Goal: Task Accomplishment & Management: Use online tool/utility

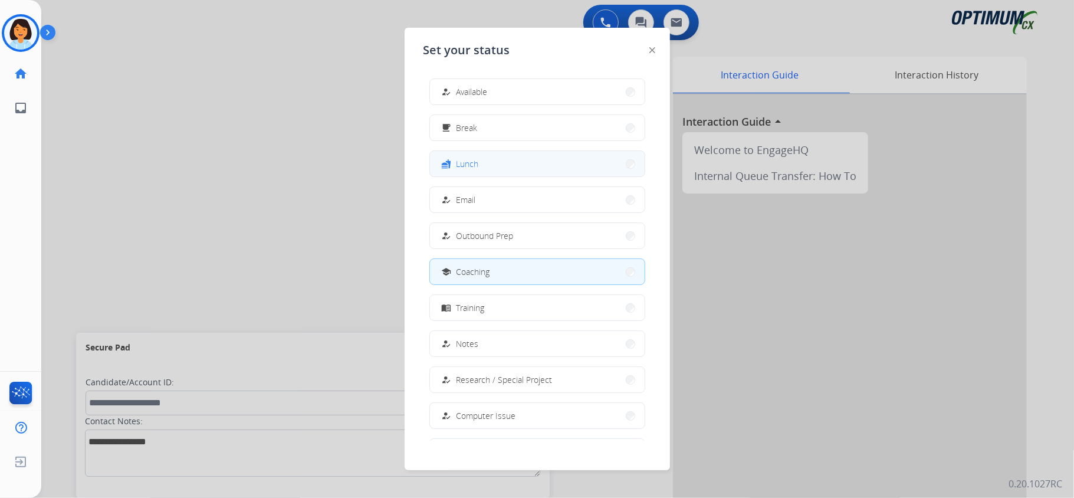
click at [546, 168] on button "fastfood Lunch" at bounding box center [537, 163] width 215 height 25
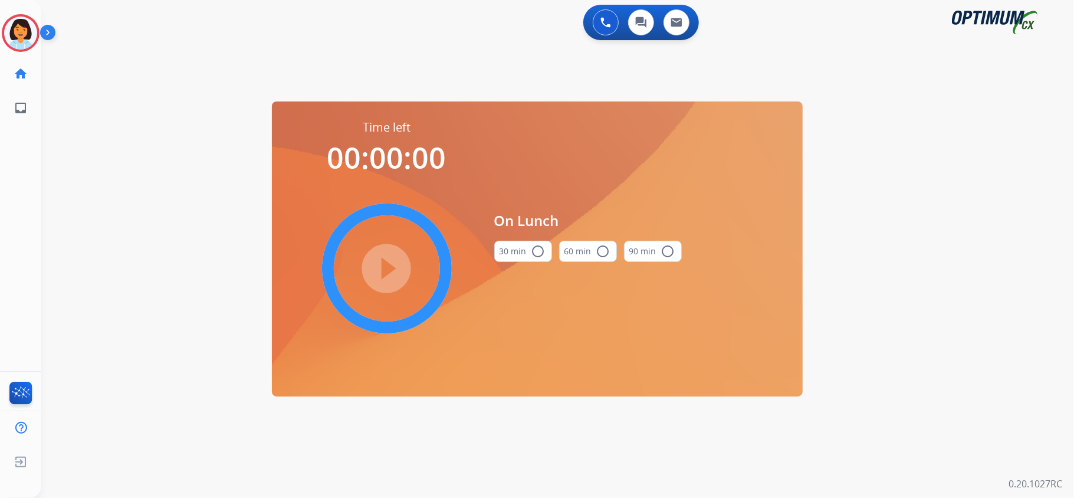
click at [544, 251] on button "30 min radio_button_unchecked" at bounding box center [523, 251] width 58 height 21
click at [380, 261] on mat-icon "play_circle_filled" at bounding box center [387, 268] width 14 height 14
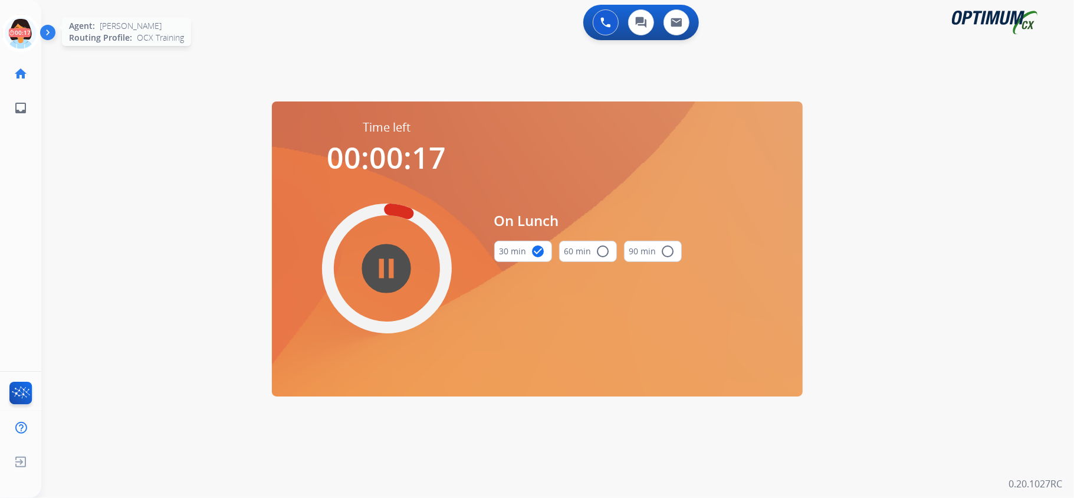
click at [19, 31] on icon at bounding box center [21, 33] width 38 height 38
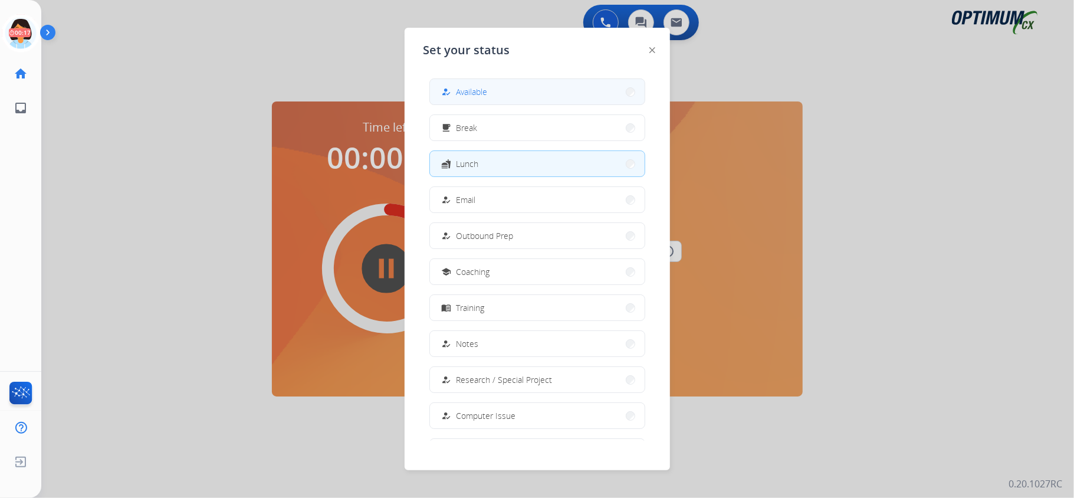
click at [552, 88] on button "how_to_reg Available" at bounding box center [537, 91] width 215 height 25
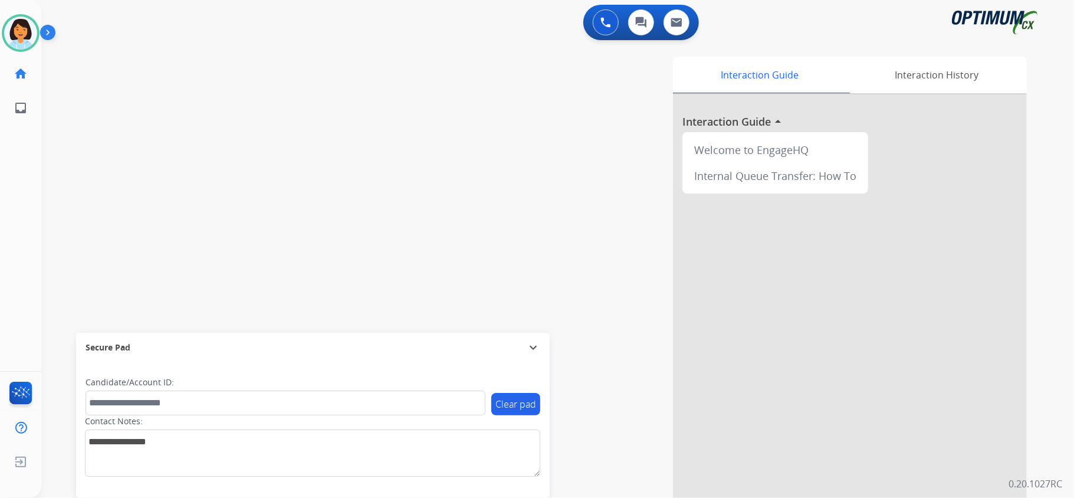
click at [277, 244] on div "swap_horiz Break voice bridge close_fullscreen Connect 3-Way Call merge_type Se…" at bounding box center [543, 288] width 1005 height 492
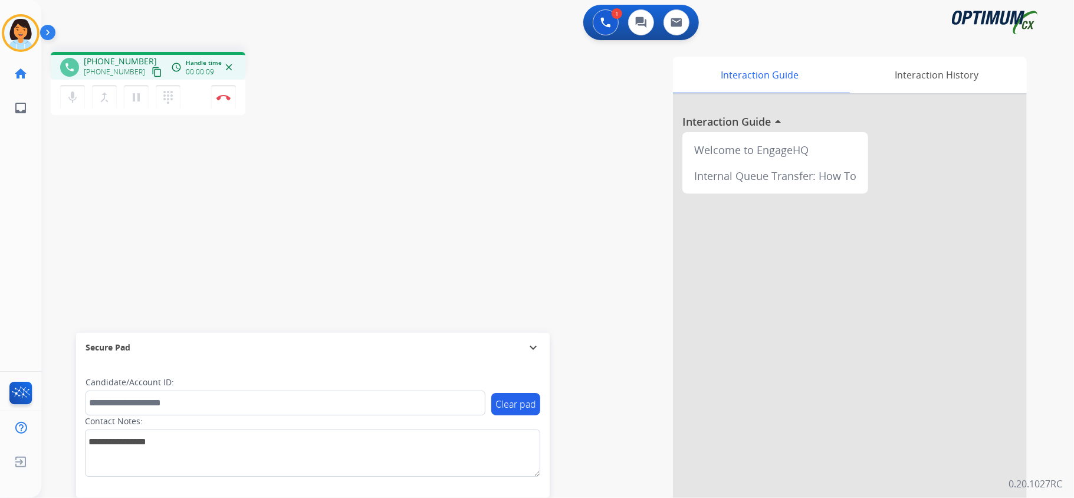
click at [152, 68] on mat-icon "content_copy" at bounding box center [157, 72] width 11 height 11
click at [152, 73] on mat-icon "content_copy" at bounding box center [157, 72] width 11 height 11
click at [218, 91] on button "Disconnect" at bounding box center [223, 97] width 25 height 25
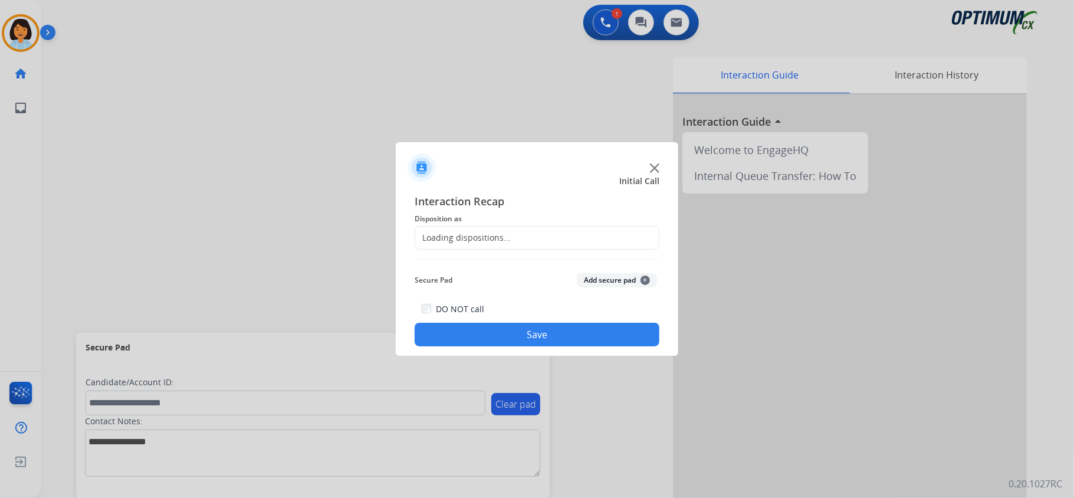
click at [460, 229] on div "Loading dispositions..." at bounding box center [537, 238] width 245 height 24
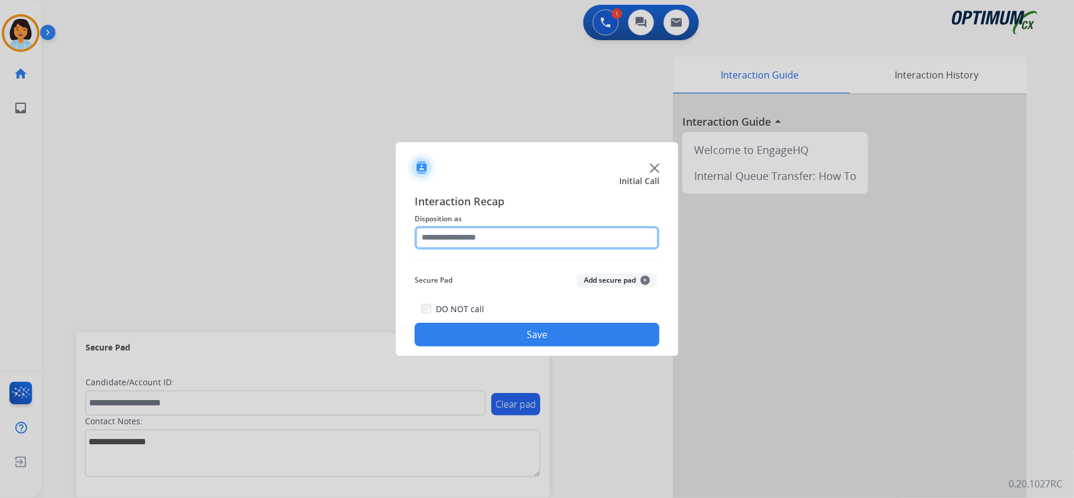
click at [495, 242] on input "text" at bounding box center [537, 238] width 245 height 24
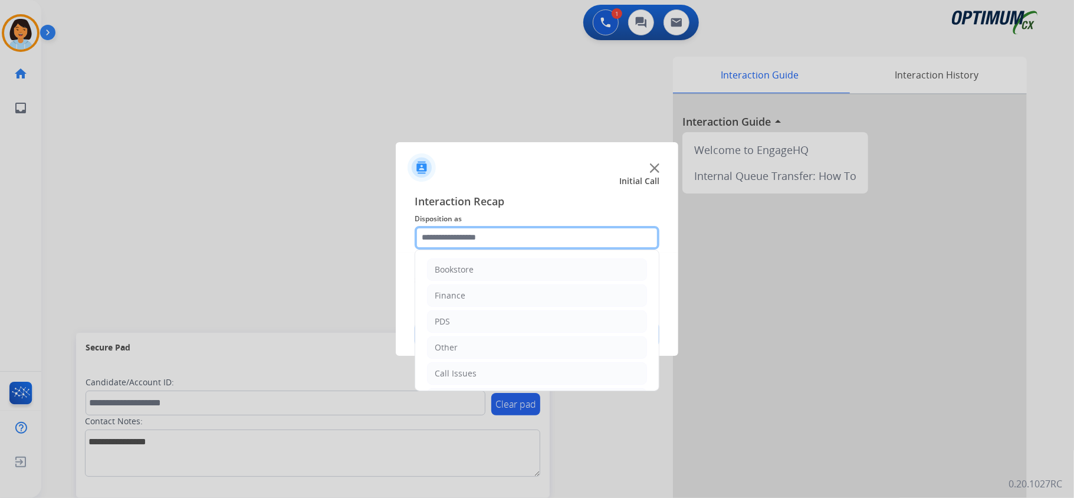
scroll to position [83, 0]
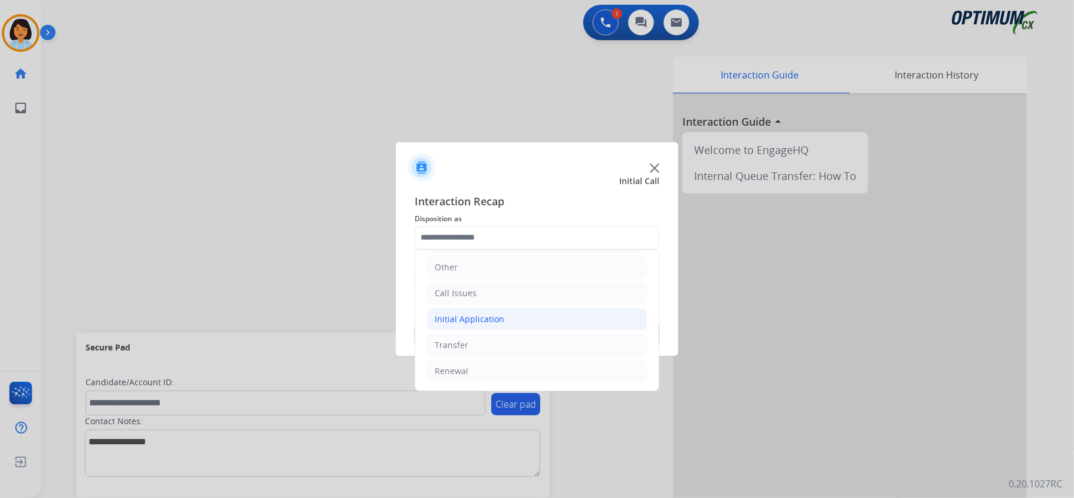
click at [511, 321] on li "Initial Application" at bounding box center [537, 319] width 220 height 22
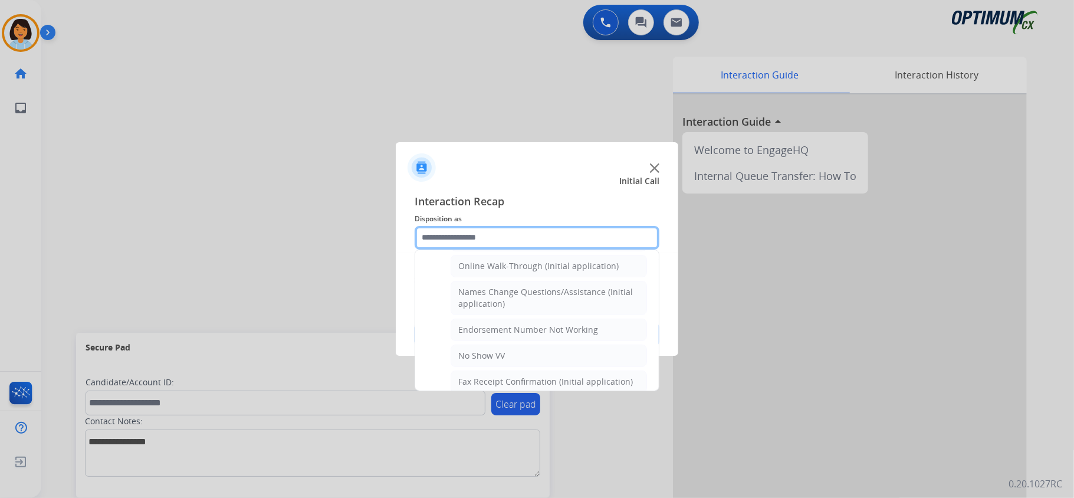
scroll to position [284, 0]
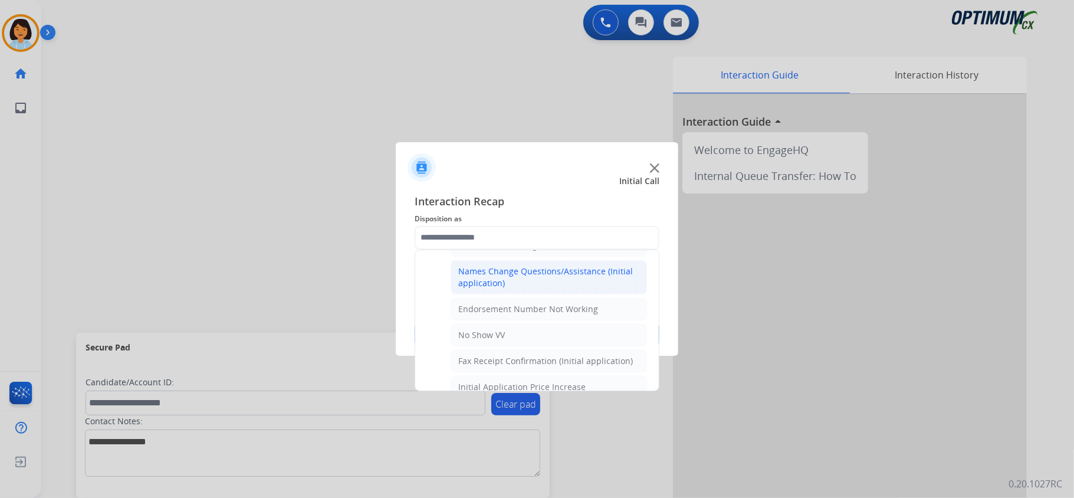
click at [540, 272] on div "Names Change Questions/Assistance (Initial application)" at bounding box center [548, 277] width 181 height 24
type input "**********"
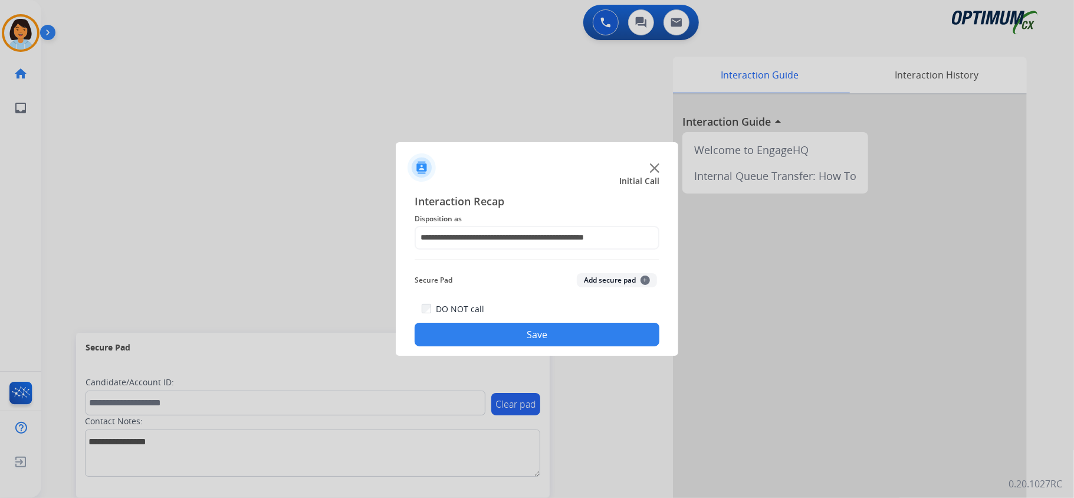
click at [534, 334] on button "Save" at bounding box center [537, 335] width 245 height 24
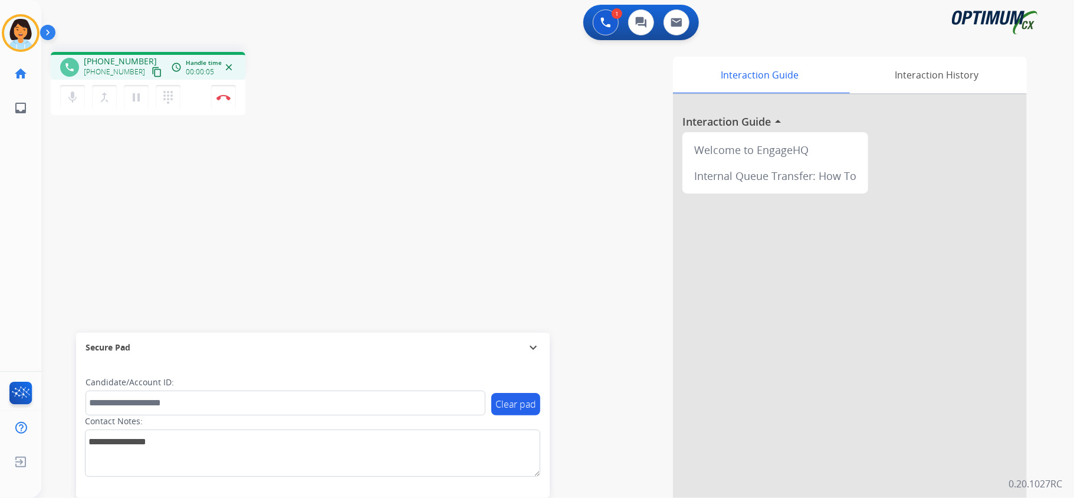
click at [155, 74] on div "phone [PHONE_NUMBER] [PHONE_NUMBER] content_copy access_time Call metrics Queue…" at bounding box center [148, 66] width 195 height 28
click at [152, 74] on mat-icon "content_copy" at bounding box center [157, 72] width 11 height 11
click at [150, 67] on button "content_copy" at bounding box center [157, 72] width 14 height 14
click at [229, 100] on button "Disconnect" at bounding box center [223, 97] width 25 height 25
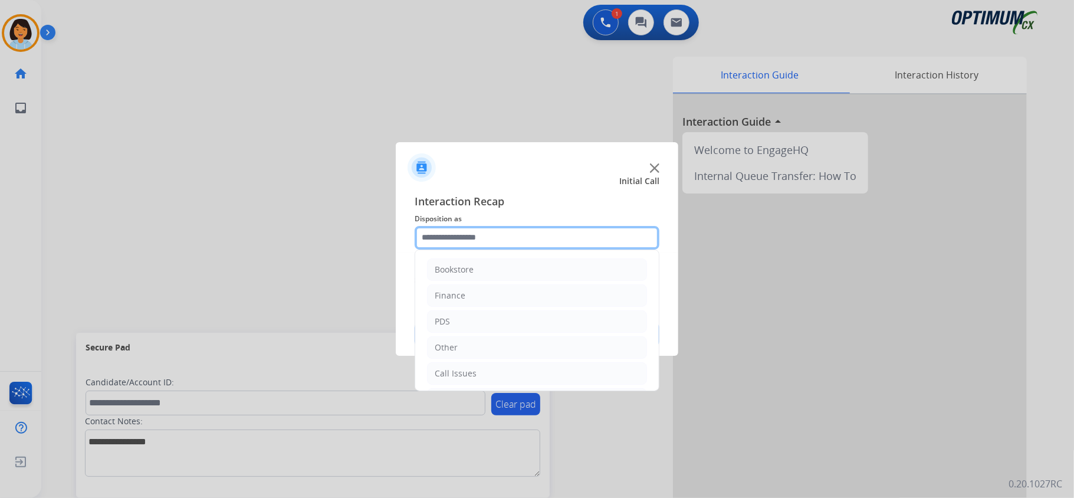
click at [480, 243] on input "text" at bounding box center [537, 238] width 245 height 24
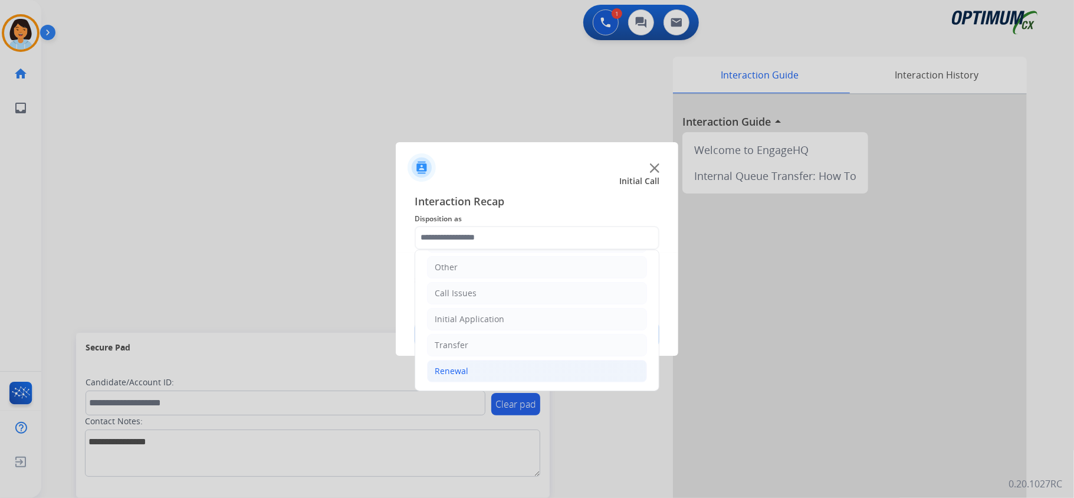
click at [468, 373] on li "Renewal" at bounding box center [537, 371] width 220 height 22
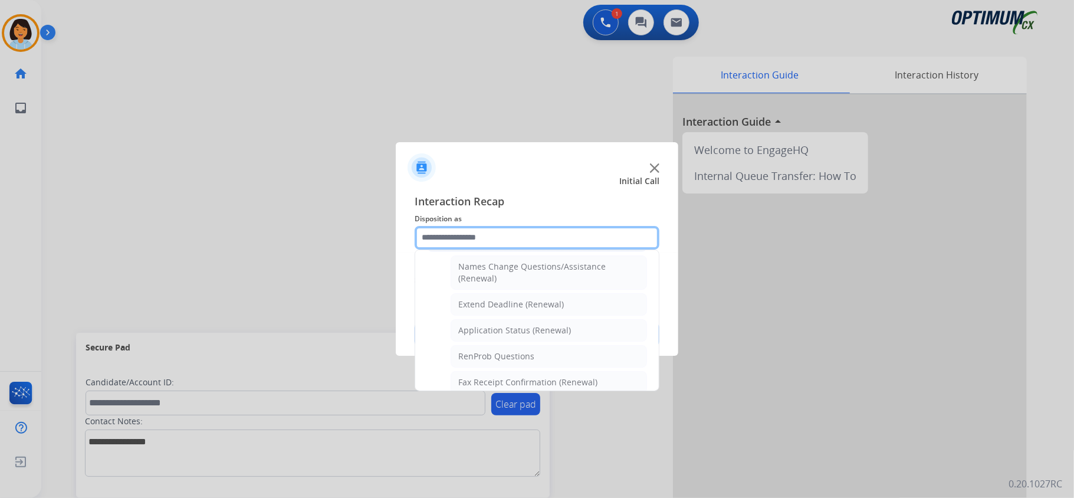
scroll to position [213, 0]
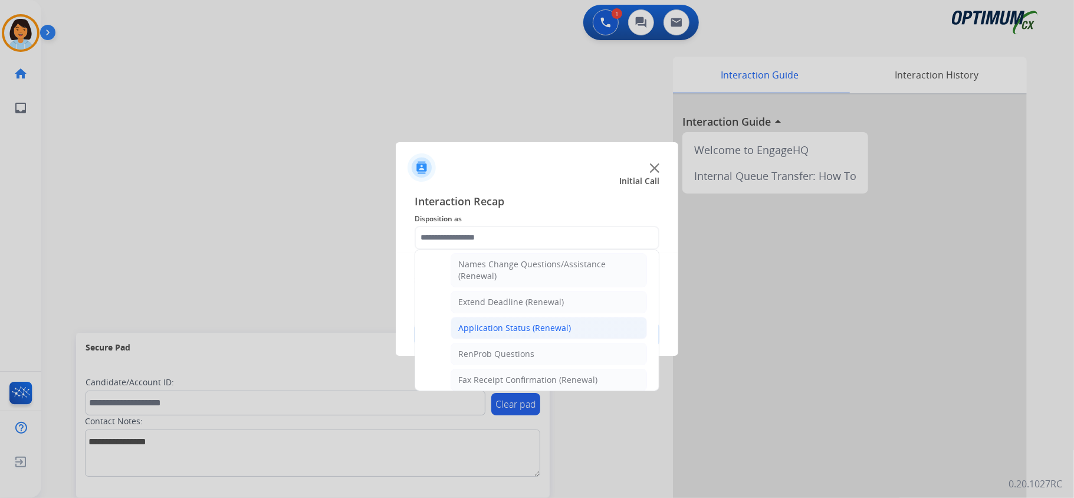
click at [493, 326] on div "Application Status (Renewal)" at bounding box center [514, 328] width 113 height 12
type input "**********"
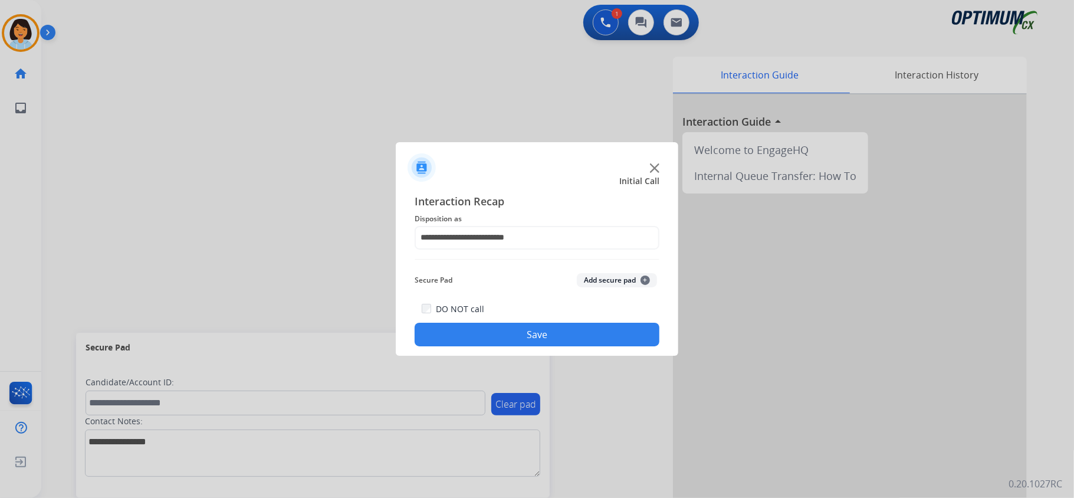
click at [491, 339] on button "Save" at bounding box center [537, 335] width 245 height 24
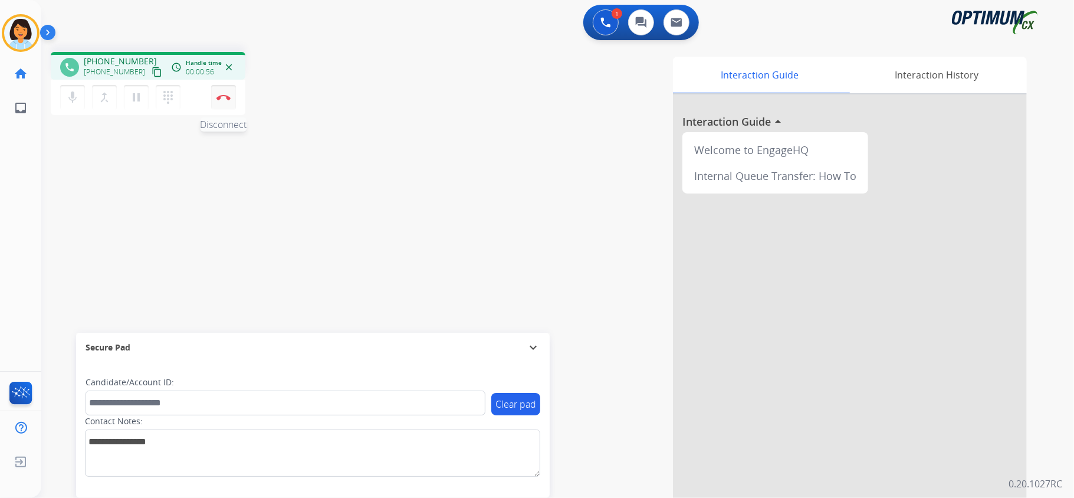
click at [222, 97] on img at bounding box center [223, 97] width 14 height 6
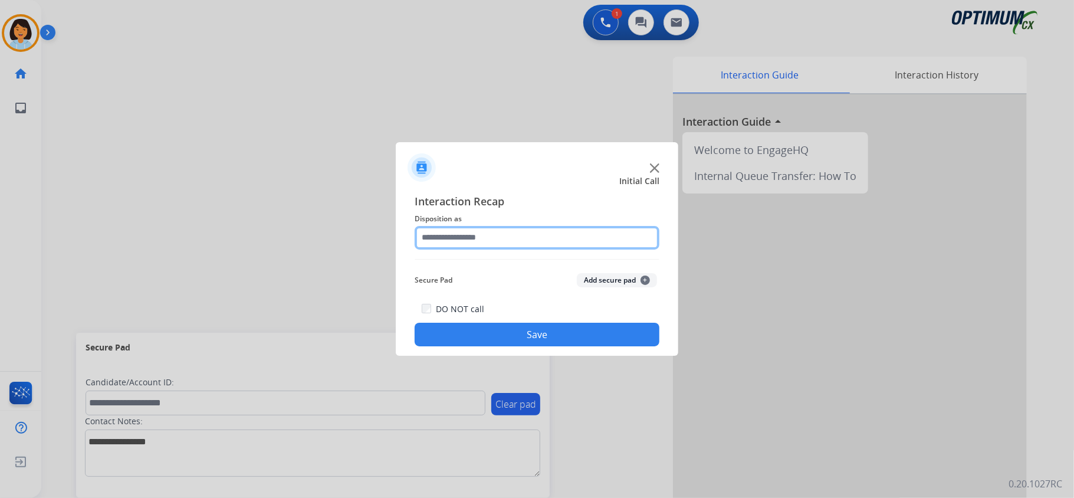
click at [499, 241] on input "text" at bounding box center [537, 238] width 245 height 24
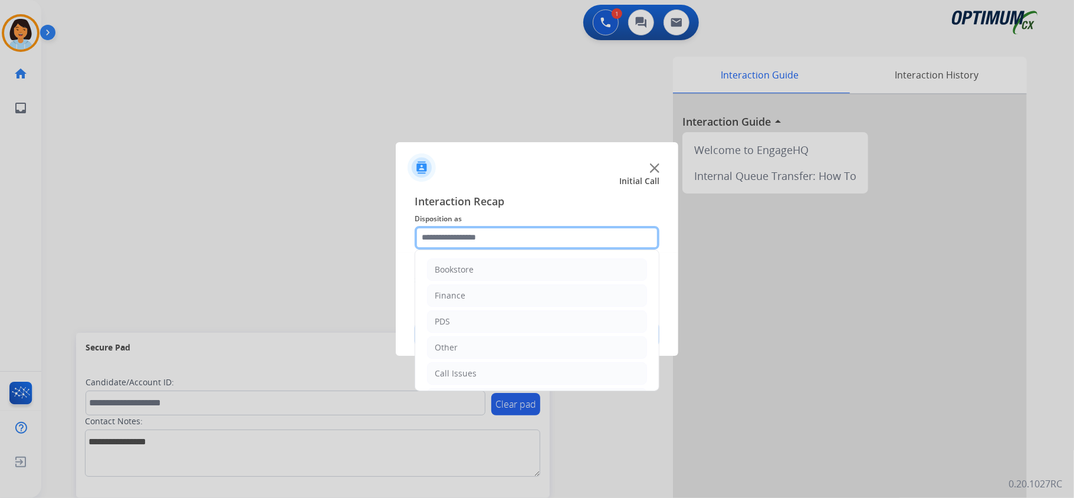
scroll to position [83, 0]
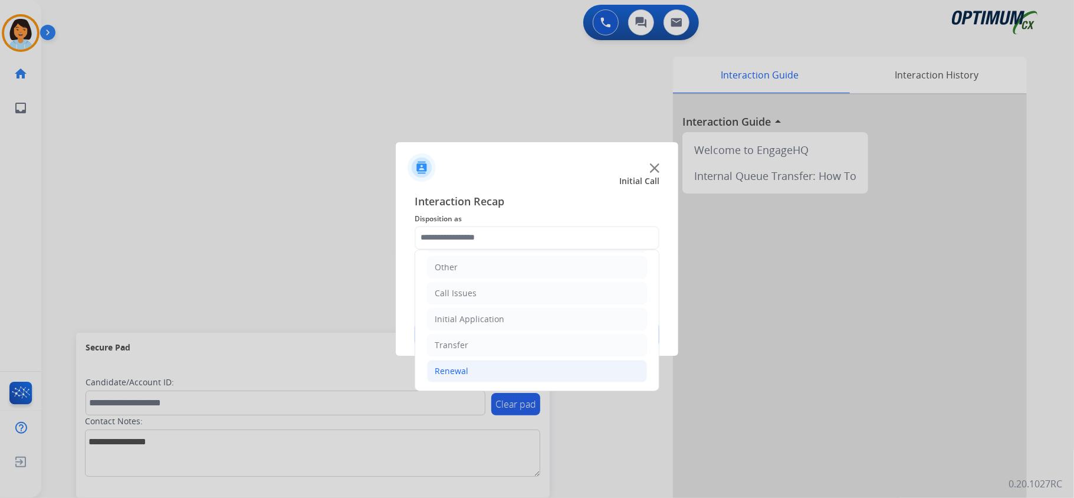
click at [546, 376] on li "Renewal" at bounding box center [537, 371] width 220 height 22
drag, startPoint x: 659, startPoint y: 282, endPoint x: 664, endPoint y: 348, distance: 66.2
click at [664, 348] on div "Interaction Recap Disposition as Bookstore Finance PDS Other Call Issues Initia…" at bounding box center [537, 269] width 283 height 173
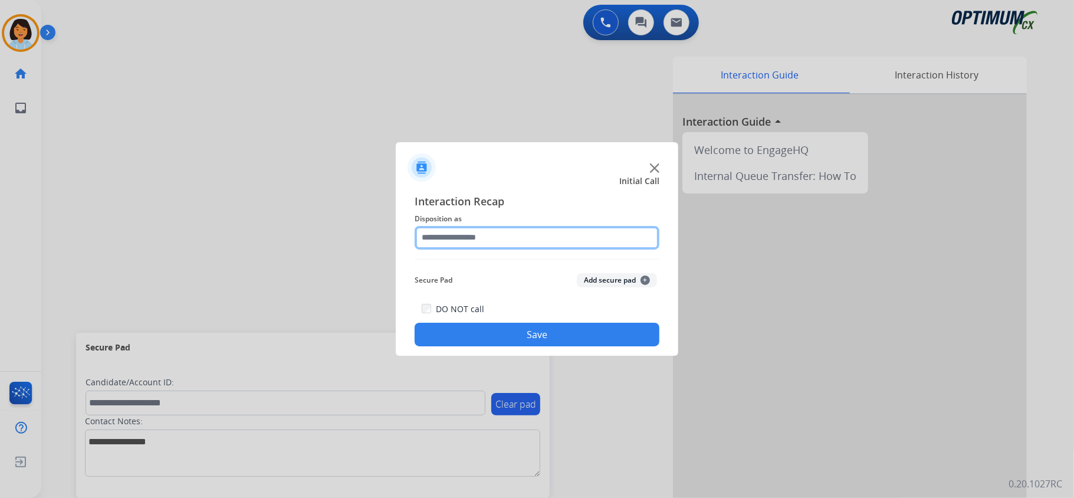
click at [636, 244] on input "text" at bounding box center [537, 238] width 245 height 24
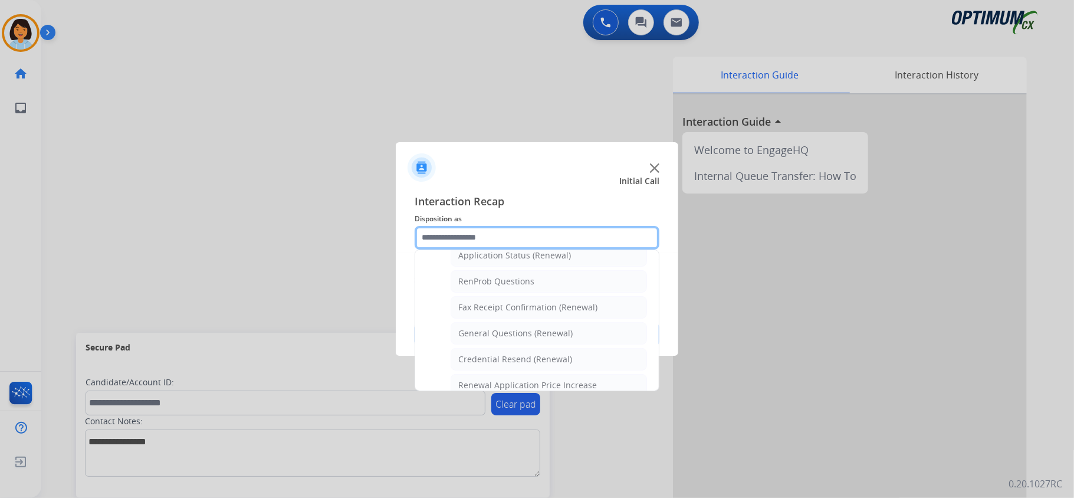
scroll to position [291, 0]
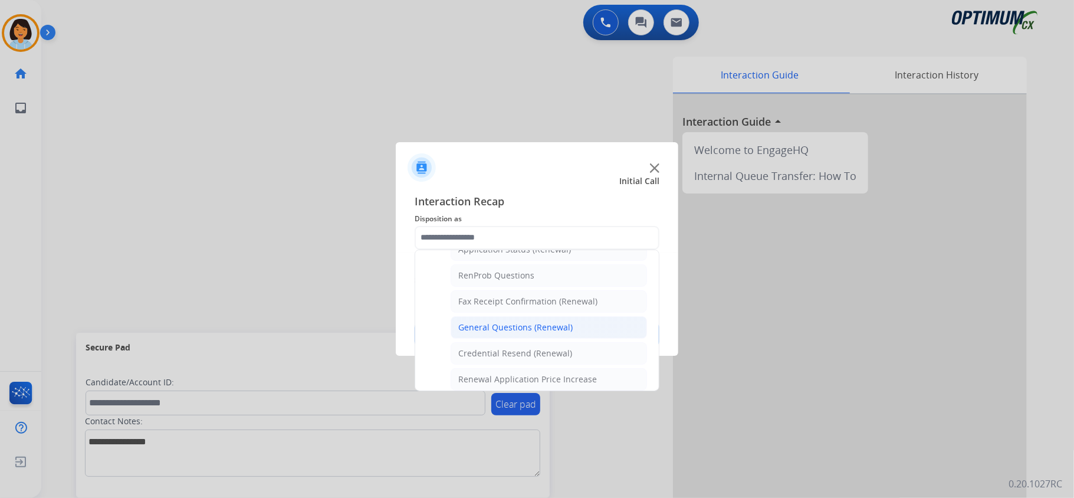
click at [602, 331] on li "General Questions (Renewal)" at bounding box center [549, 327] width 196 height 22
type input "**********"
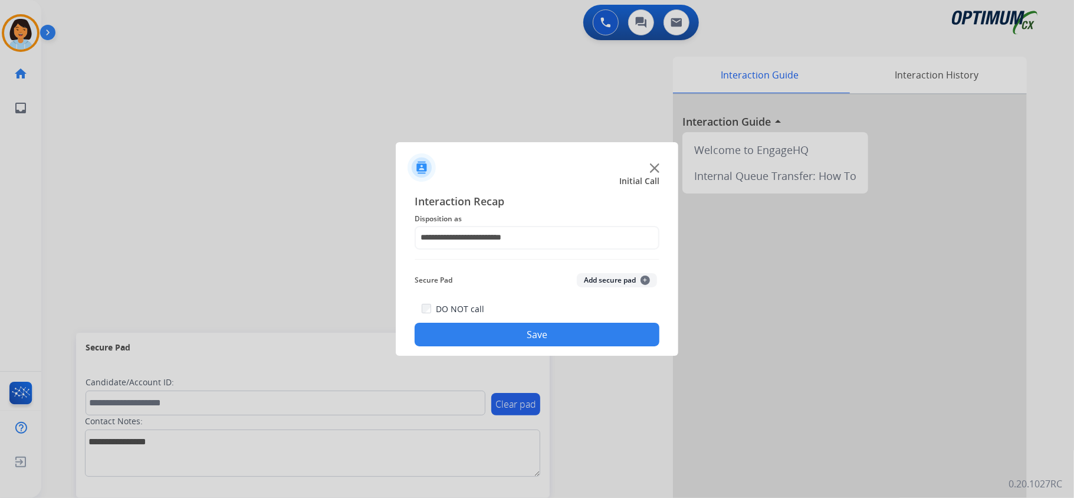
click at [597, 333] on button "Save" at bounding box center [537, 335] width 245 height 24
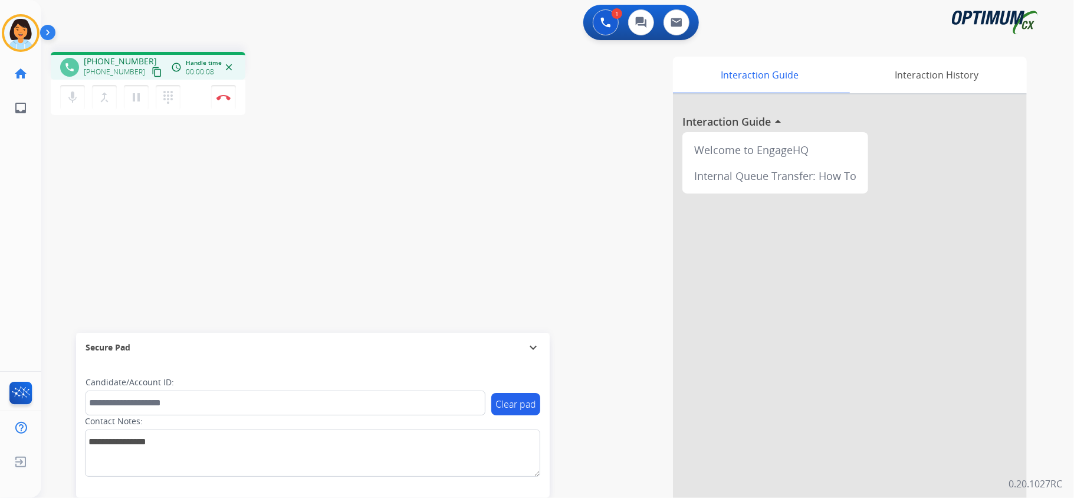
drag, startPoint x: 597, startPoint y: 333, endPoint x: 618, endPoint y: 323, distance: 23.5
click at [600, 336] on div "Interaction Guide Interaction History Interaction Guide arrow_drop_up Welcome t…" at bounding box center [705, 296] width 643 height 478
click at [152, 72] on mat-icon "content_copy" at bounding box center [157, 72] width 11 height 11
click at [232, 97] on button "Disconnect" at bounding box center [223, 97] width 25 height 25
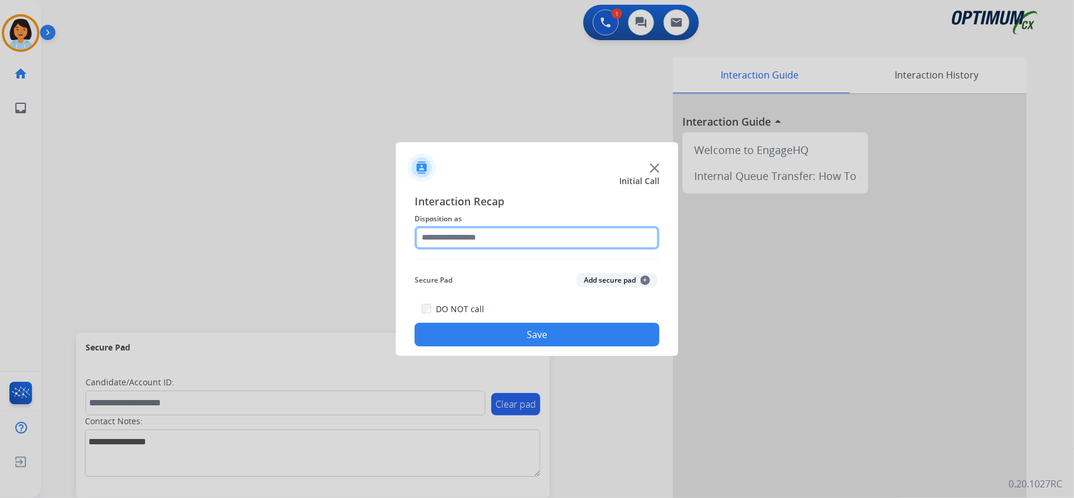
click at [564, 232] on input "text" at bounding box center [537, 238] width 245 height 24
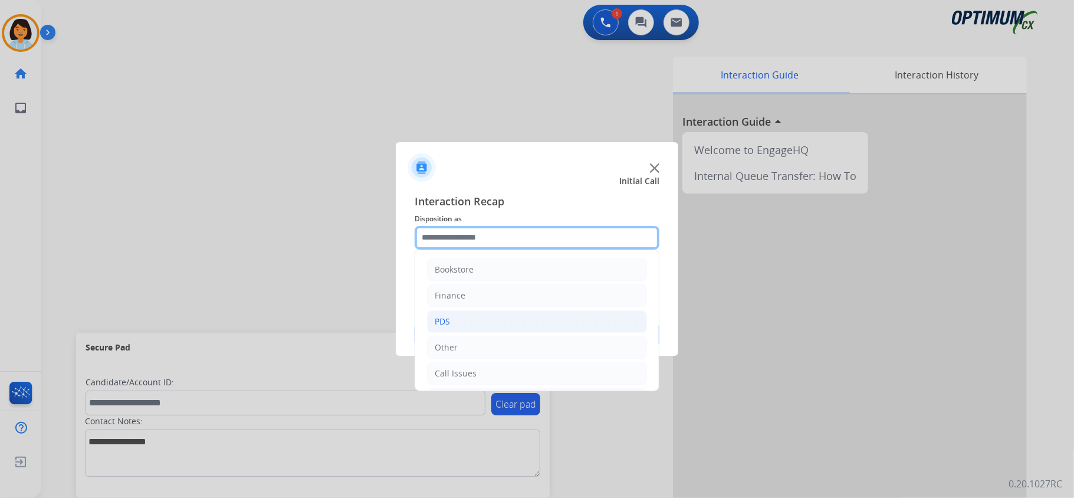
scroll to position [83, 0]
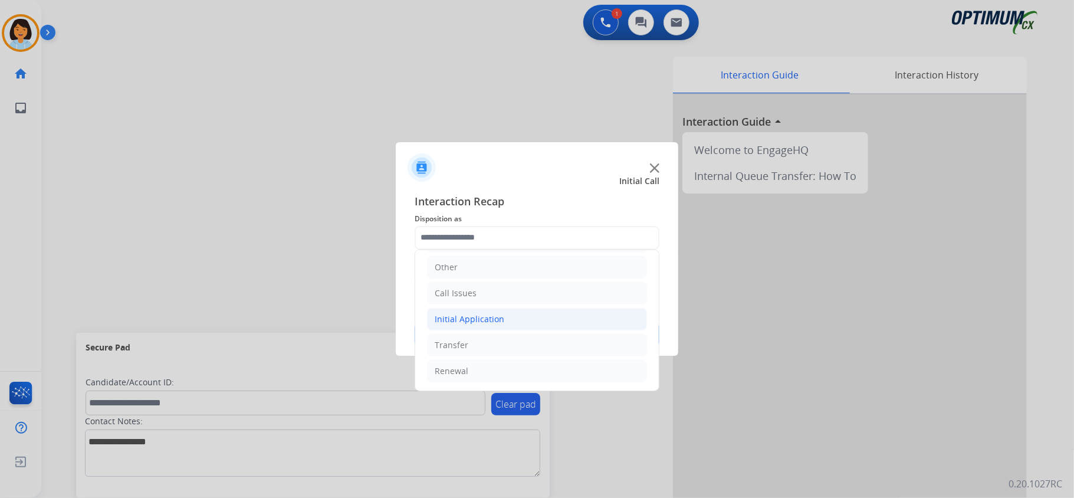
click at [534, 308] on li "Initial Application" at bounding box center [537, 319] width 220 height 22
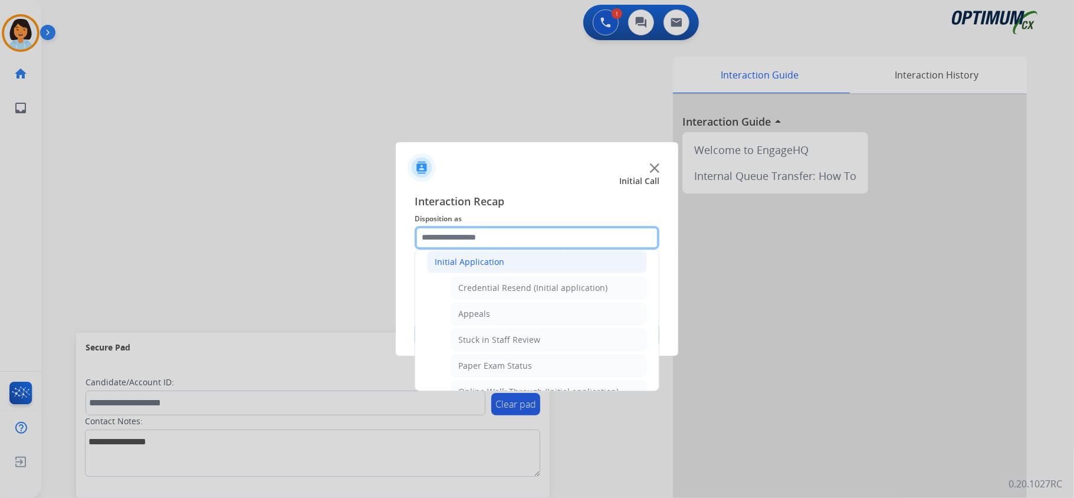
scroll to position [241, 0]
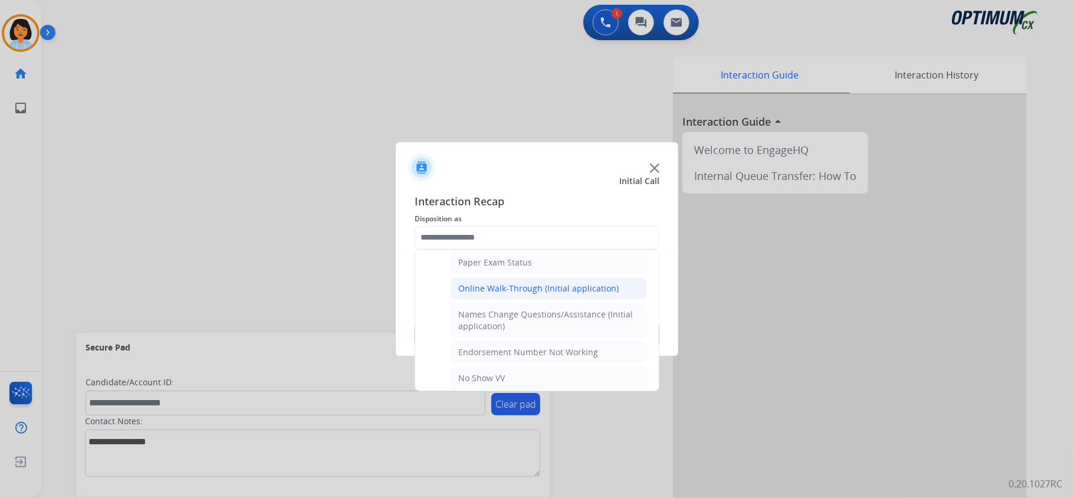
click at [501, 294] on div "Online Walk-Through (Initial application)" at bounding box center [538, 289] width 160 height 12
type input "**********"
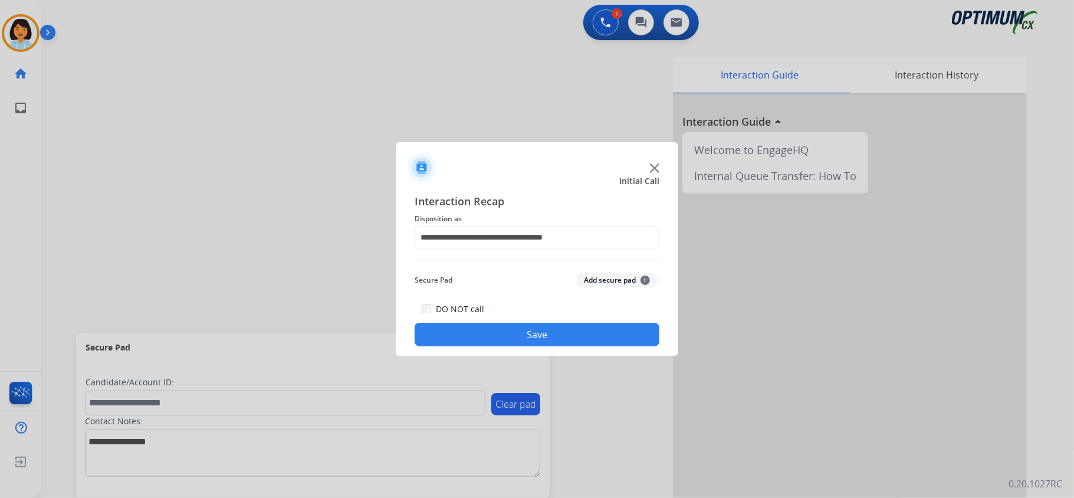
click at [481, 330] on button "Save" at bounding box center [537, 335] width 245 height 24
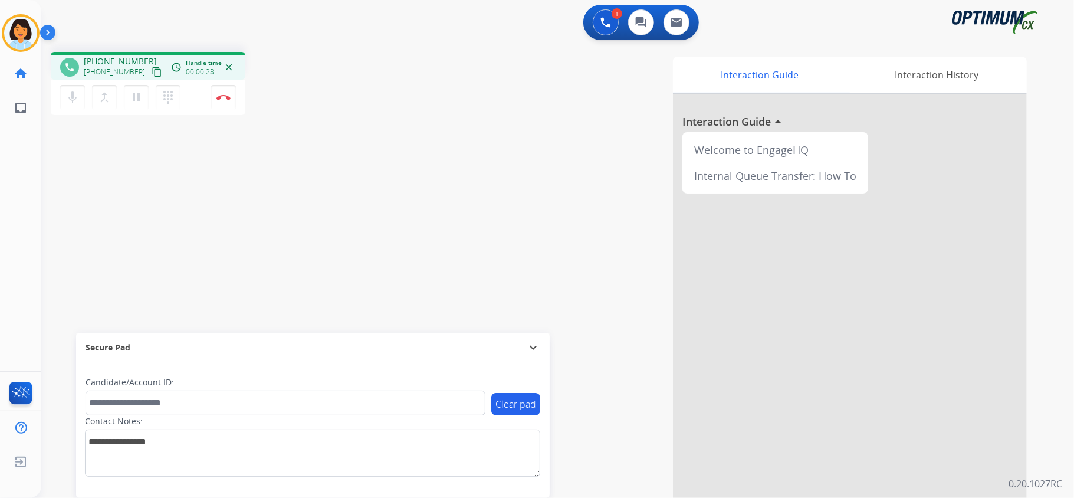
click at [152, 67] on mat-icon "content_copy" at bounding box center [157, 72] width 11 height 11
click at [225, 97] on img at bounding box center [223, 97] width 14 height 6
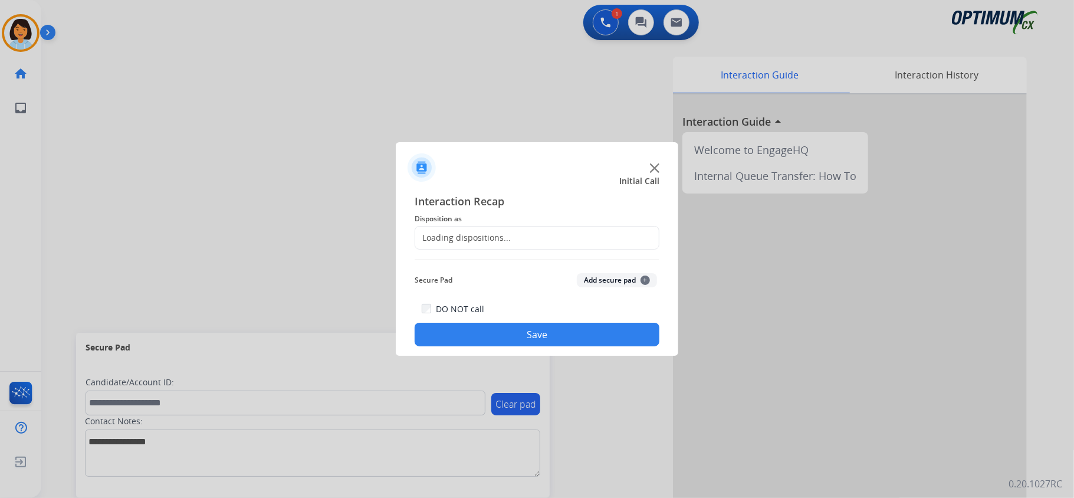
click at [526, 237] on div "Loading dispositions..." at bounding box center [537, 238] width 245 height 24
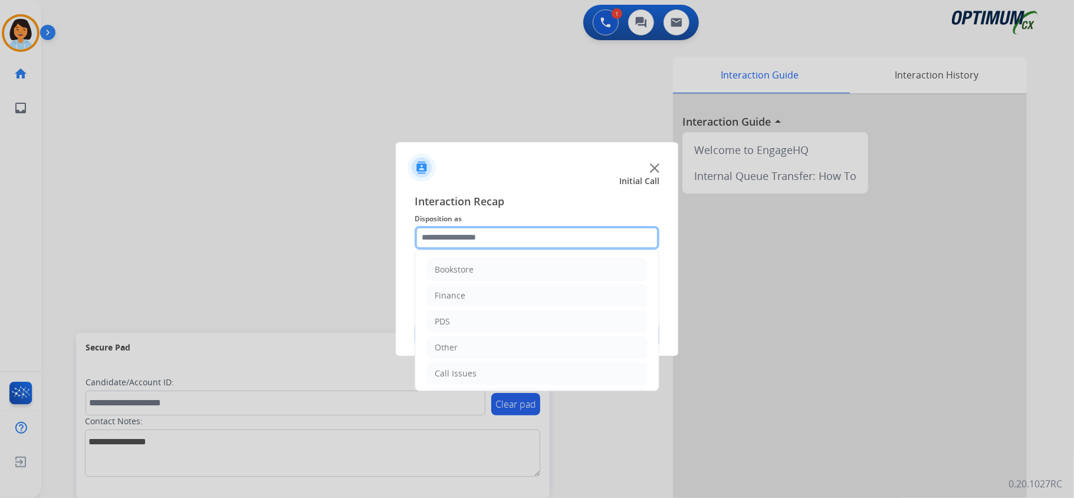
click at [526, 237] on input "text" at bounding box center [537, 238] width 245 height 24
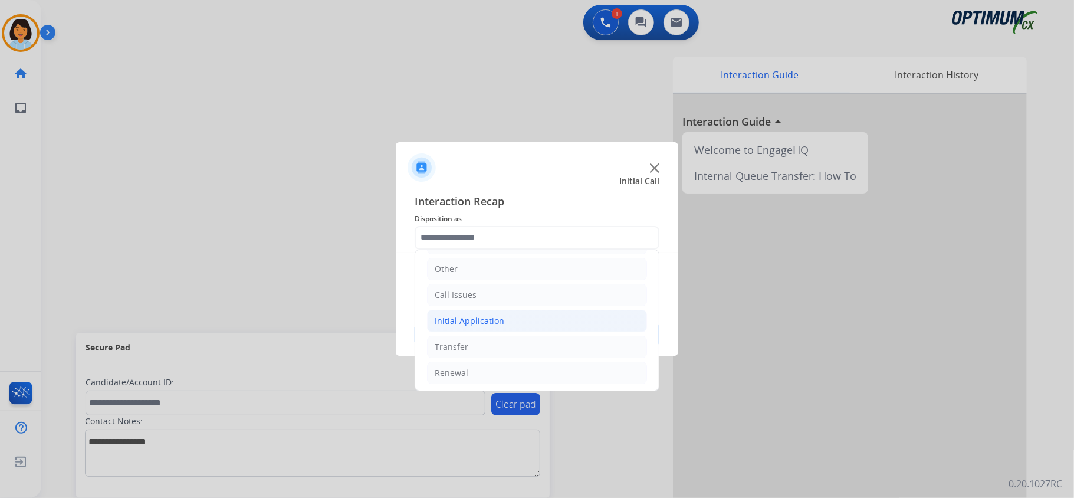
click at [494, 327] on div "Initial Application" at bounding box center [470, 321] width 70 height 12
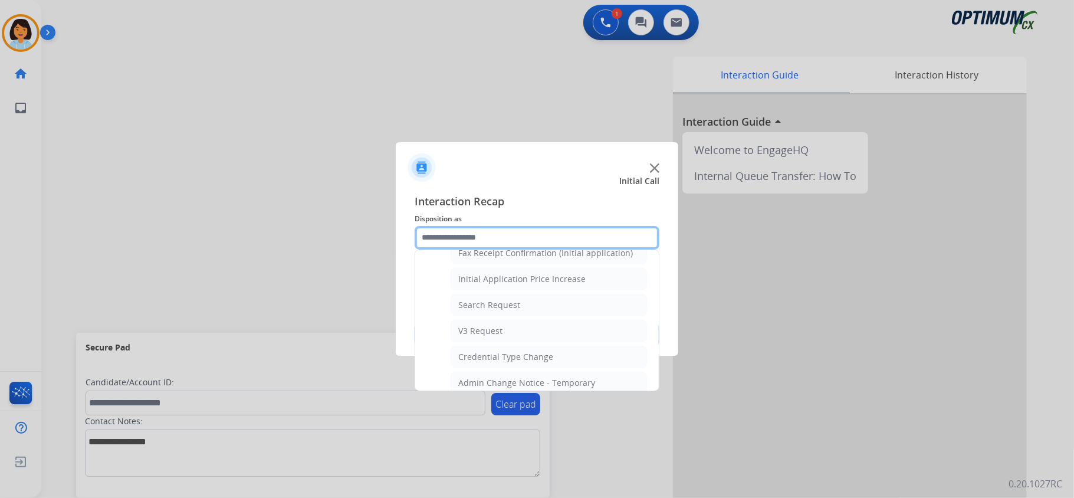
scroll to position [393, 0]
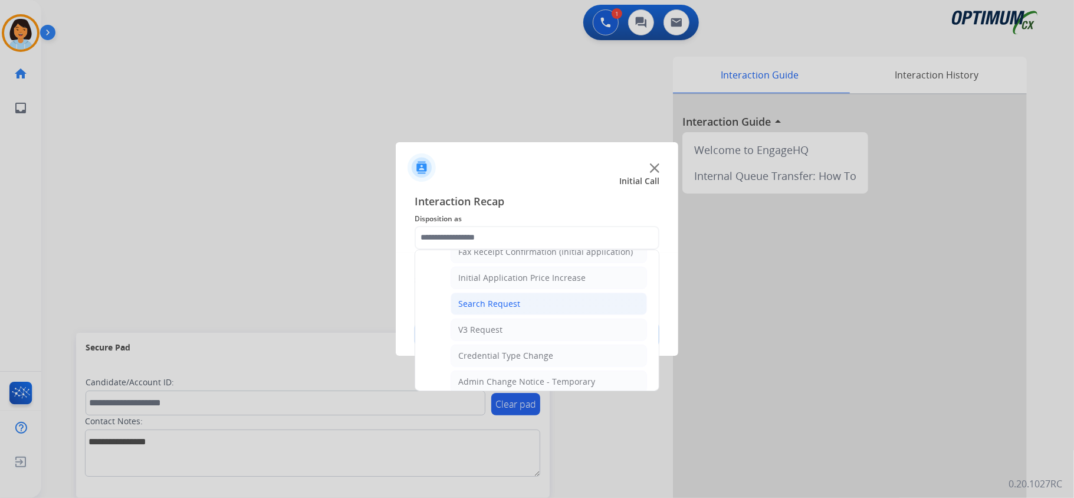
click at [506, 310] on div "Search Request" at bounding box center [489, 304] width 62 height 12
type input "**********"
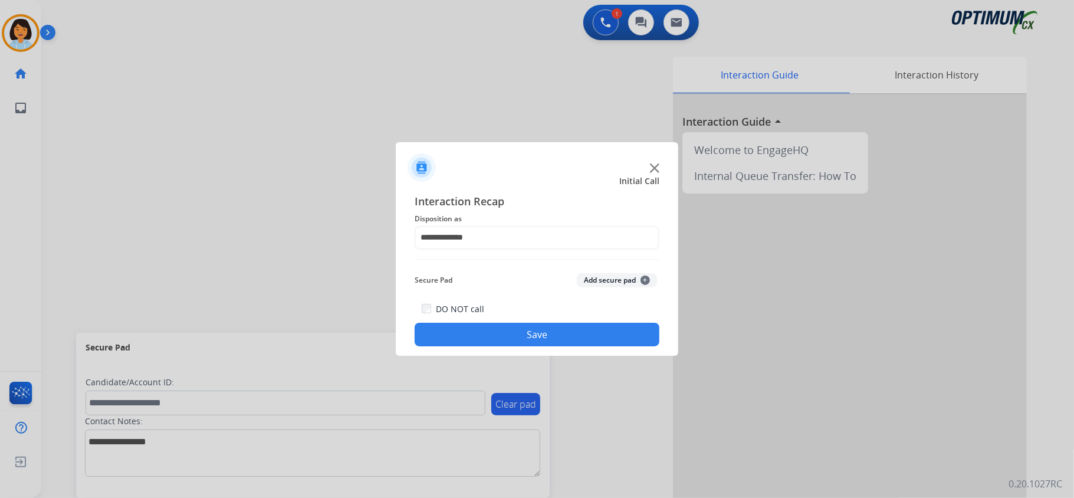
click at [506, 331] on button "Save" at bounding box center [537, 335] width 245 height 24
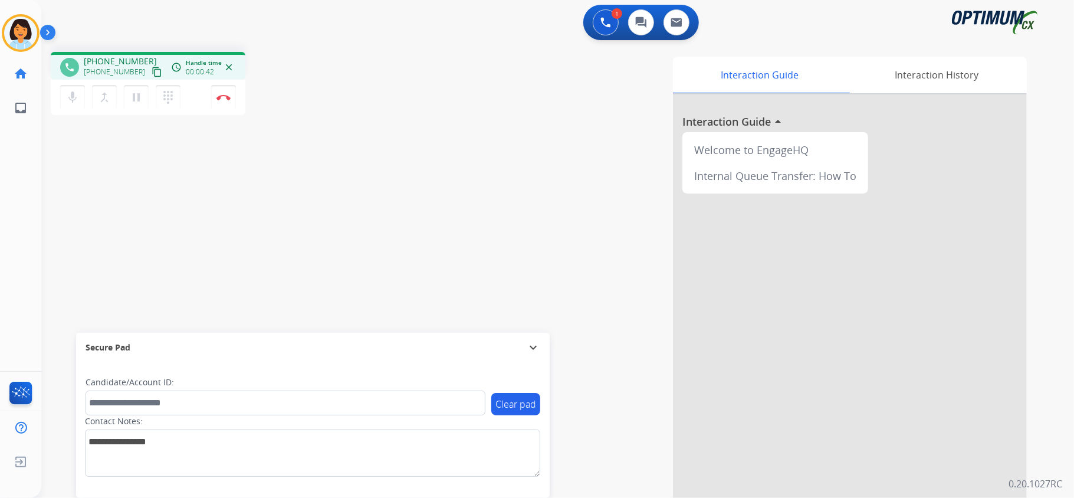
click at [150, 69] on button "content_copy" at bounding box center [157, 72] width 14 height 14
click at [219, 95] on img at bounding box center [223, 97] width 14 height 6
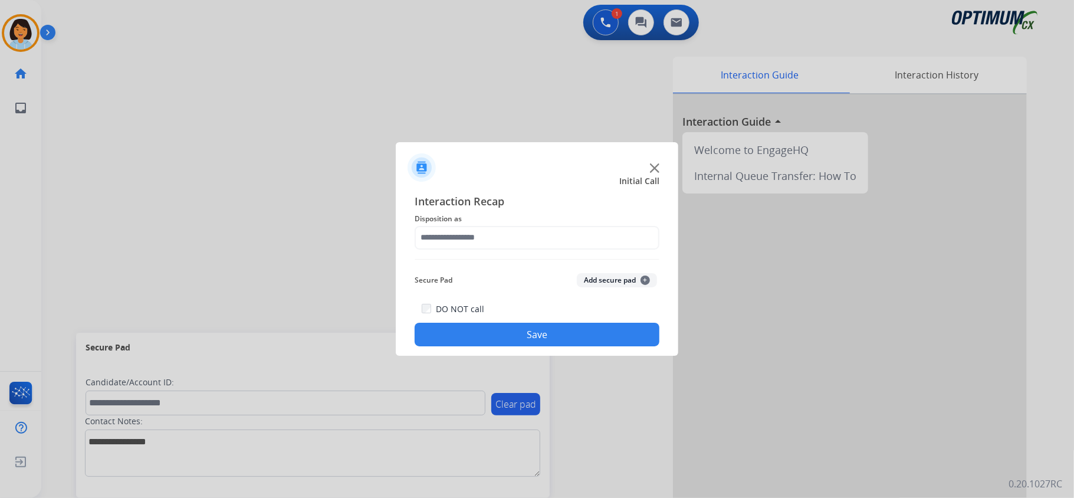
click at [468, 224] on span "Disposition as" at bounding box center [537, 219] width 245 height 14
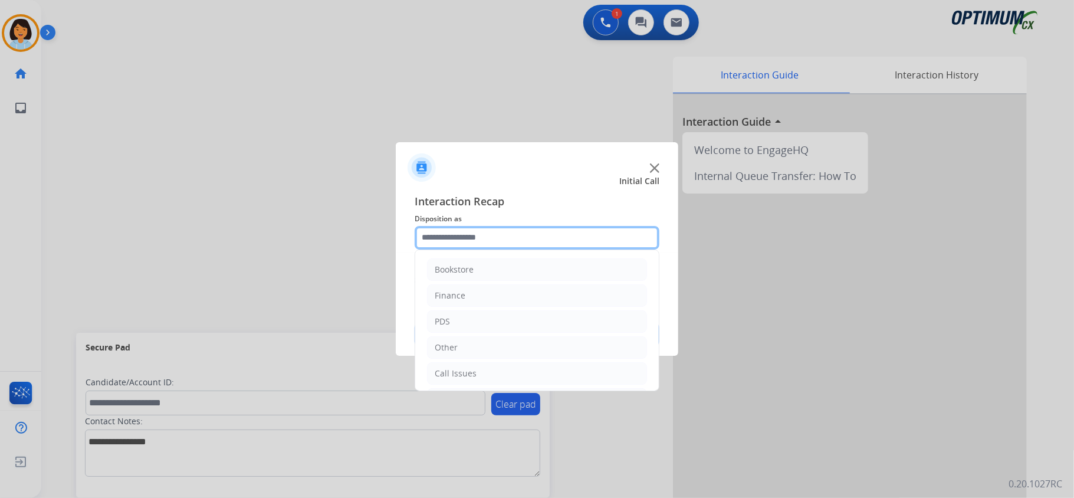
click at [468, 230] on input "text" at bounding box center [537, 238] width 245 height 24
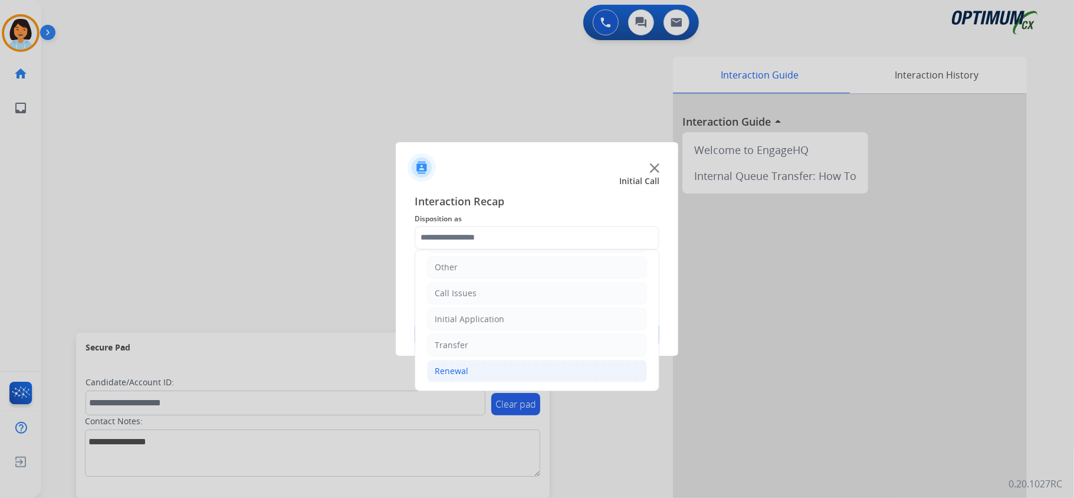
click at [470, 371] on li "Renewal" at bounding box center [537, 371] width 220 height 22
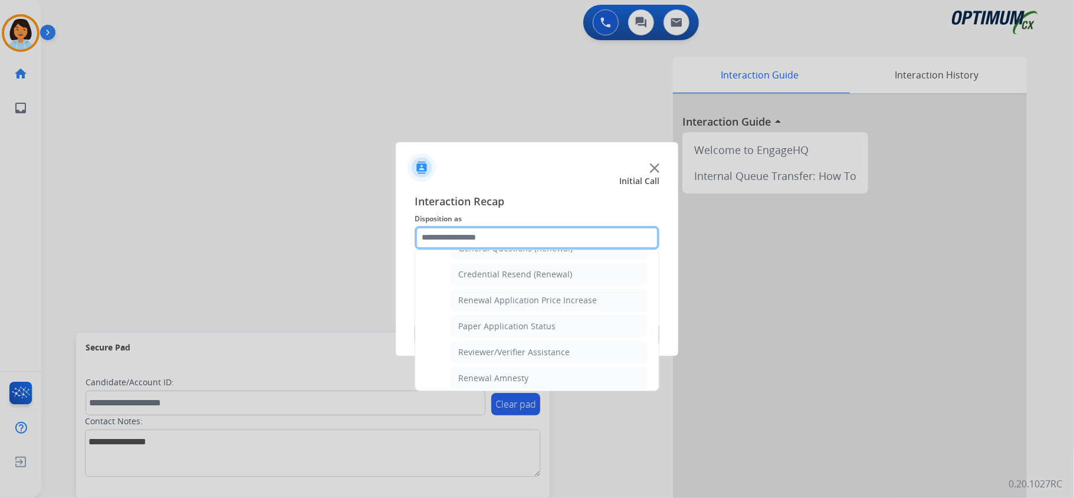
scroll to position [398, 0]
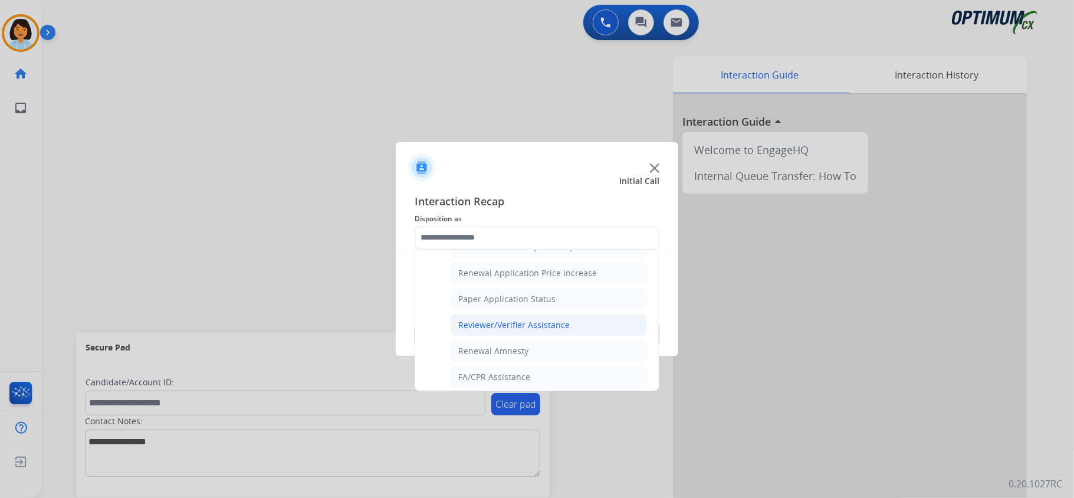
click at [507, 330] on div "Reviewer/Verifier Assistance" at bounding box center [513, 325] width 111 height 12
type input "**********"
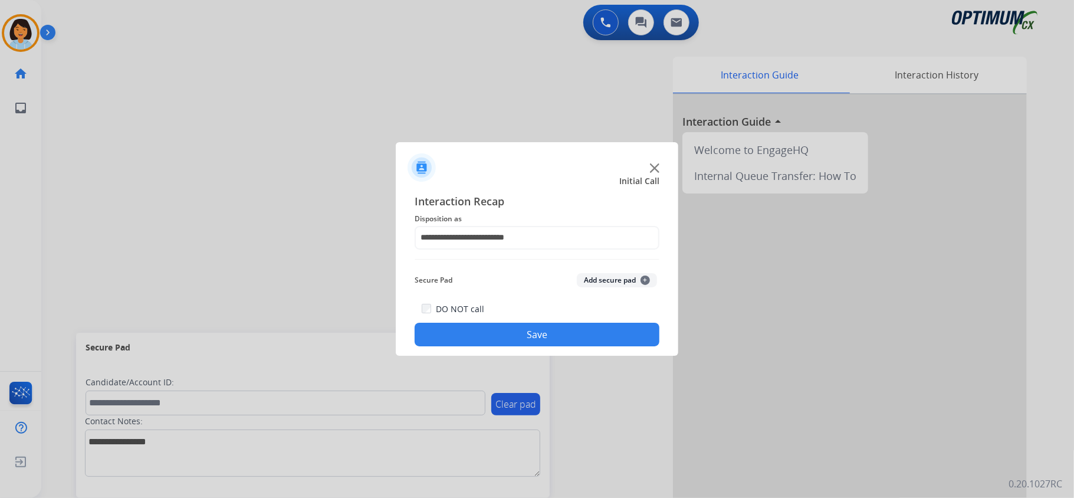
click at [506, 337] on button "Save" at bounding box center [537, 335] width 245 height 24
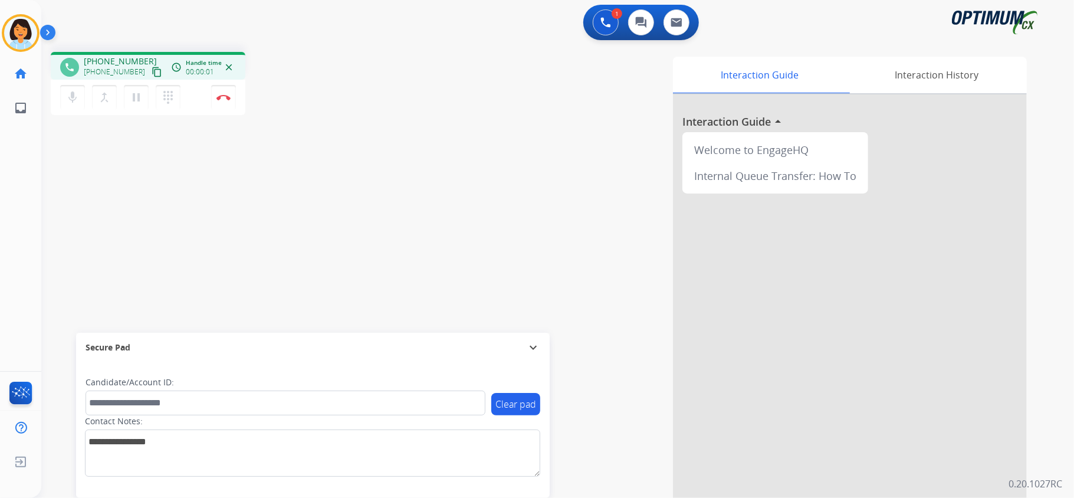
click at [152, 71] on mat-icon "content_copy" at bounding box center [157, 72] width 11 height 11
click at [218, 94] on img at bounding box center [223, 97] width 14 height 6
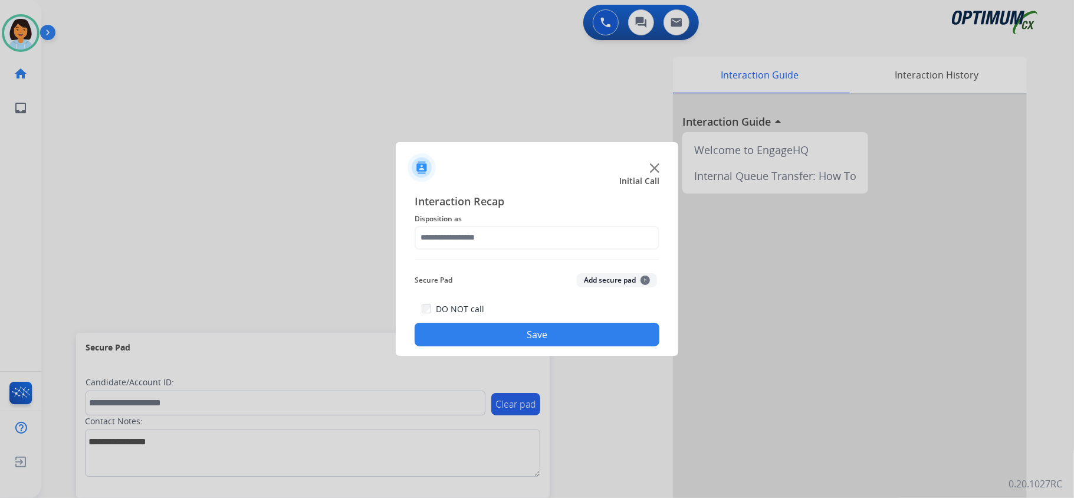
click at [484, 220] on span "Disposition as" at bounding box center [537, 219] width 245 height 14
click at [495, 255] on div "Interaction Recap Disposition as Secure Pad Add secure pad + DO NOT call Save" at bounding box center [537, 270] width 245 height 154
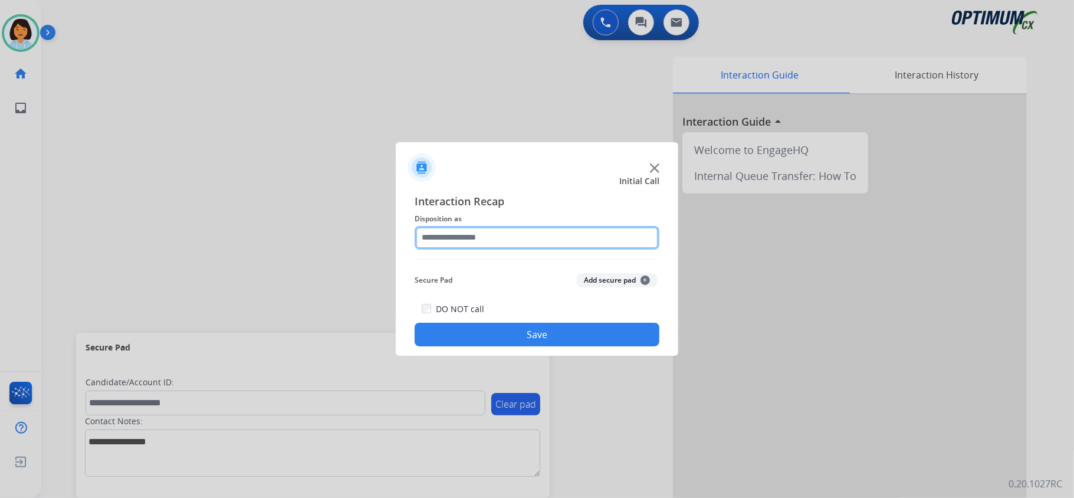
click at [495, 243] on input "text" at bounding box center [537, 238] width 245 height 24
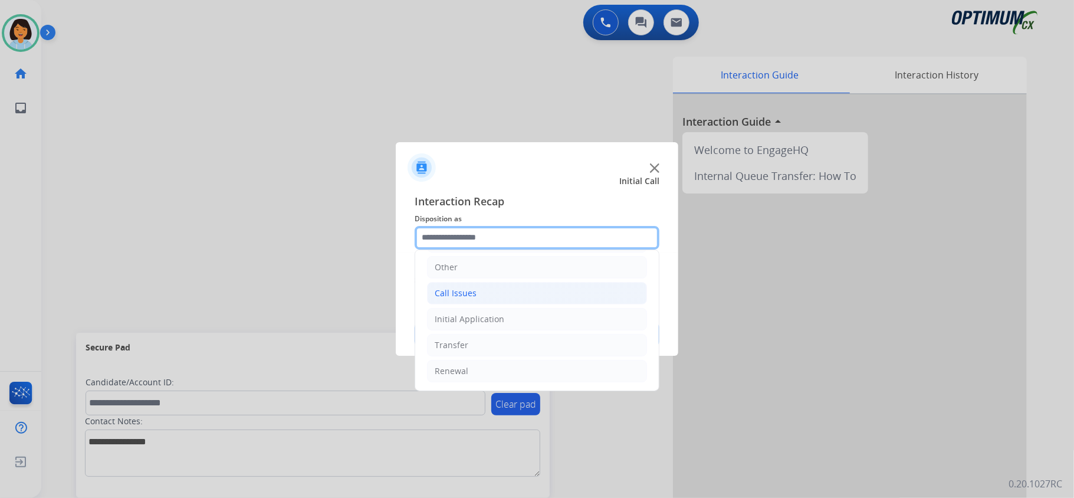
scroll to position [83, 0]
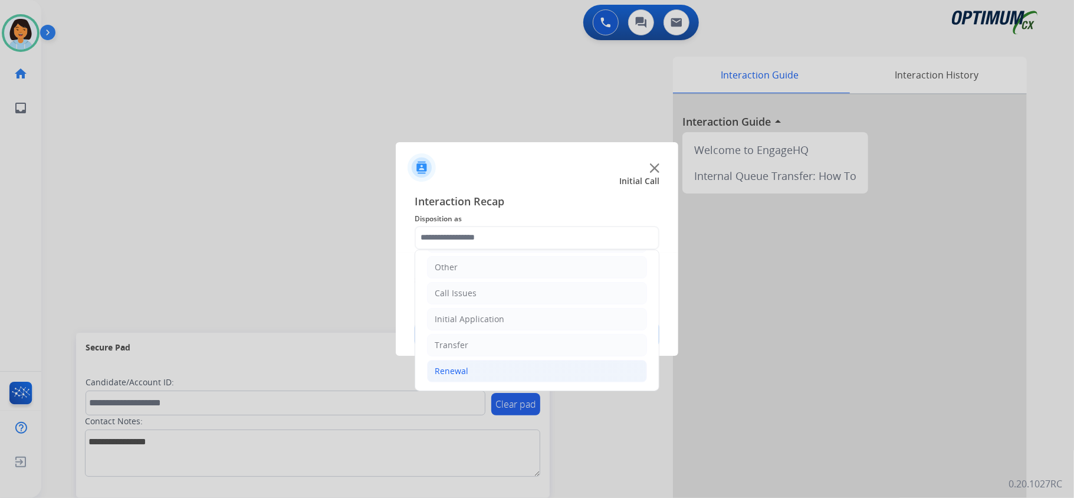
click at [475, 376] on li "Renewal" at bounding box center [537, 371] width 220 height 22
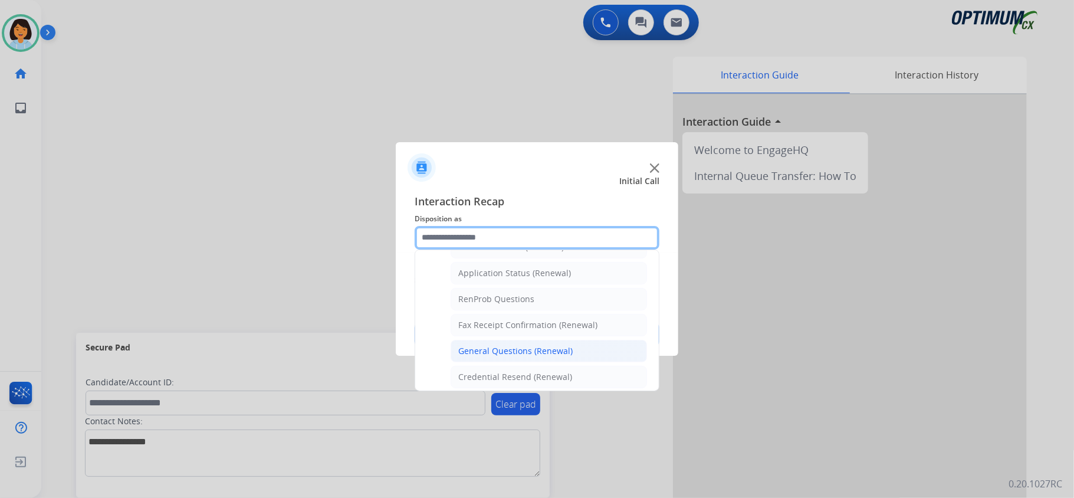
scroll to position [241, 0]
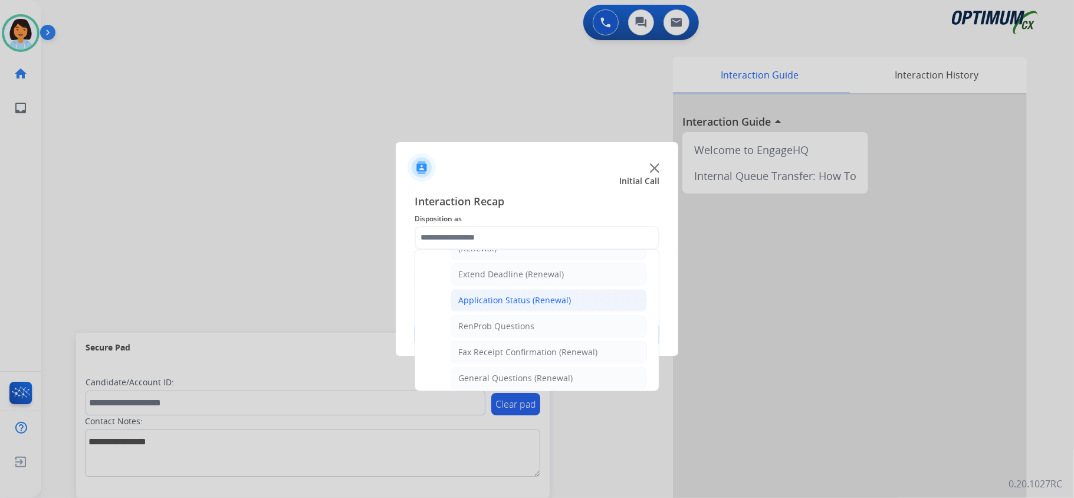
click at [501, 303] on div "Application Status (Renewal)" at bounding box center [514, 300] width 113 height 12
type input "**********"
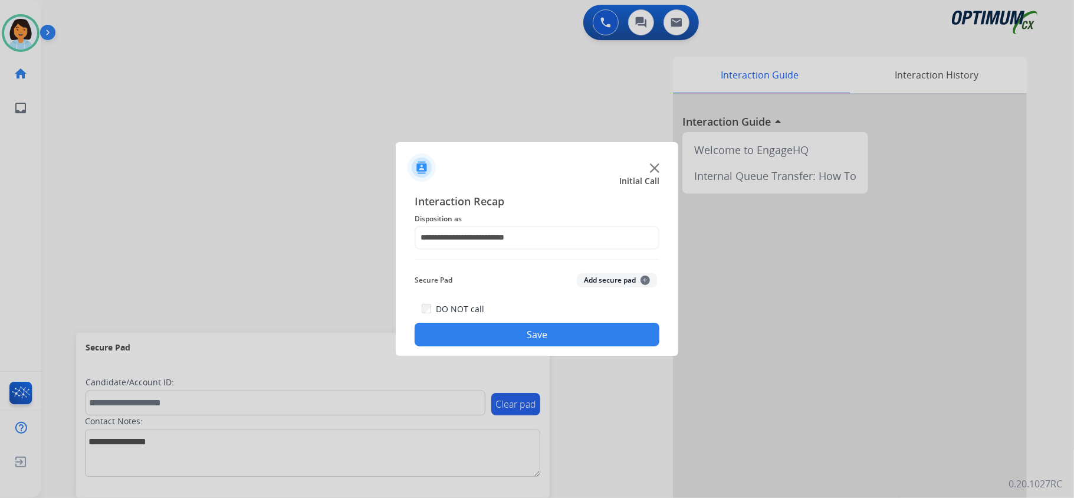
click at [486, 324] on button "Save" at bounding box center [537, 335] width 245 height 24
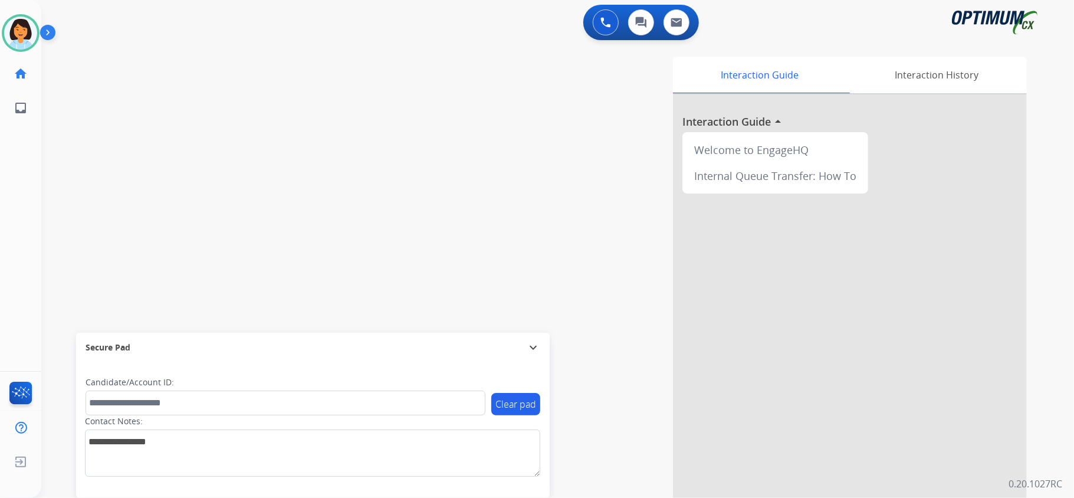
click at [166, 116] on div "swap_horiz Break voice bridge close_fullscreen Connect 3-Way Call merge_type Se…" at bounding box center [543, 288] width 1005 height 492
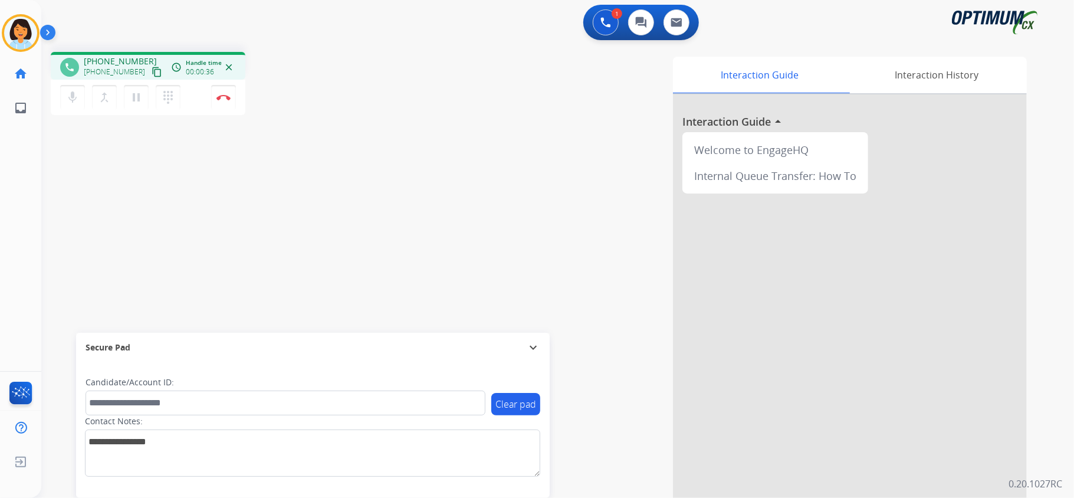
click at [152, 76] on mat-icon "content_copy" at bounding box center [157, 72] width 11 height 11
click at [217, 98] on img at bounding box center [223, 97] width 14 height 6
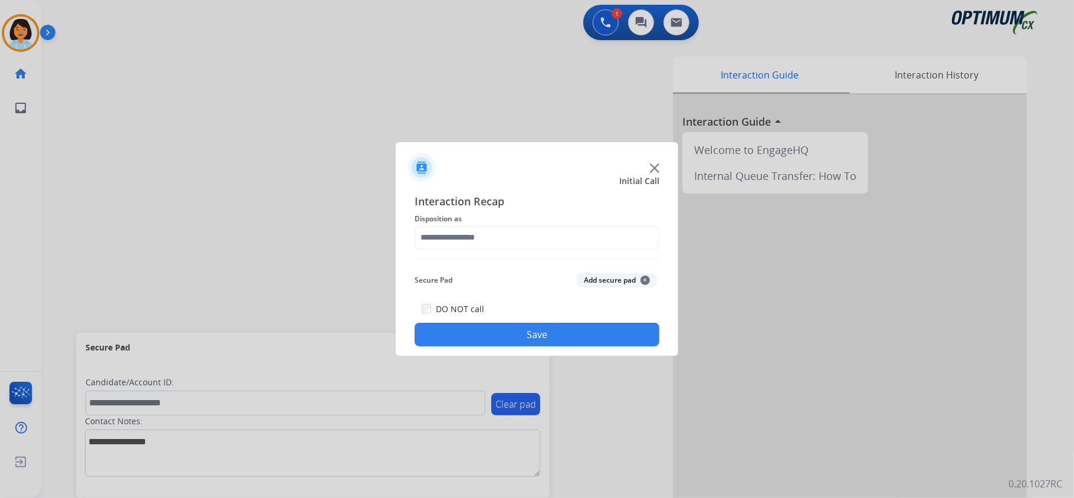
click at [495, 249] on div "Interaction Recap Disposition as Secure Pad Add secure pad + DO NOT call Save" at bounding box center [537, 270] width 245 height 154
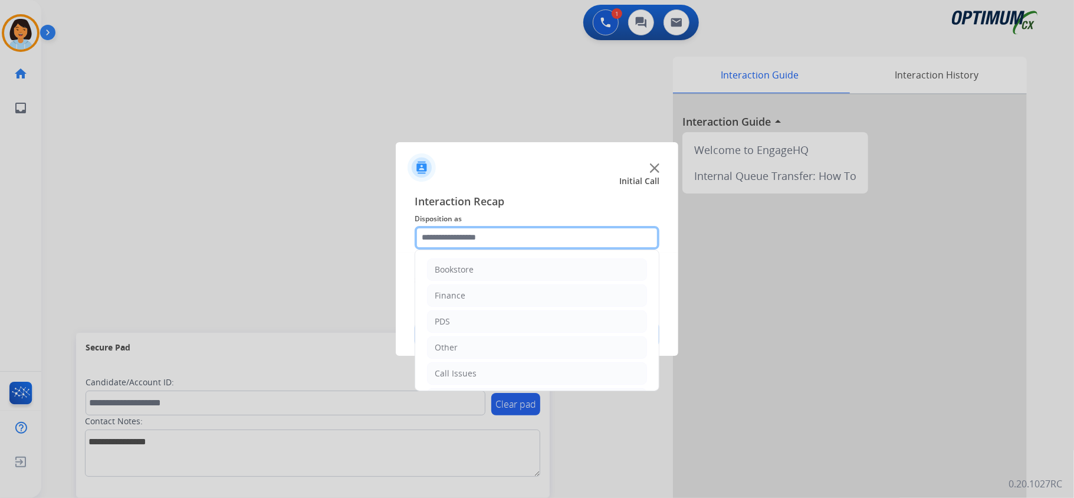
click at [498, 238] on input "text" at bounding box center [537, 238] width 245 height 24
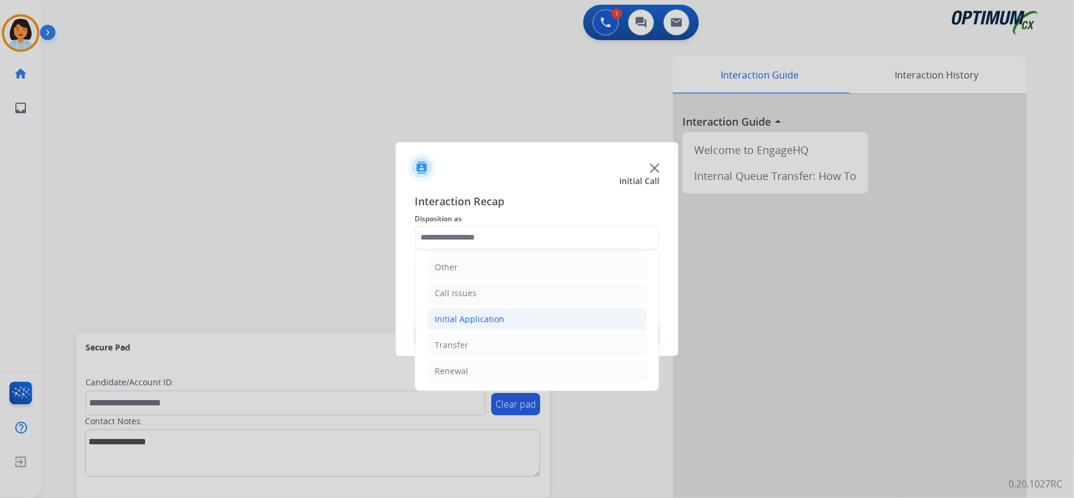
click at [543, 317] on li "Initial Application" at bounding box center [537, 319] width 220 height 22
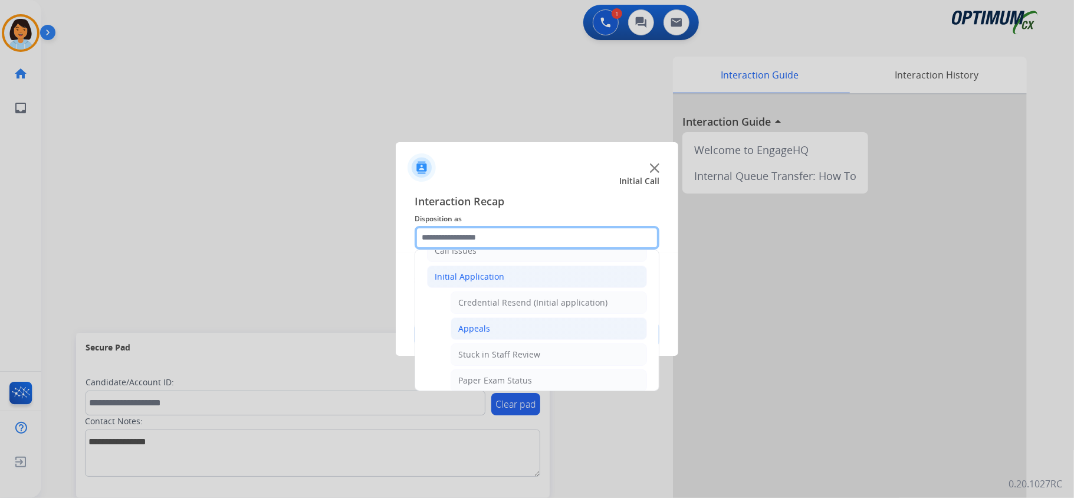
scroll to position [162, 0]
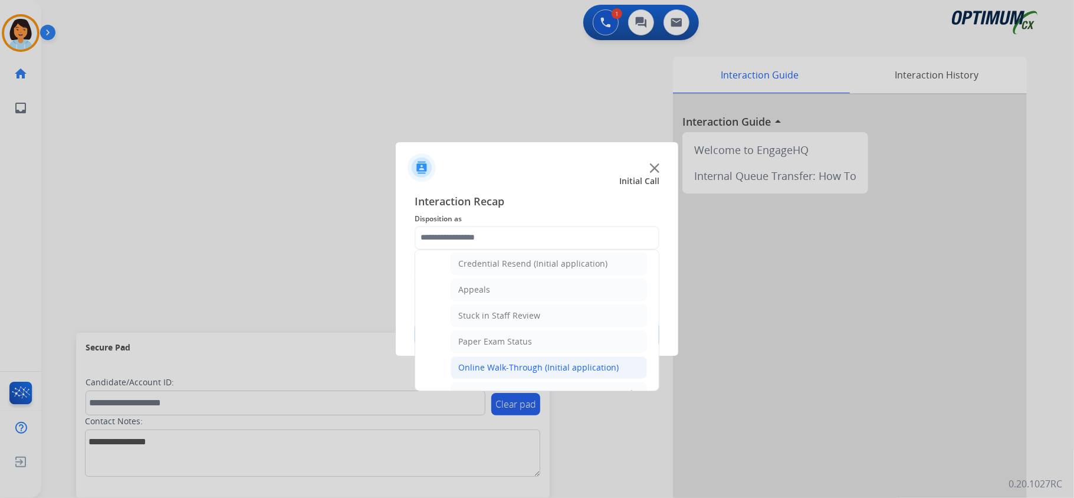
click at [536, 362] on li "Online Walk-Through (Initial application)" at bounding box center [549, 367] width 196 height 22
type input "**********"
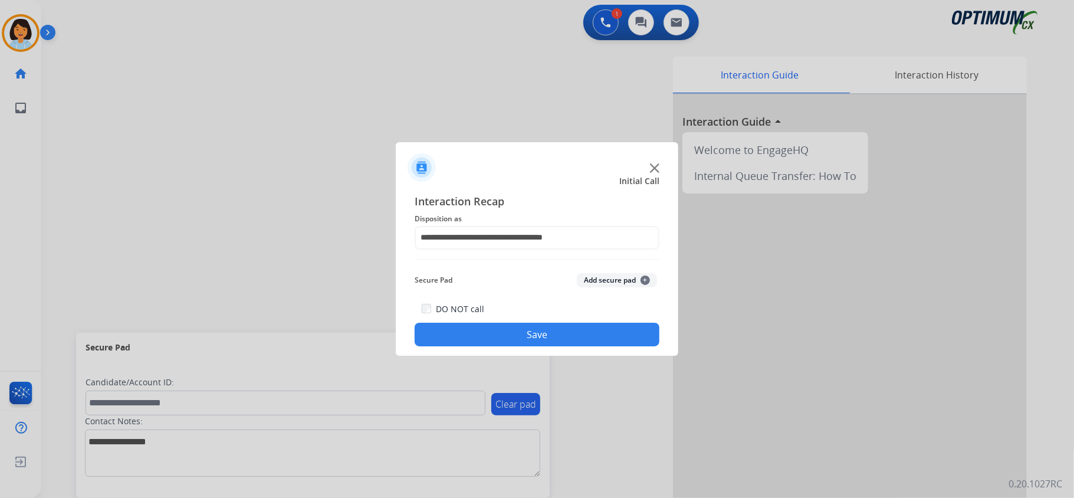
click at [525, 348] on div "**********" at bounding box center [537, 269] width 283 height 173
click at [524, 336] on button "Save" at bounding box center [537, 335] width 245 height 24
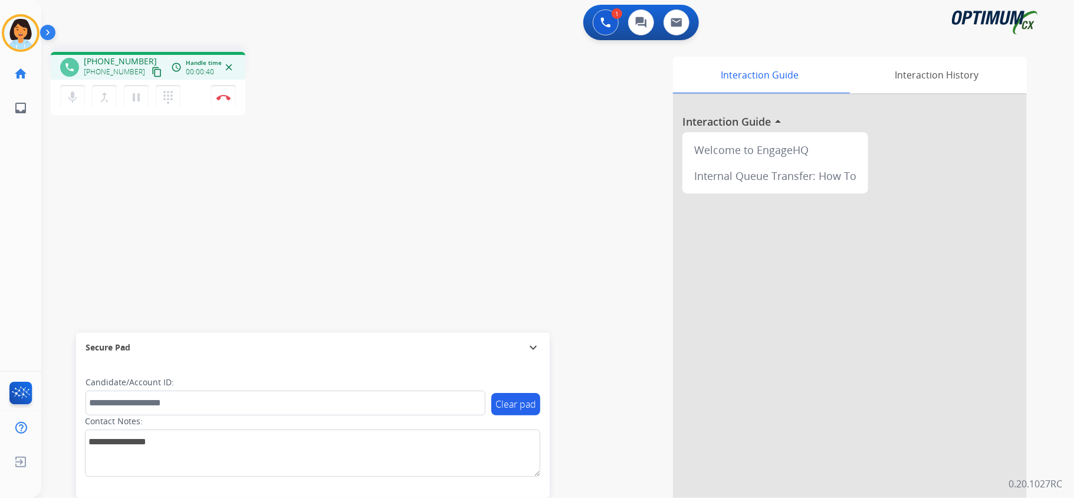
click at [150, 65] on button "content_copy" at bounding box center [157, 72] width 14 height 14
click at [230, 97] on img at bounding box center [223, 97] width 14 height 6
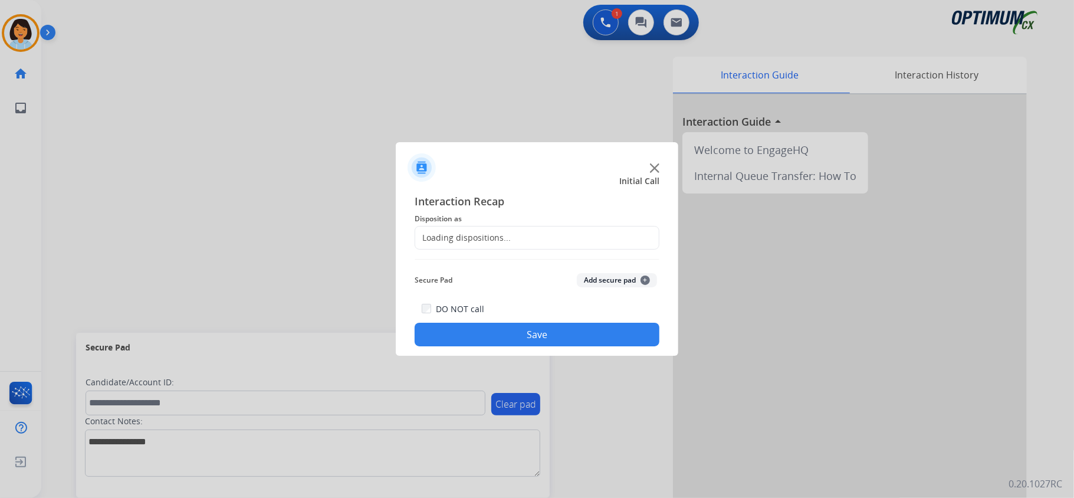
click at [497, 229] on div "Loading dispositions..." at bounding box center [537, 238] width 245 height 24
click at [505, 243] on div "Loading dispositions..." at bounding box center [463, 238] width 96 height 12
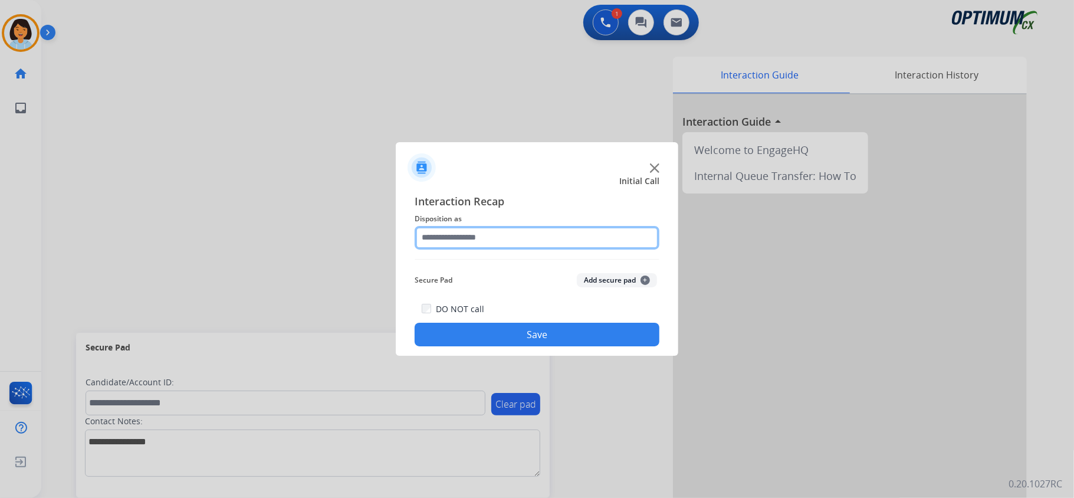
click at [540, 237] on input "text" at bounding box center [537, 238] width 245 height 24
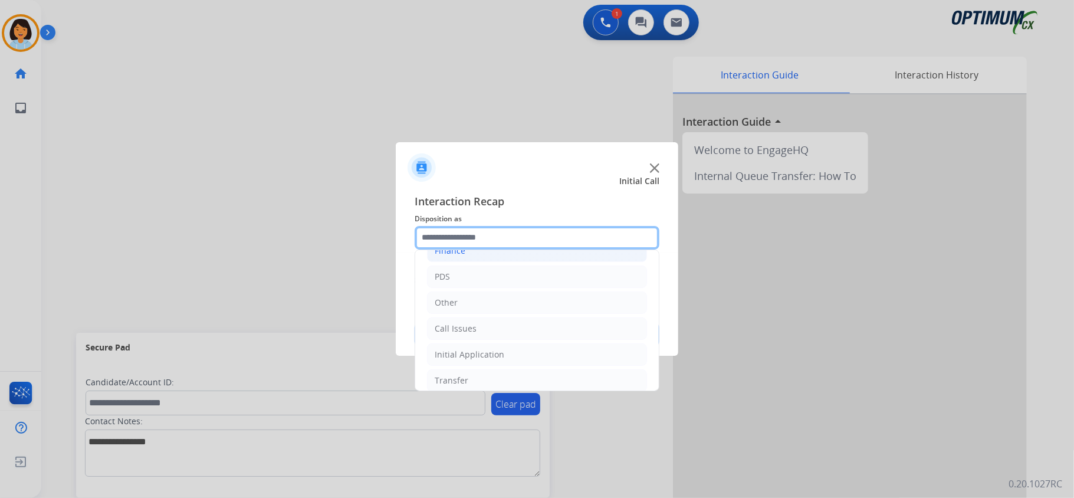
scroll to position [83, 0]
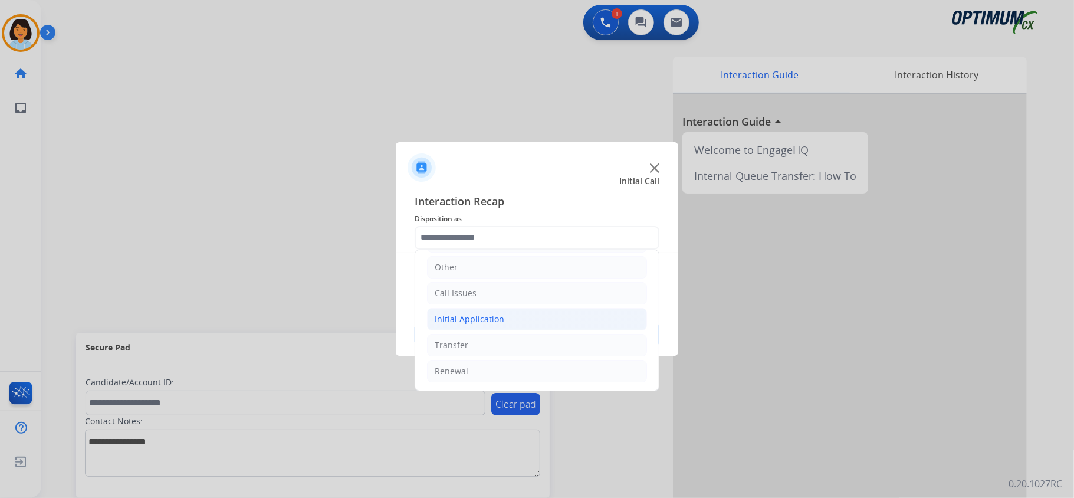
click at [504, 319] on li "Initial Application" at bounding box center [537, 319] width 220 height 22
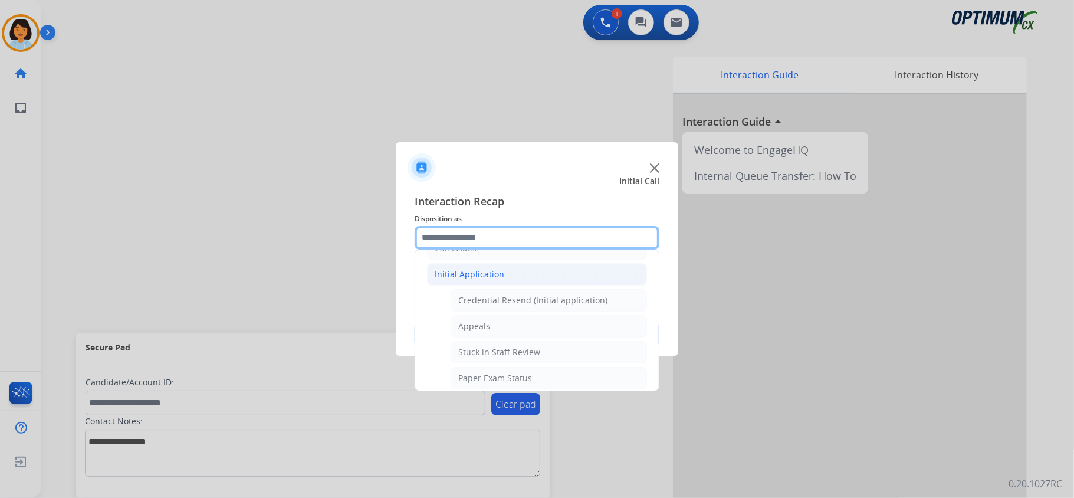
scroll to position [162, 0]
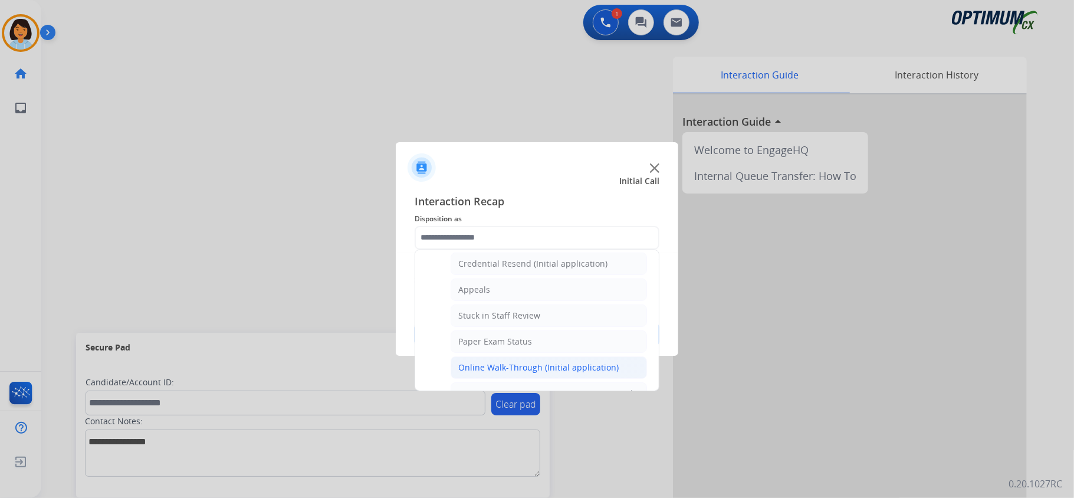
click at [513, 373] on div "Online Walk-Through (Initial application)" at bounding box center [538, 368] width 160 height 12
type input "**********"
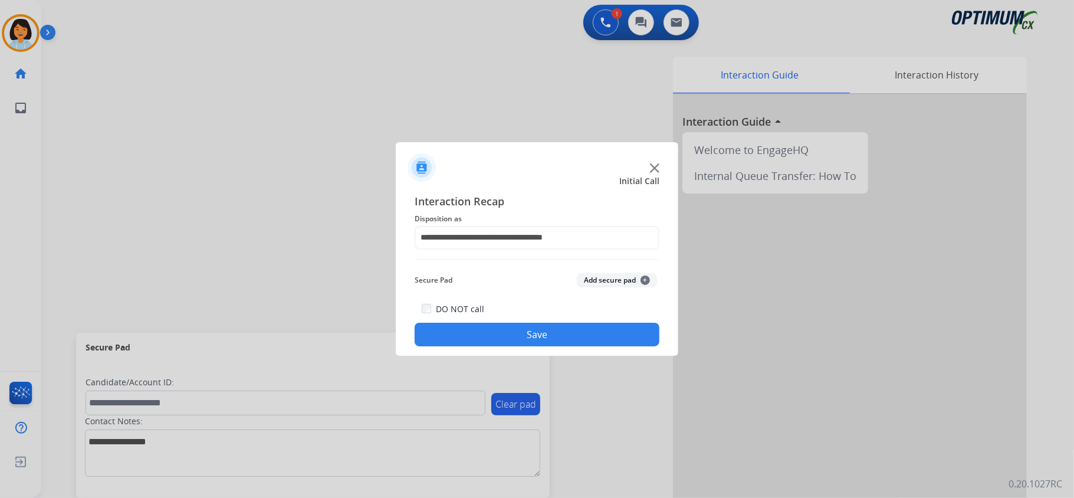
click at [529, 339] on button "Save" at bounding box center [537, 335] width 245 height 24
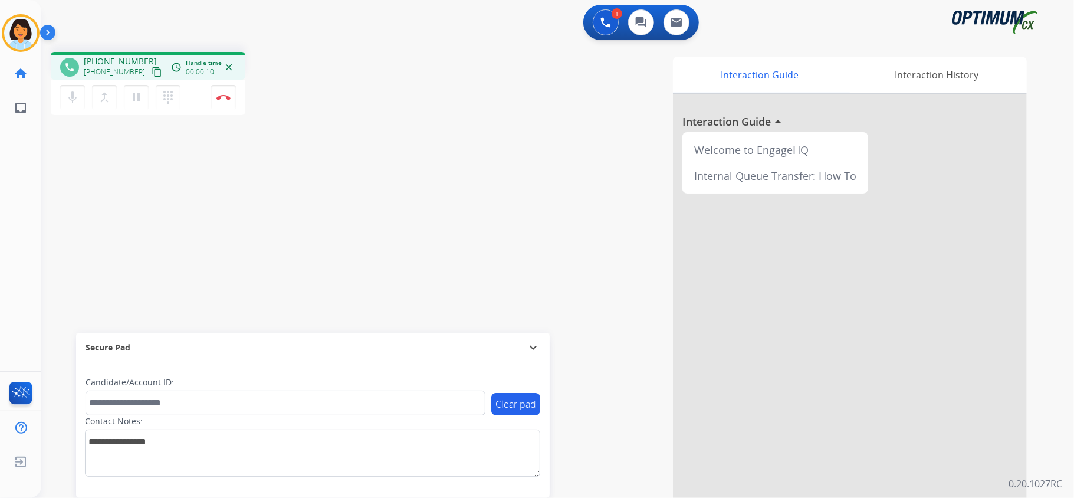
drag, startPoint x: 147, startPoint y: 72, endPoint x: 139, endPoint y: 83, distance: 13.1
click at [152, 72] on mat-icon "content_copy" at bounding box center [157, 72] width 11 height 11
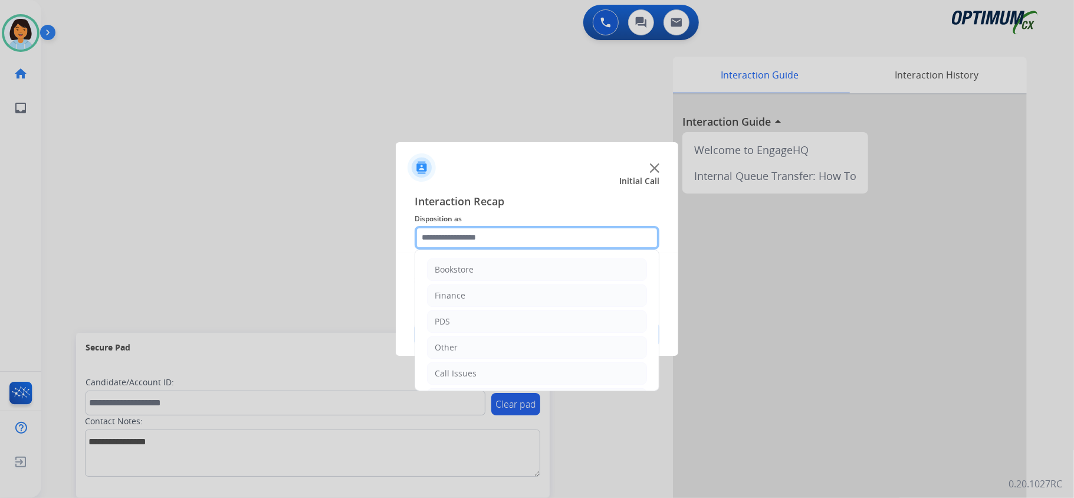
click at [508, 245] on input "text" at bounding box center [537, 238] width 245 height 24
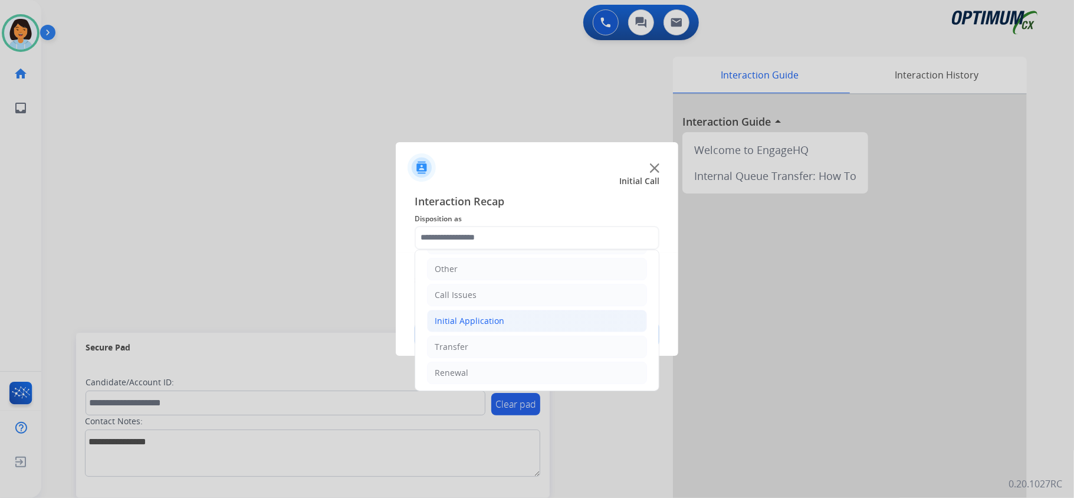
click at [510, 327] on li "Initial Application" at bounding box center [537, 321] width 220 height 22
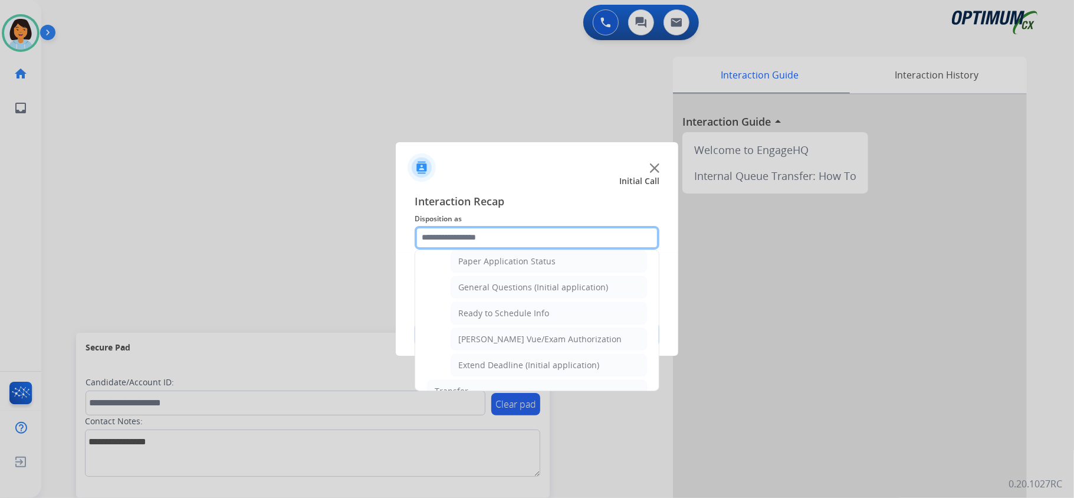
scroll to position [708, 0]
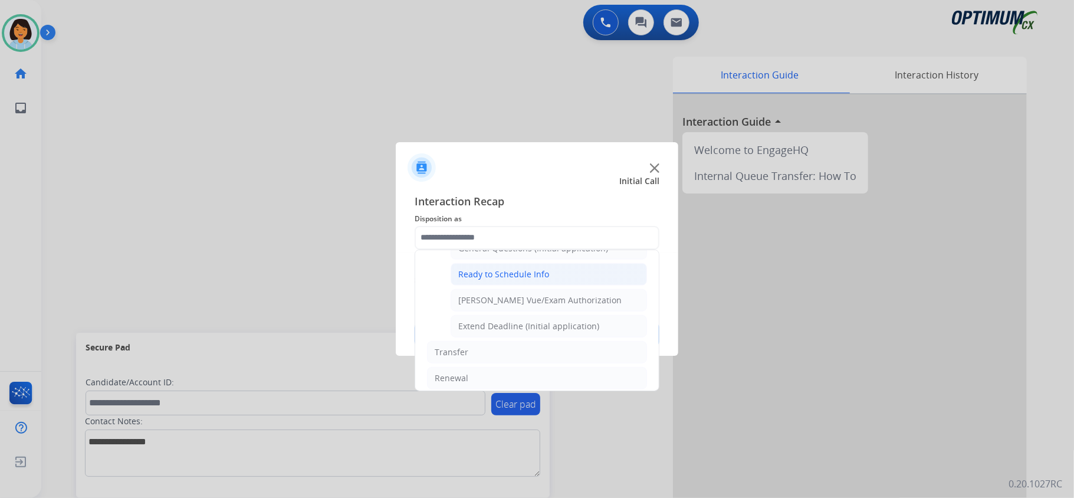
click at [526, 280] on div "Ready to Schedule Info" at bounding box center [503, 274] width 91 height 12
type input "**********"
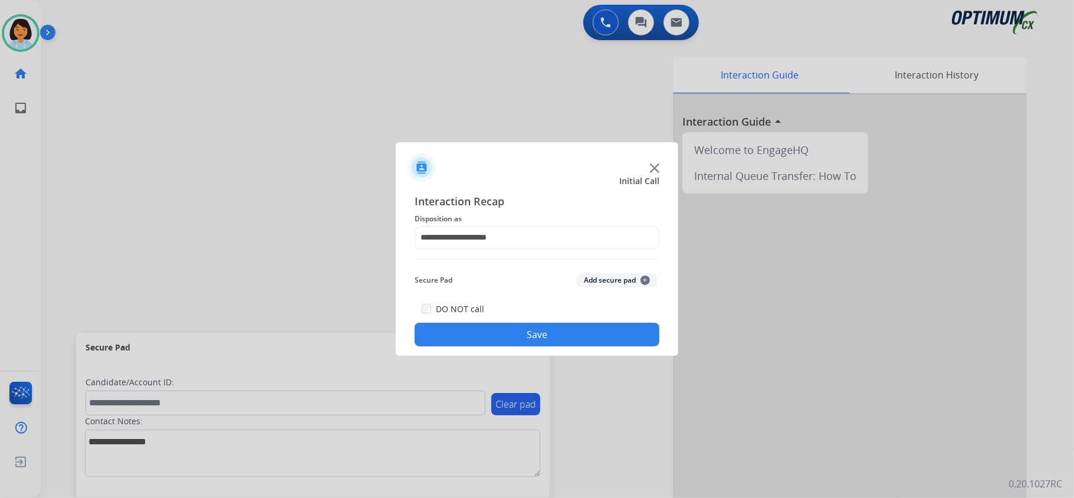
click at [520, 331] on button "Save" at bounding box center [537, 335] width 245 height 24
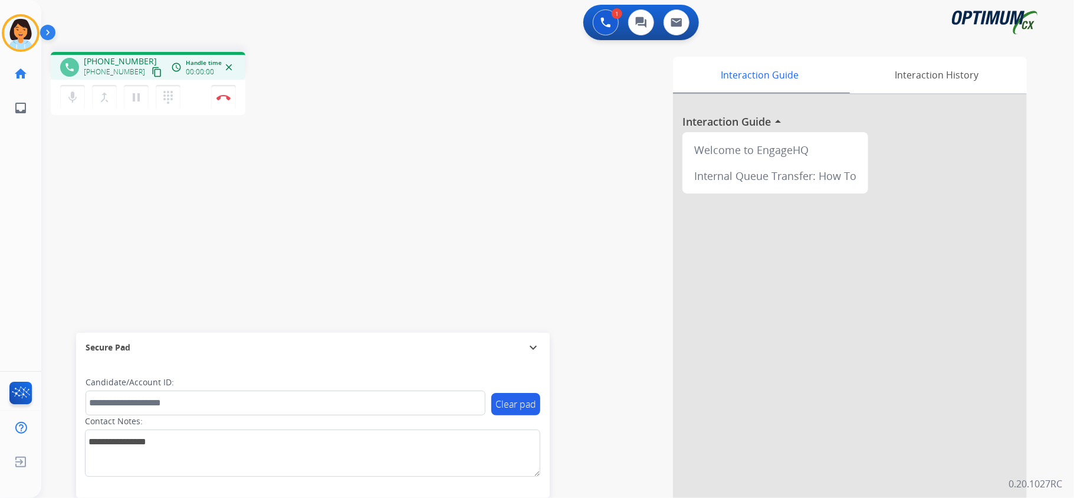
click at [152, 70] on mat-icon "content_copy" at bounding box center [157, 72] width 11 height 11
click at [152, 67] on mat-icon "content_copy" at bounding box center [157, 72] width 11 height 11
click at [227, 94] on img at bounding box center [223, 97] width 14 height 6
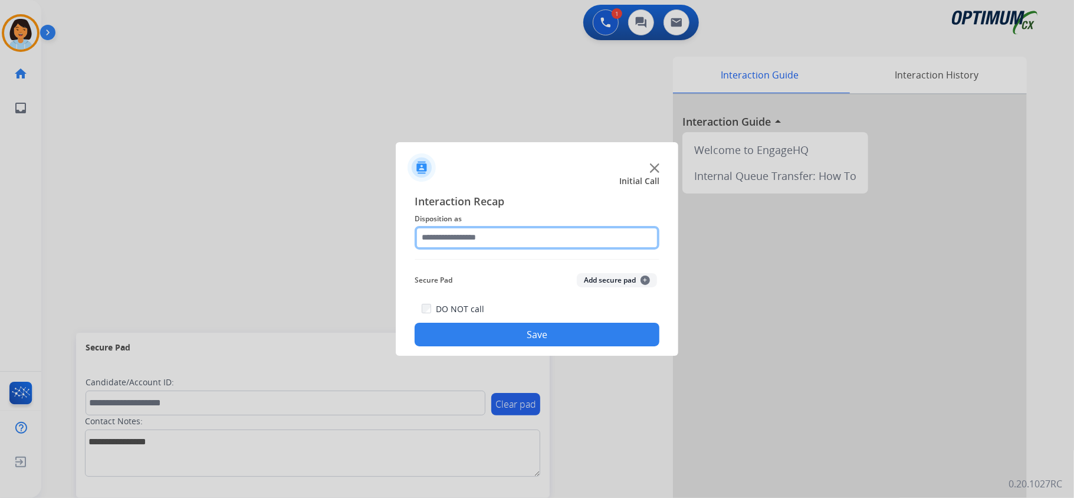
click at [630, 243] on input "text" at bounding box center [537, 238] width 245 height 24
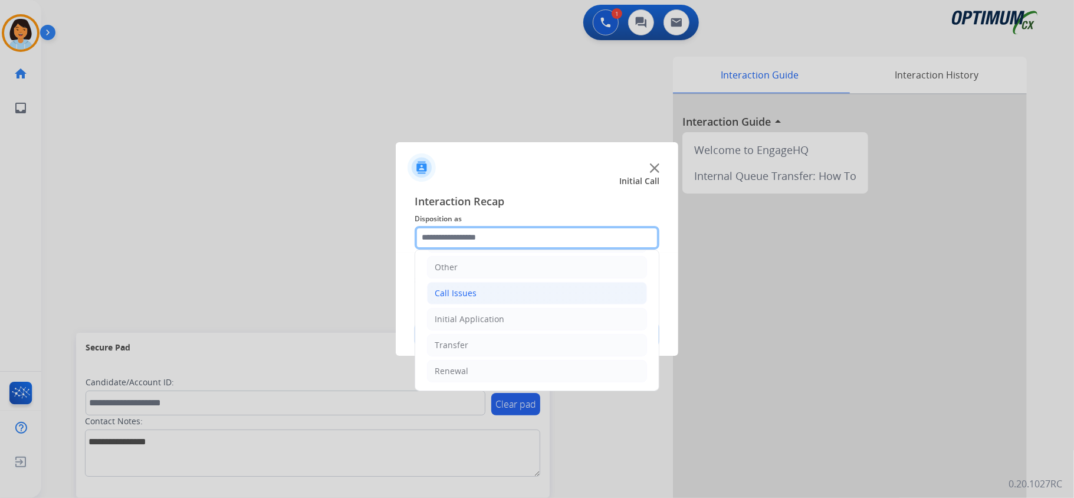
scroll to position [83, 0]
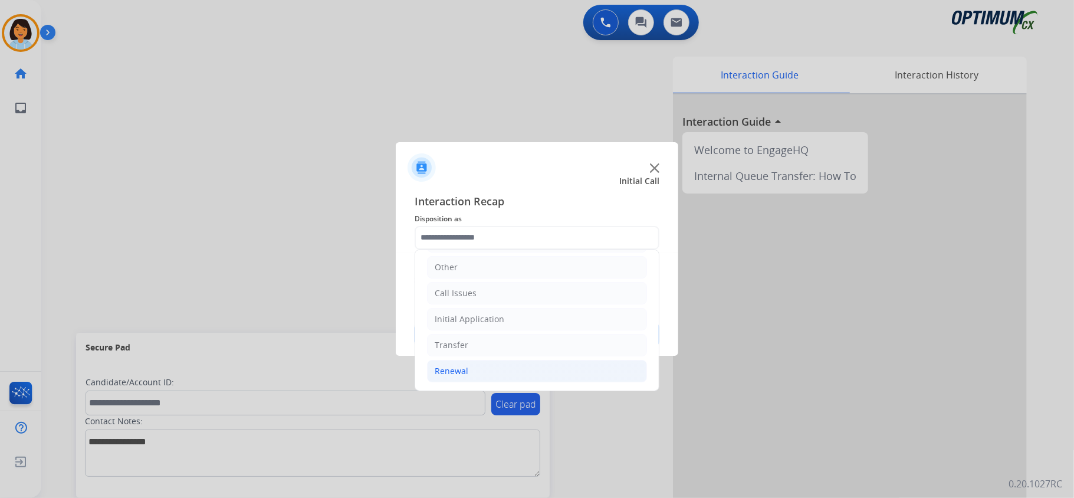
click at [459, 369] on div "Renewal" at bounding box center [452, 371] width 34 height 12
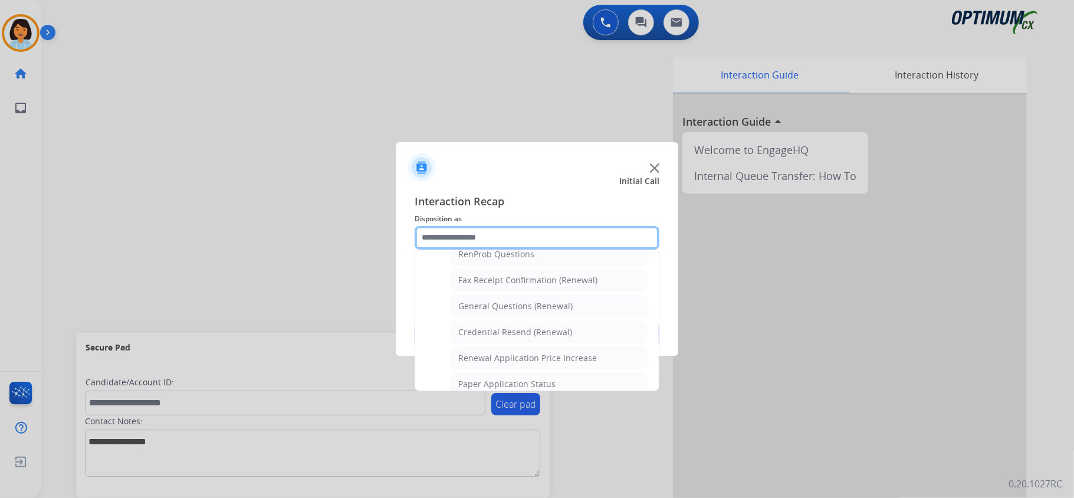
scroll to position [319, 0]
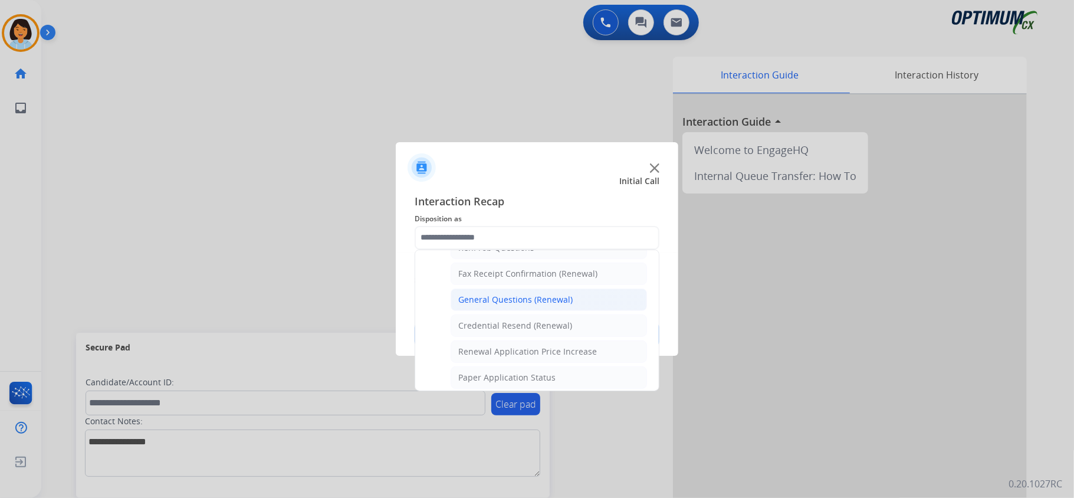
click at [525, 303] on div "General Questions (Renewal)" at bounding box center [515, 300] width 114 height 12
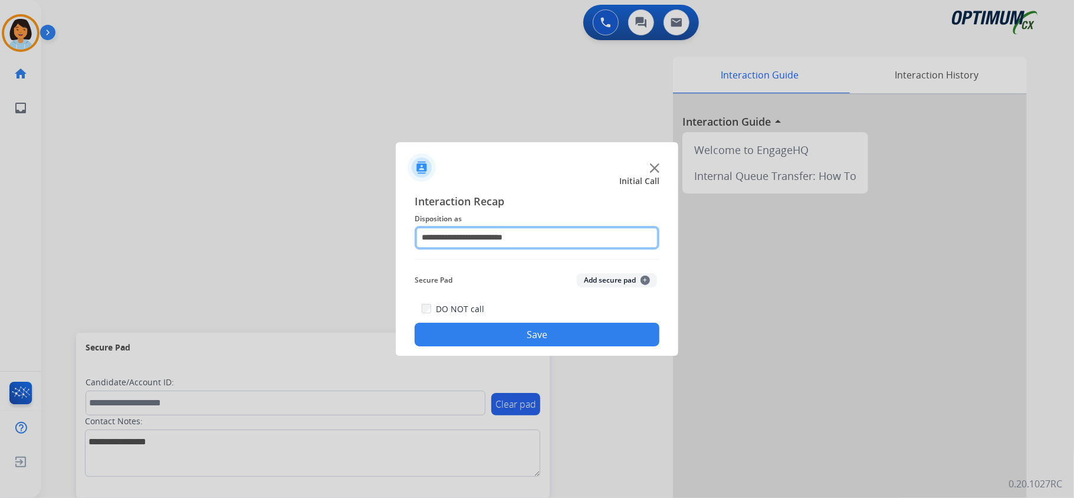
click at [516, 232] on input "**********" at bounding box center [537, 238] width 245 height 24
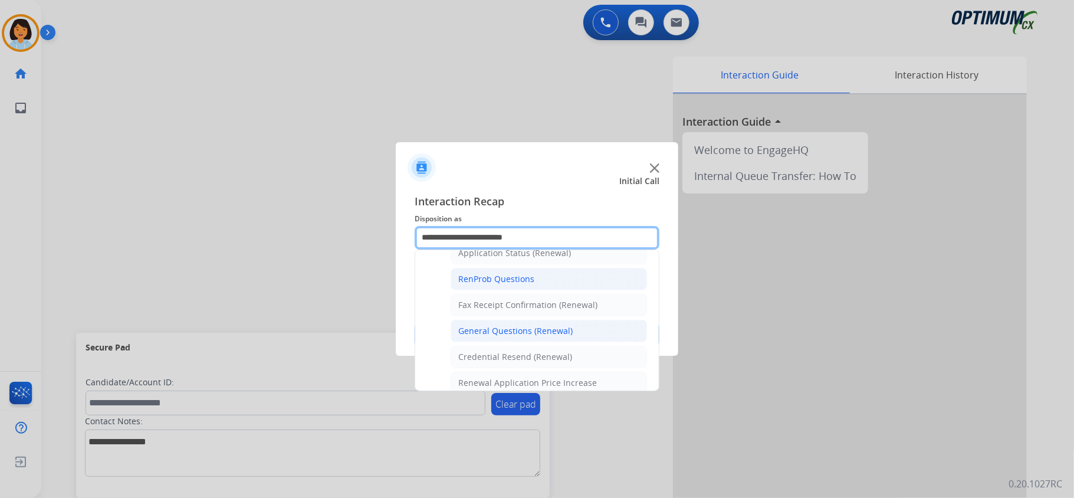
scroll to position [314, 0]
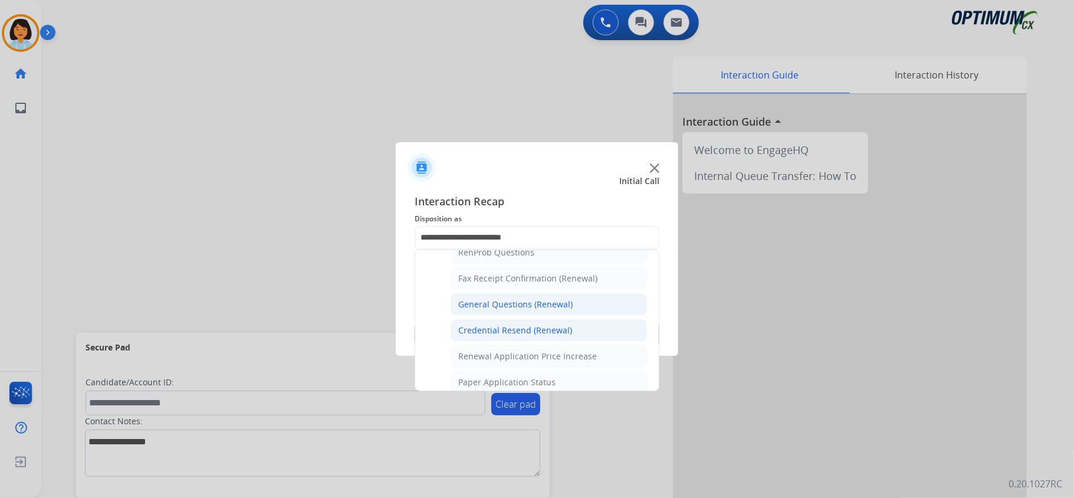
click at [536, 333] on div "Credential Resend (Renewal)" at bounding box center [515, 330] width 114 height 12
type input "**********"
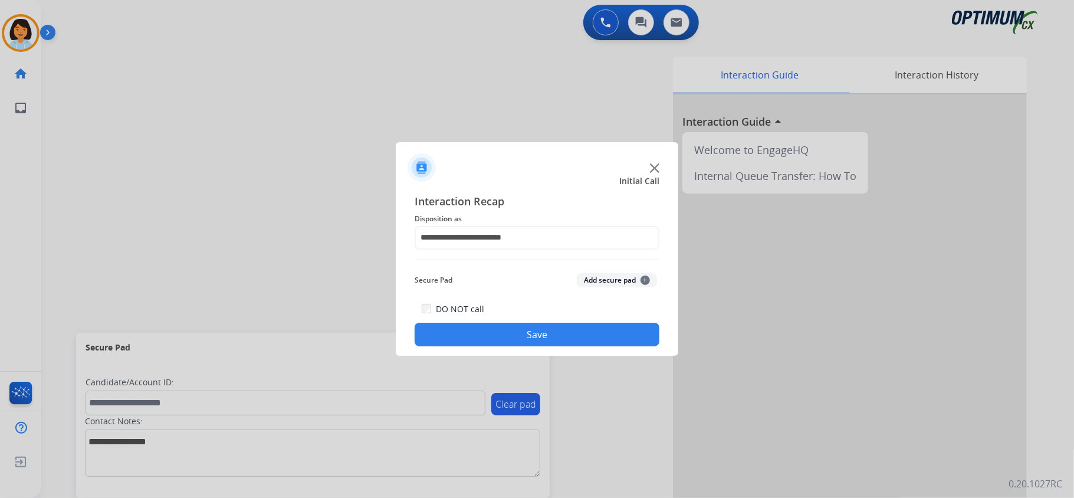
click at [531, 335] on button "Save" at bounding box center [537, 335] width 245 height 24
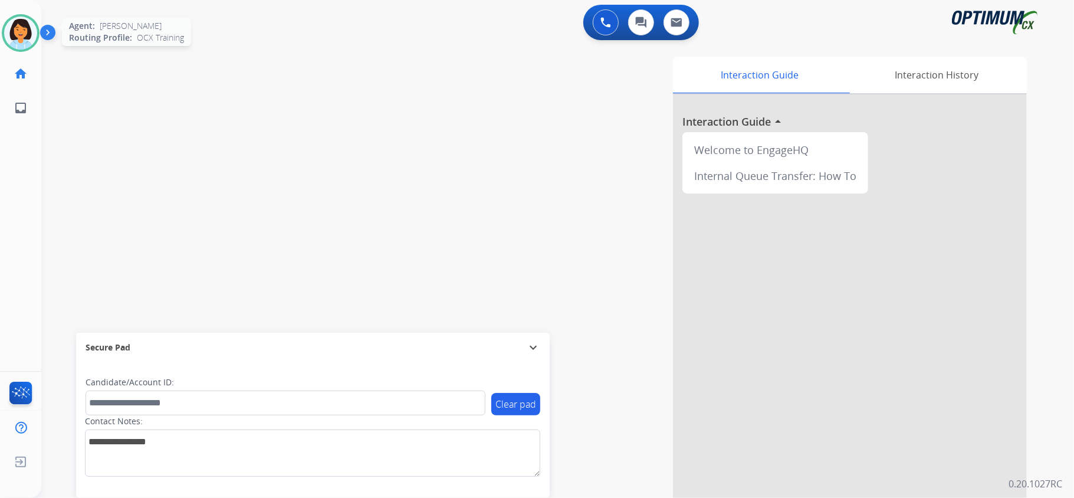
click at [18, 32] on img at bounding box center [20, 33] width 33 height 33
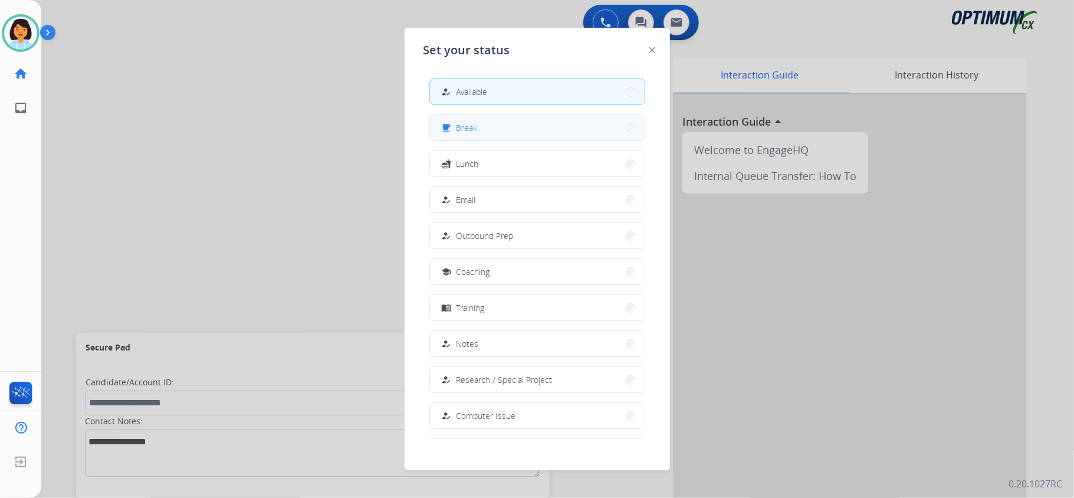
click at [479, 126] on button "free_breakfast Break" at bounding box center [537, 127] width 215 height 25
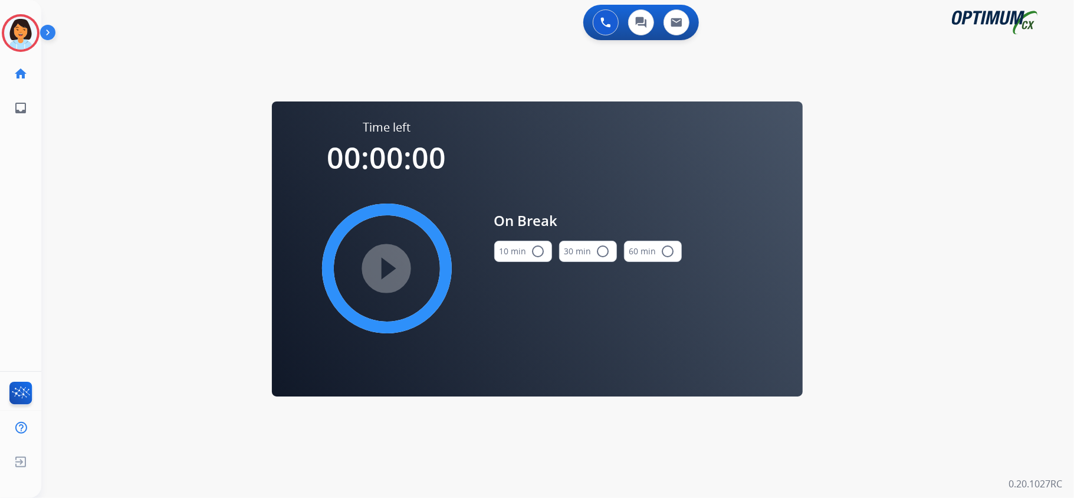
click at [536, 267] on div "10 min radio_button_unchecked" at bounding box center [523, 251] width 58 height 40
click at [534, 251] on mat-icon "radio_button_unchecked" at bounding box center [538, 251] width 14 height 14
click at [387, 275] on mat-icon "play_circle_filled" at bounding box center [387, 268] width 14 height 14
click at [31, 32] on icon at bounding box center [21, 33] width 38 height 38
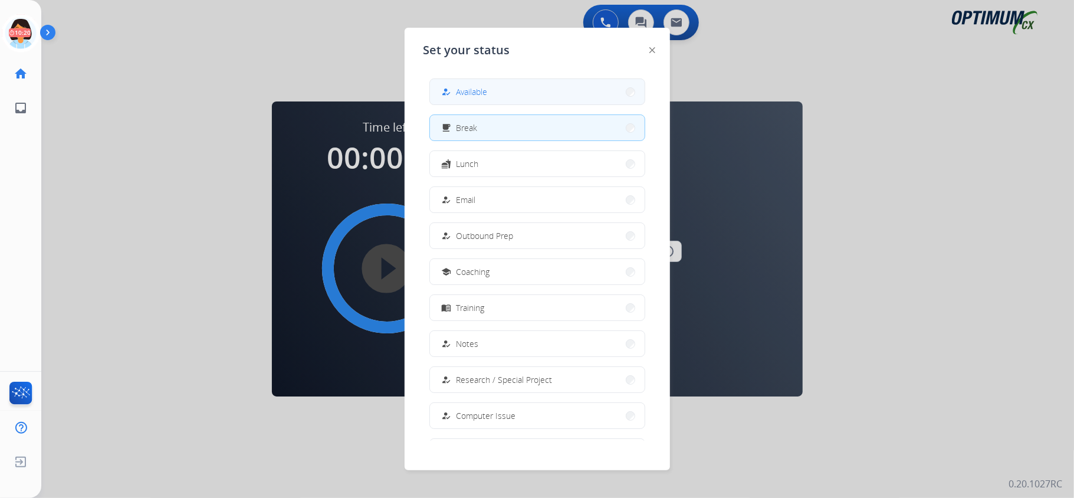
click at [510, 100] on button "how_to_reg Available" at bounding box center [537, 91] width 215 height 25
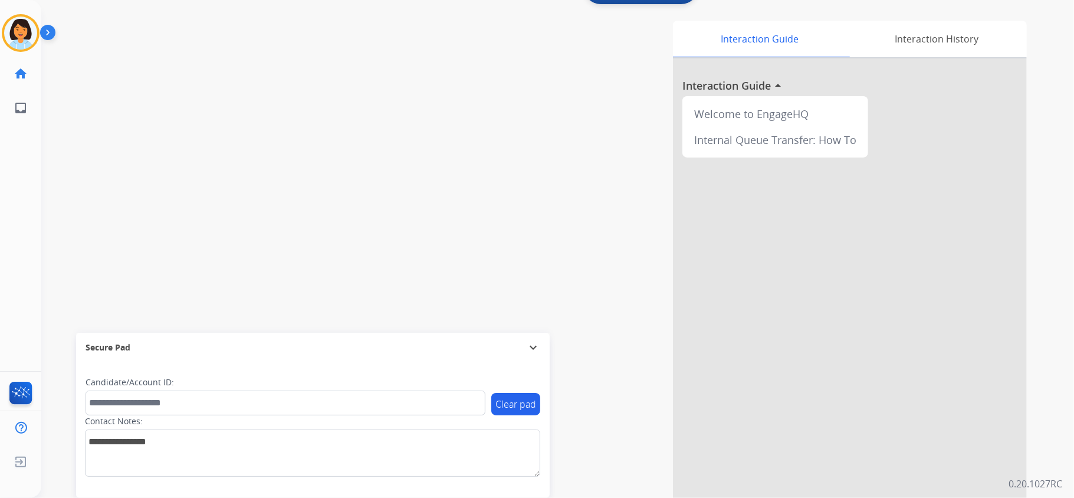
scroll to position [37, 0]
click at [321, 232] on div "swap_horiz Break voice bridge close_fullscreen Connect 3-Way Call merge_type Se…" at bounding box center [543, 252] width 1005 height 492
click at [284, 228] on div "swap_horiz Break voice bridge close_fullscreen Connect 3-Way Call merge_type Se…" at bounding box center [543, 252] width 1005 height 492
click at [152, 31] on mat-icon "content_copy" at bounding box center [157, 35] width 11 height 11
click at [150, 29] on button "content_copy" at bounding box center [157, 35] width 14 height 14
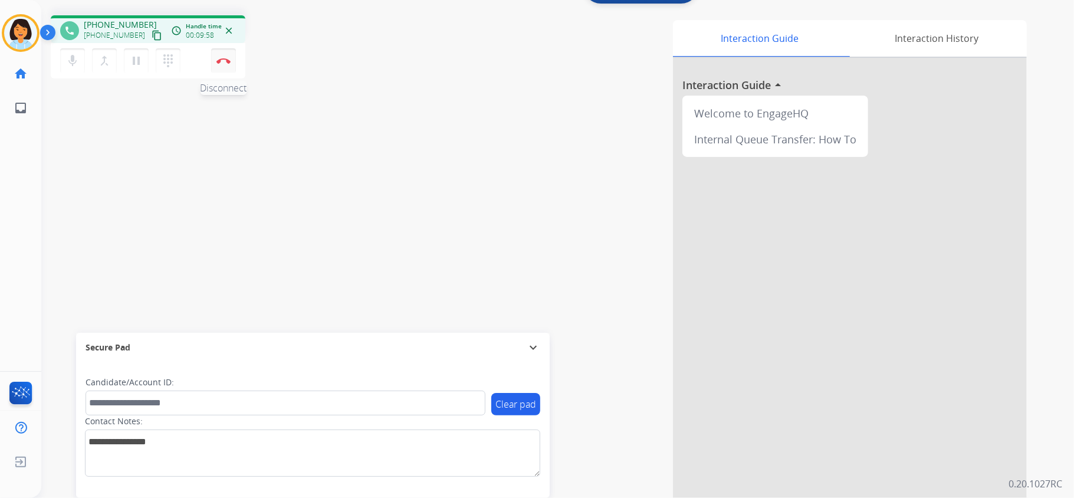
click at [227, 58] on img at bounding box center [223, 61] width 14 height 6
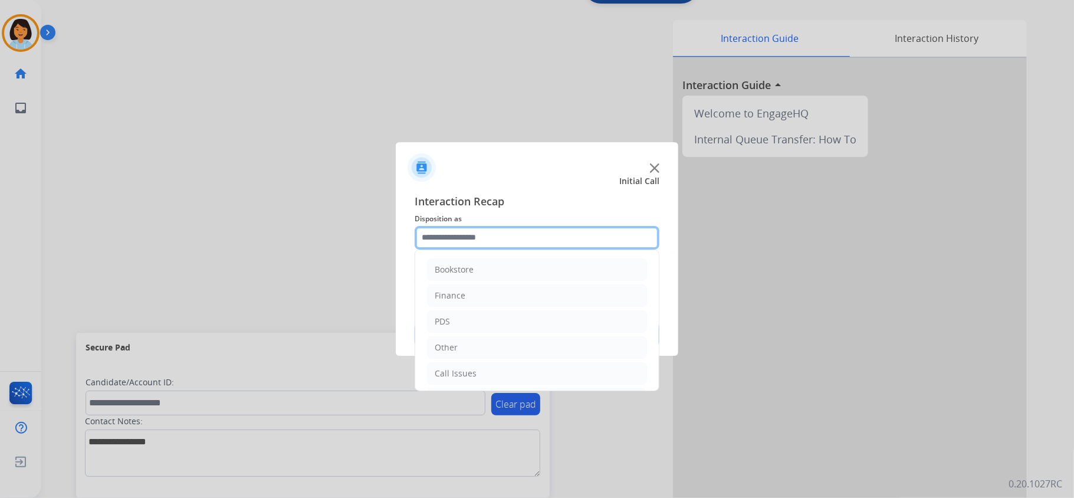
click at [455, 235] on input "text" at bounding box center [537, 238] width 245 height 24
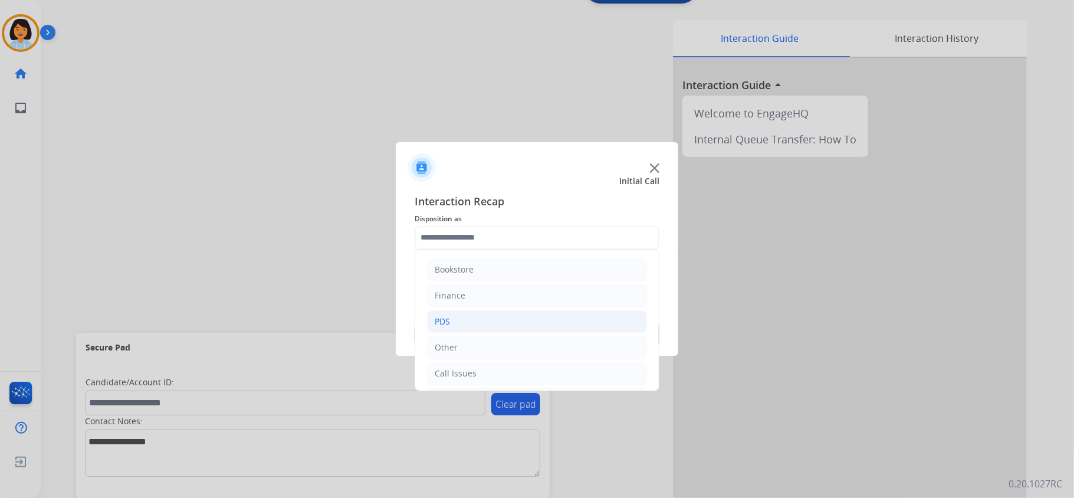
click at [464, 326] on li "PDS" at bounding box center [537, 321] width 220 height 22
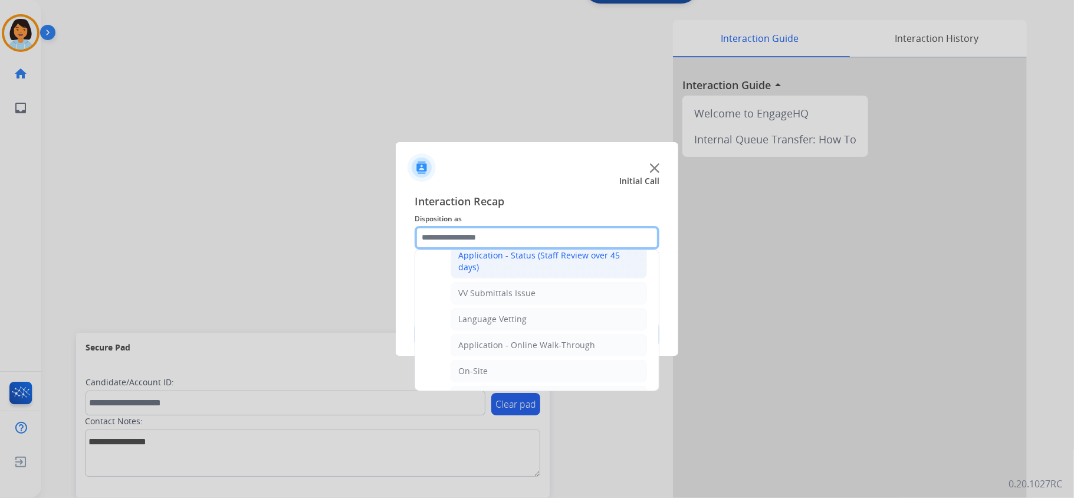
scroll to position [236, 0]
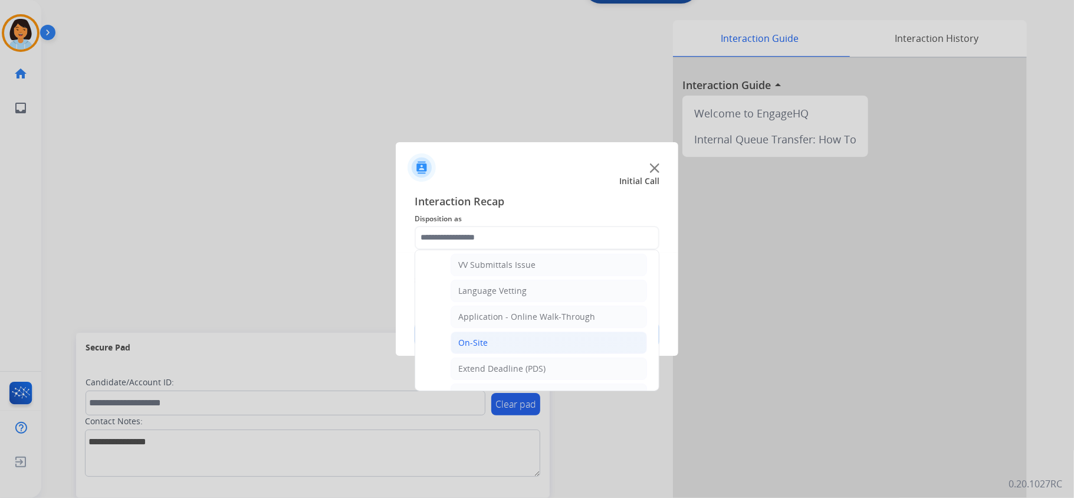
click at [503, 343] on li "On-Site" at bounding box center [549, 343] width 196 height 22
type input "*******"
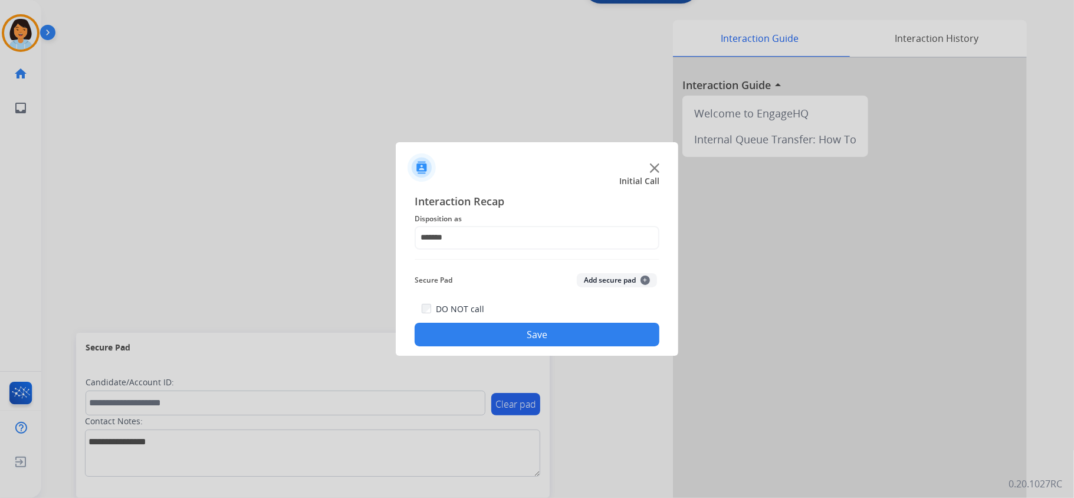
click at [506, 334] on button "Save" at bounding box center [537, 335] width 245 height 24
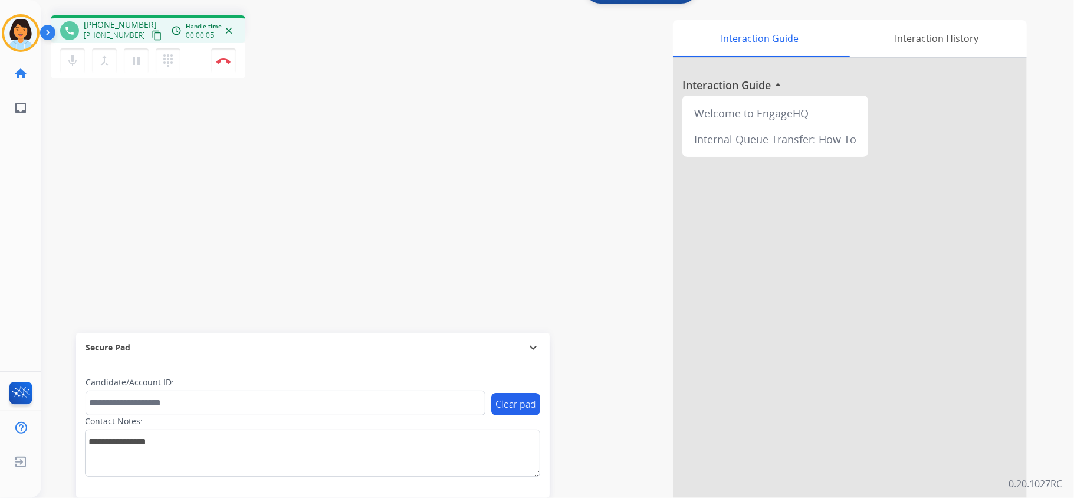
click at [152, 36] on mat-icon "content_copy" at bounding box center [157, 35] width 11 height 11
click at [152, 30] on mat-icon "content_copy" at bounding box center [157, 35] width 11 height 11
click at [229, 61] on img at bounding box center [223, 61] width 14 height 6
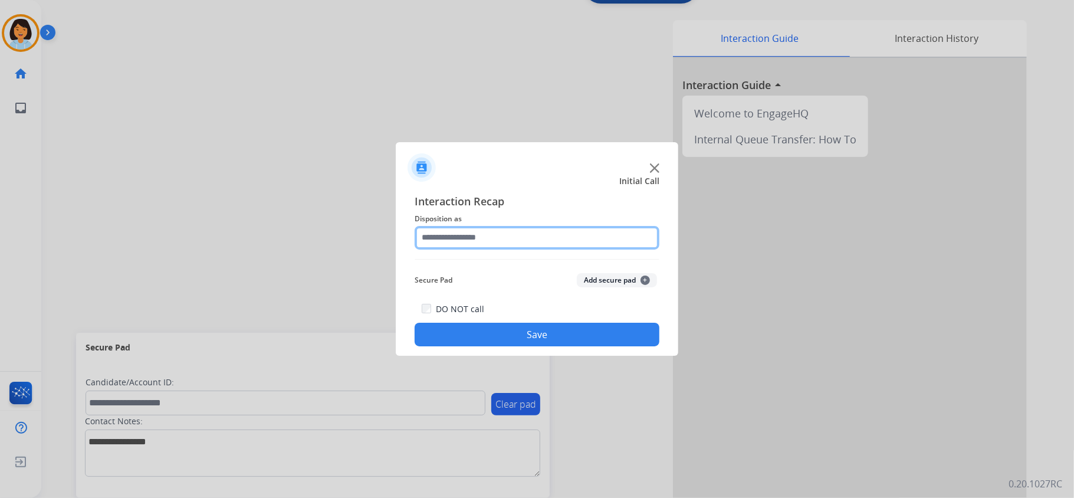
click at [475, 236] on input "text" at bounding box center [537, 238] width 245 height 24
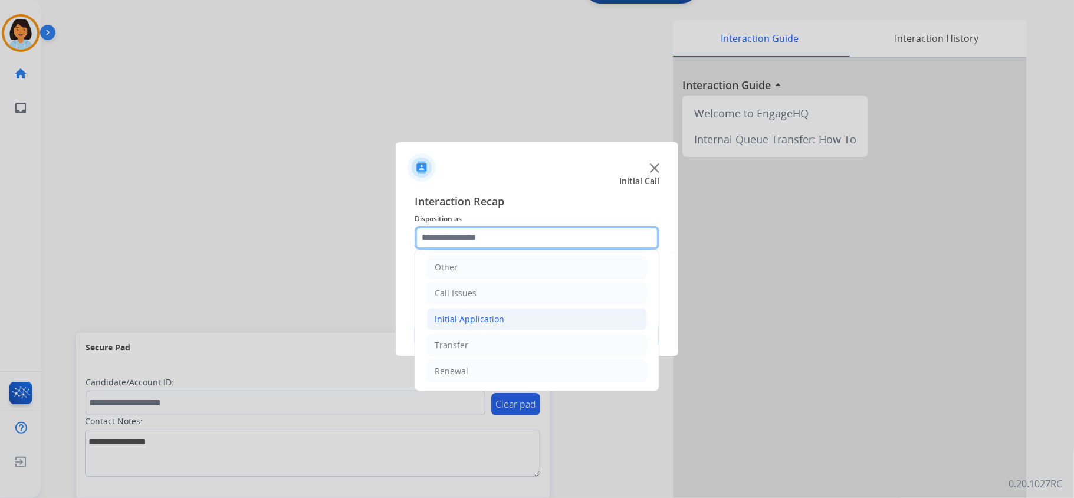
scroll to position [83, 0]
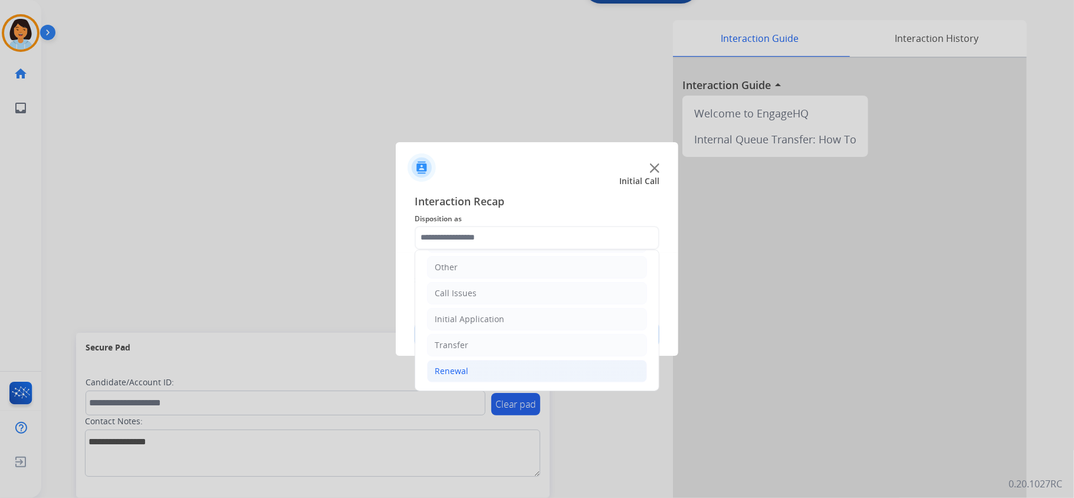
drag, startPoint x: 500, startPoint y: 370, endPoint x: 504, endPoint y: 361, distance: 10.1
click at [501, 371] on li "Renewal" at bounding box center [537, 371] width 220 height 22
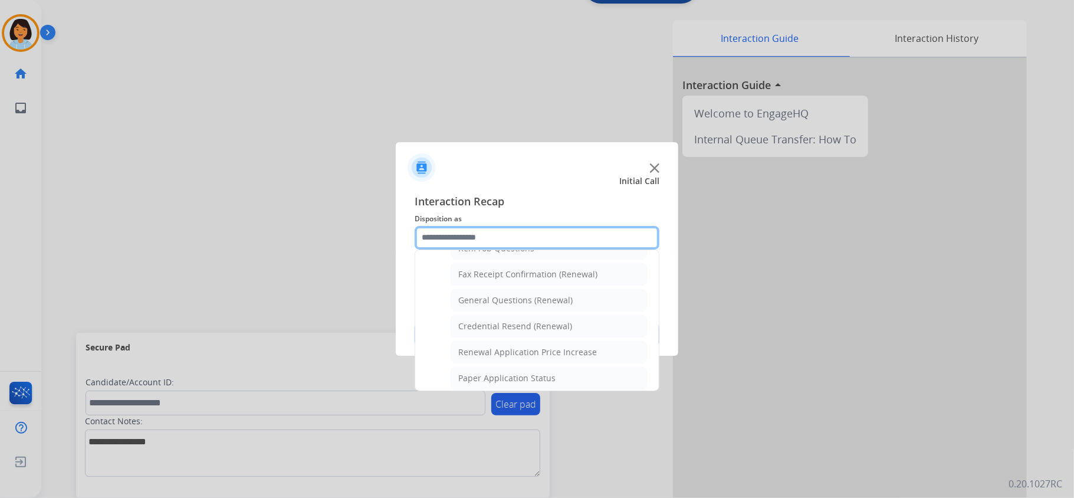
scroll to position [319, 0]
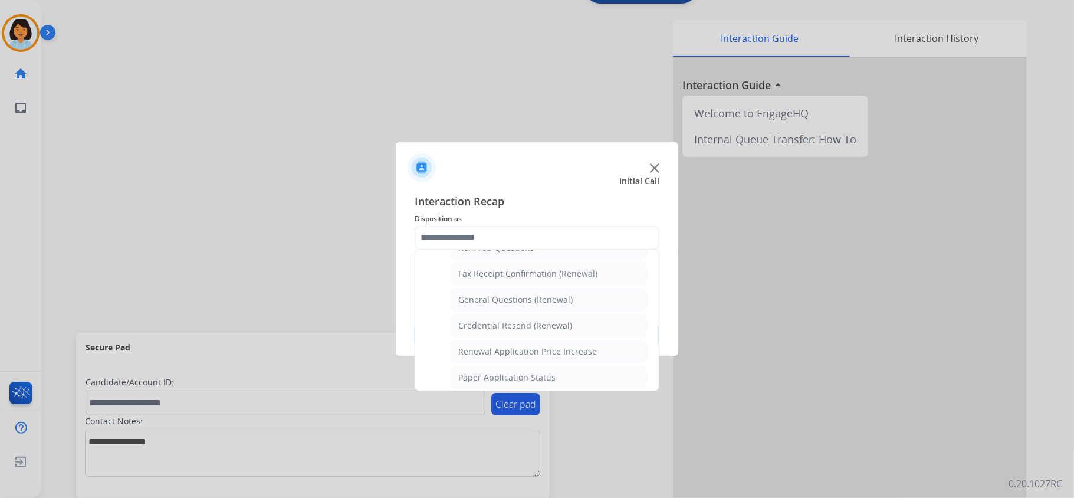
click at [520, 329] on div "Credential Resend (Renewal)" at bounding box center [515, 326] width 114 height 12
type input "**********"
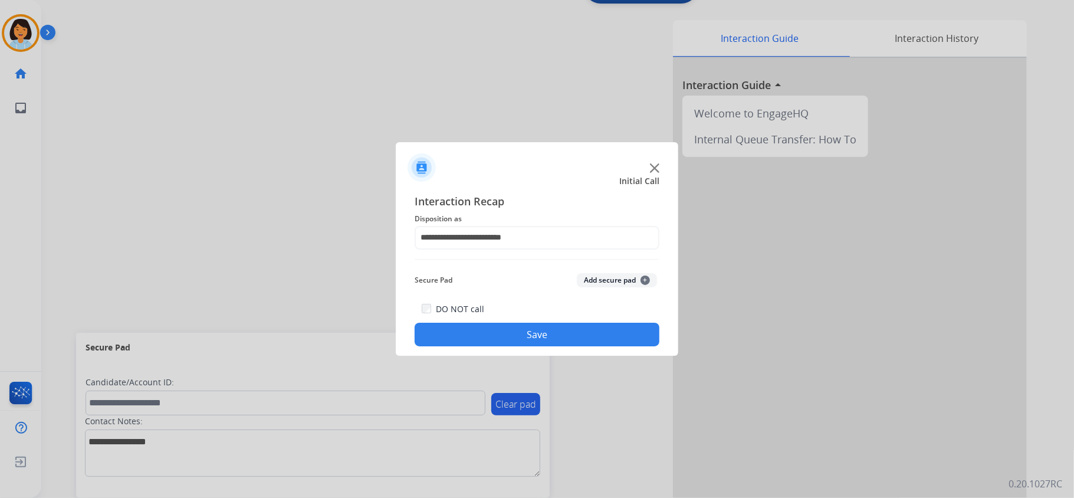
click at [517, 334] on button "Save" at bounding box center [537, 335] width 245 height 24
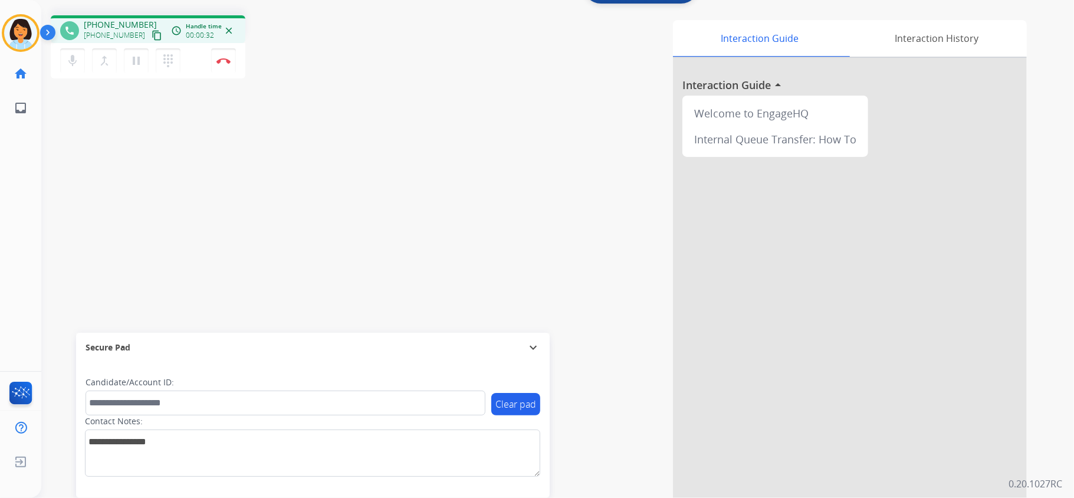
click at [152, 34] on mat-icon "content_copy" at bounding box center [157, 35] width 11 height 11
click at [230, 59] on img at bounding box center [223, 61] width 14 height 6
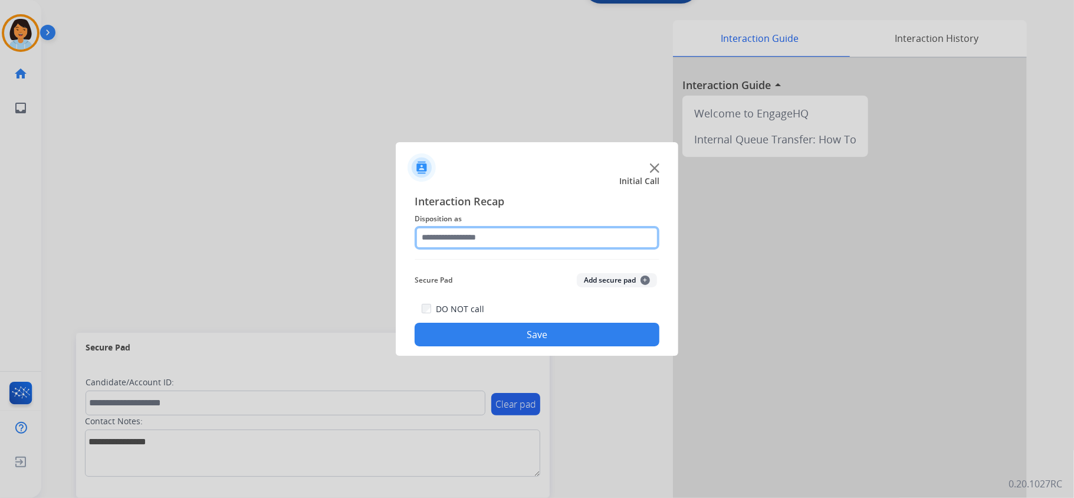
click at [468, 228] on input "text" at bounding box center [537, 238] width 245 height 24
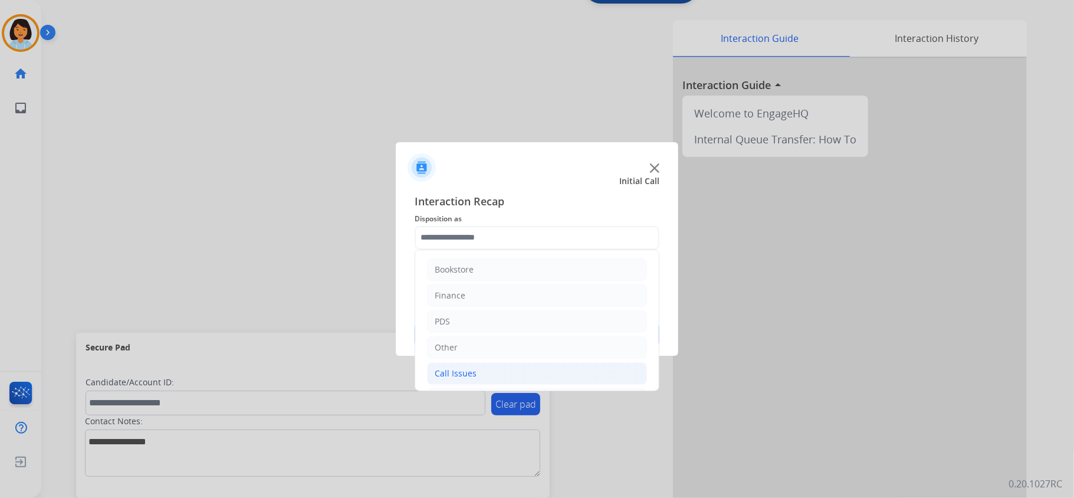
click at [480, 376] on li "Call Issues" at bounding box center [537, 373] width 220 height 22
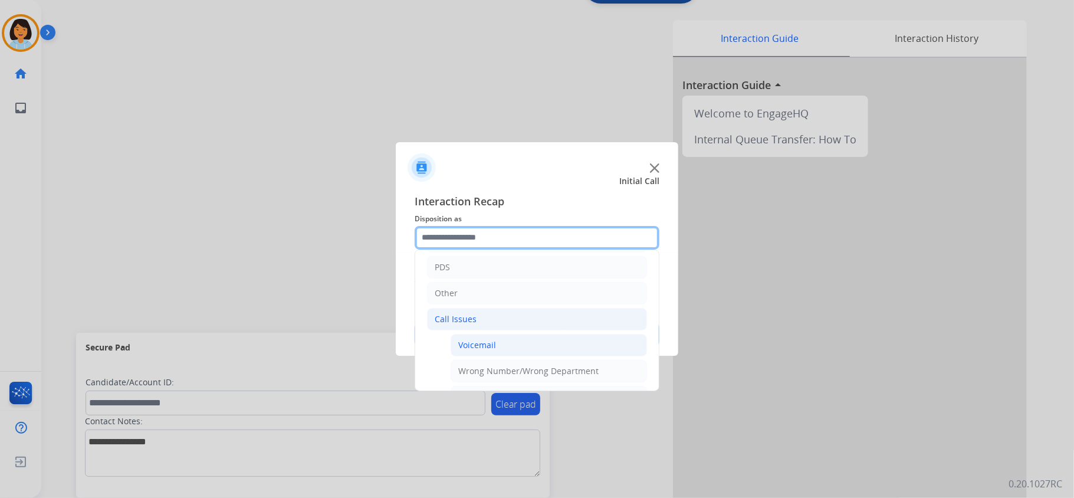
scroll to position [78, 0]
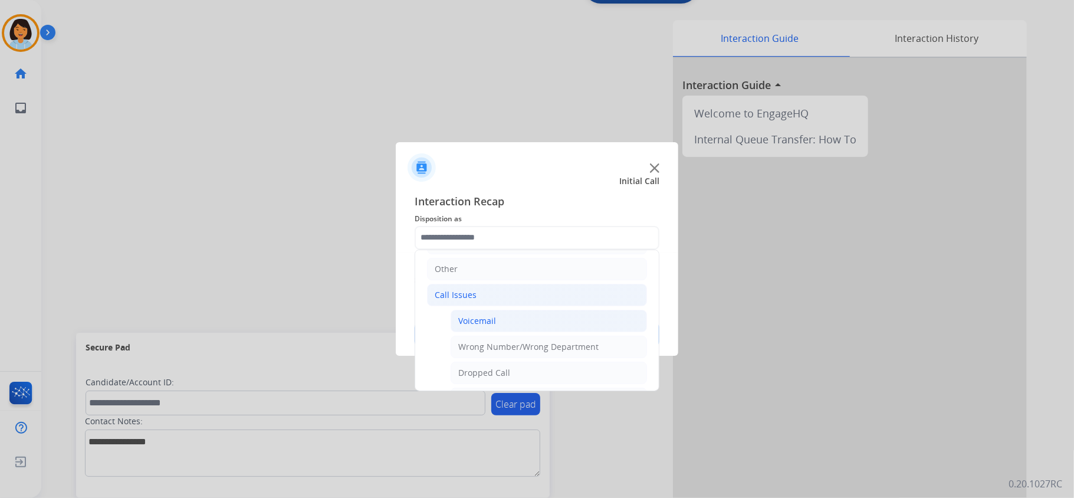
click at [512, 315] on li "Voicemail" at bounding box center [549, 321] width 196 height 22
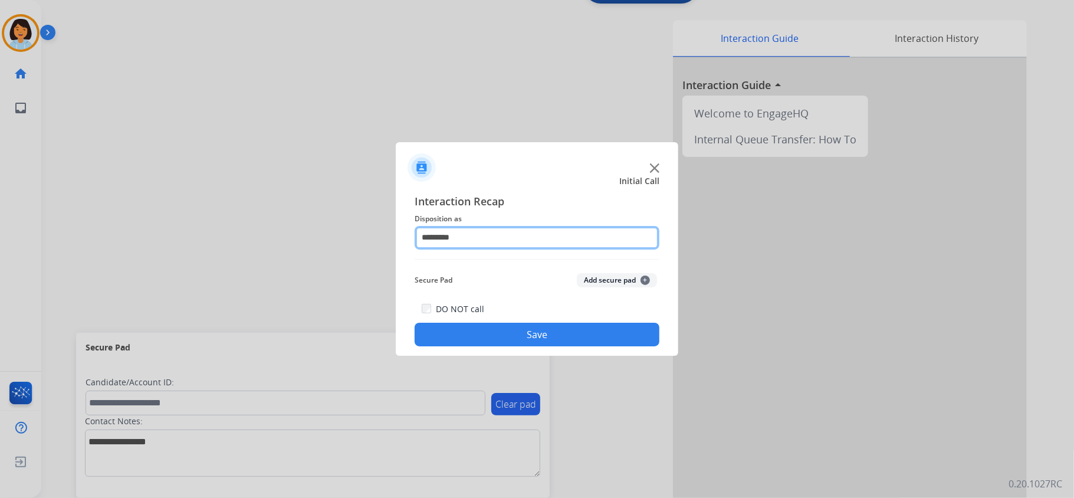
drag, startPoint x: 515, startPoint y: 228, endPoint x: 512, endPoint y: 234, distance: 7.1
click at [512, 234] on input "*********" at bounding box center [537, 238] width 245 height 24
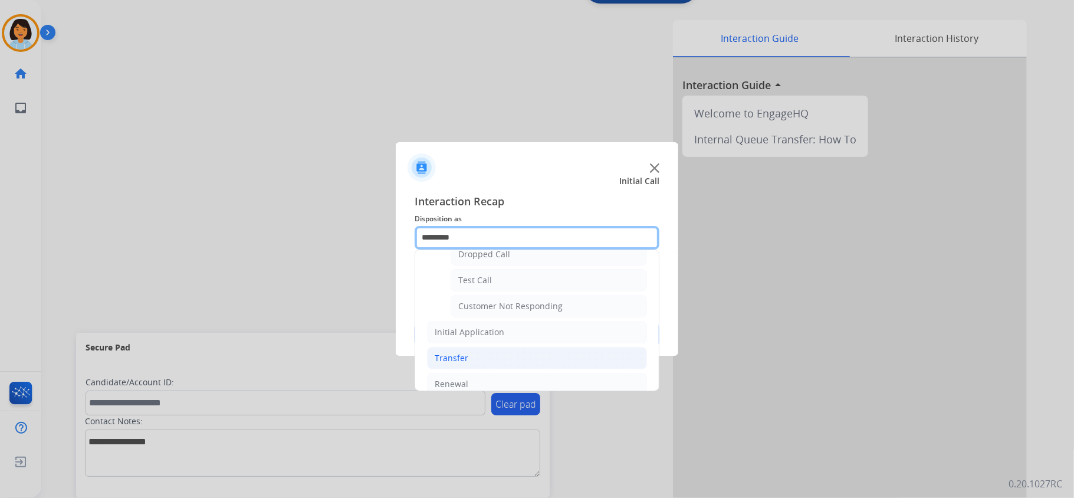
scroll to position [215, 0]
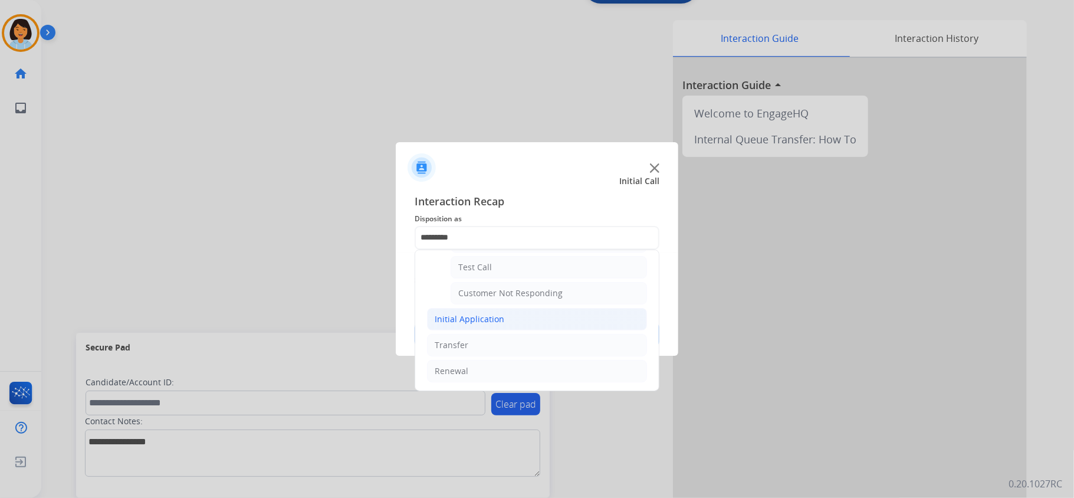
click at [499, 319] on div "Initial Application" at bounding box center [470, 319] width 70 height 12
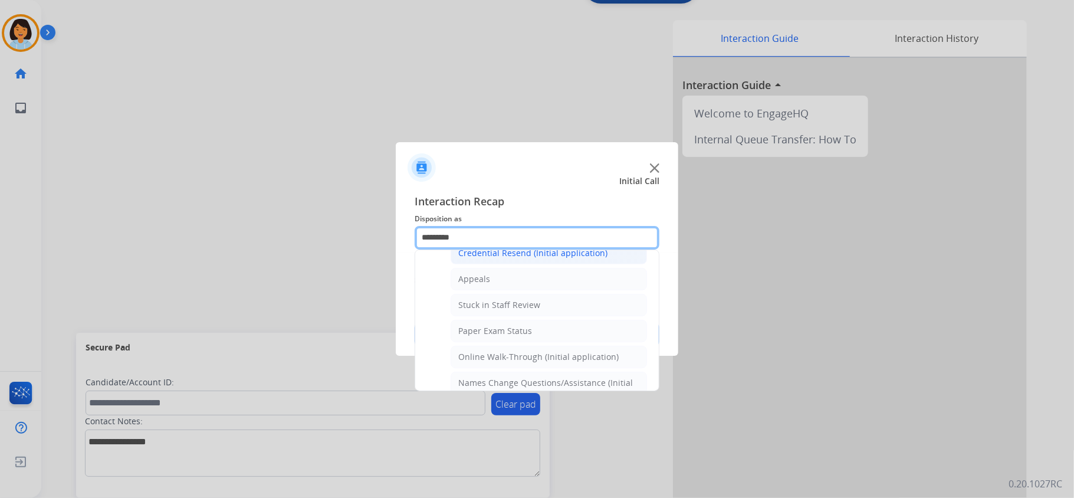
scroll to position [137, 0]
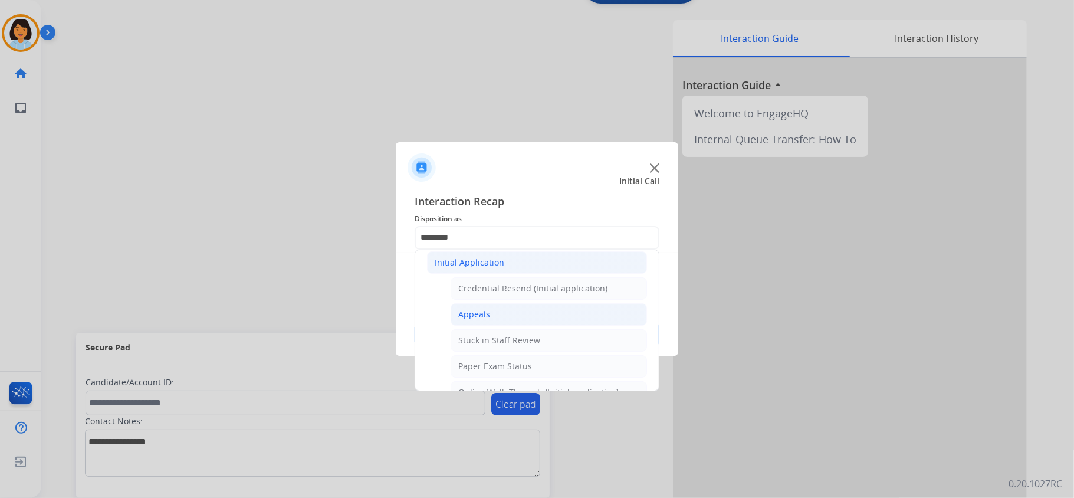
click at [487, 319] on div "Appeals" at bounding box center [474, 315] width 32 height 12
type input "*******"
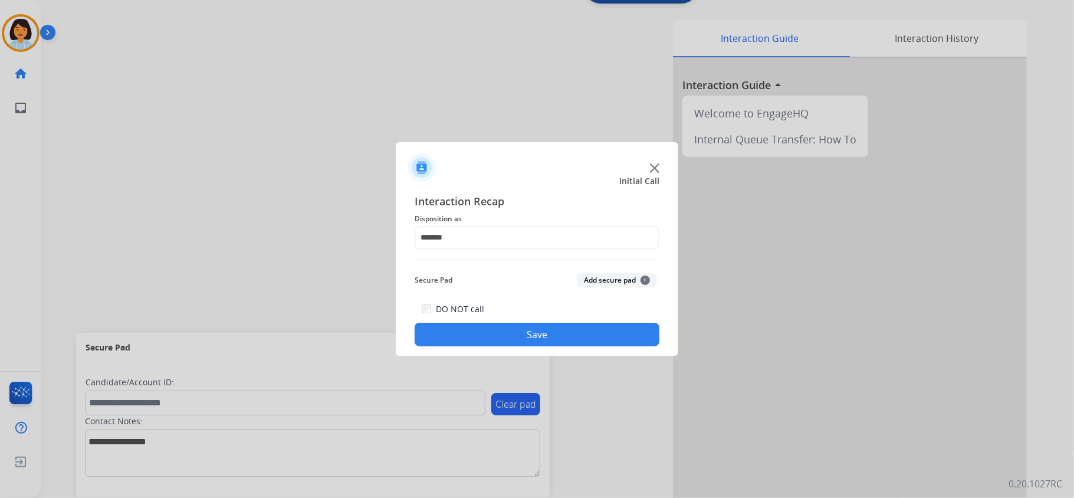
click at [508, 333] on button "Save" at bounding box center [537, 335] width 245 height 24
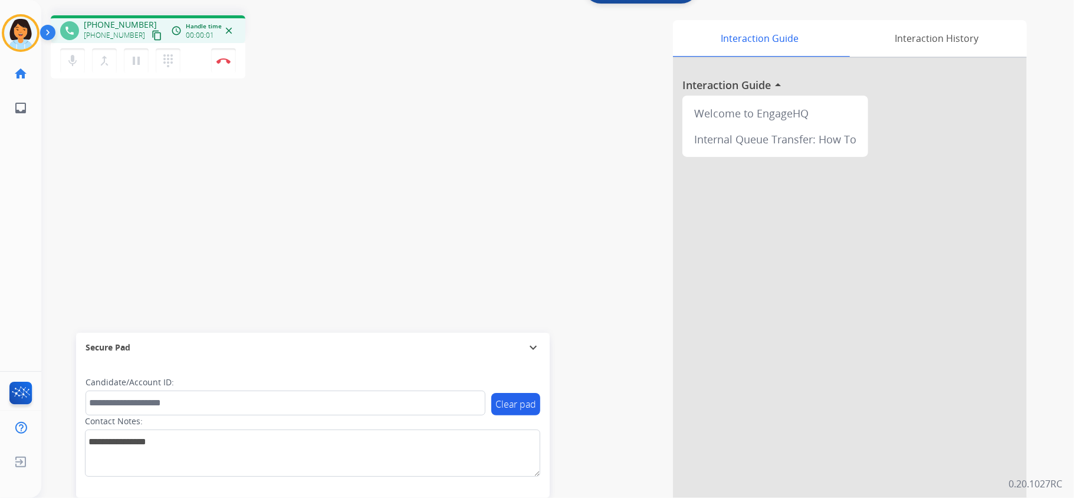
click at [152, 36] on mat-icon "content_copy" at bounding box center [157, 35] width 11 height 11
click at [152, 30] on mat-icon "content_copy" at bounding box center [157, 35] width 11 height 11
click at [224, 59] on img at bounding box center [223, 61] width 14 height 6
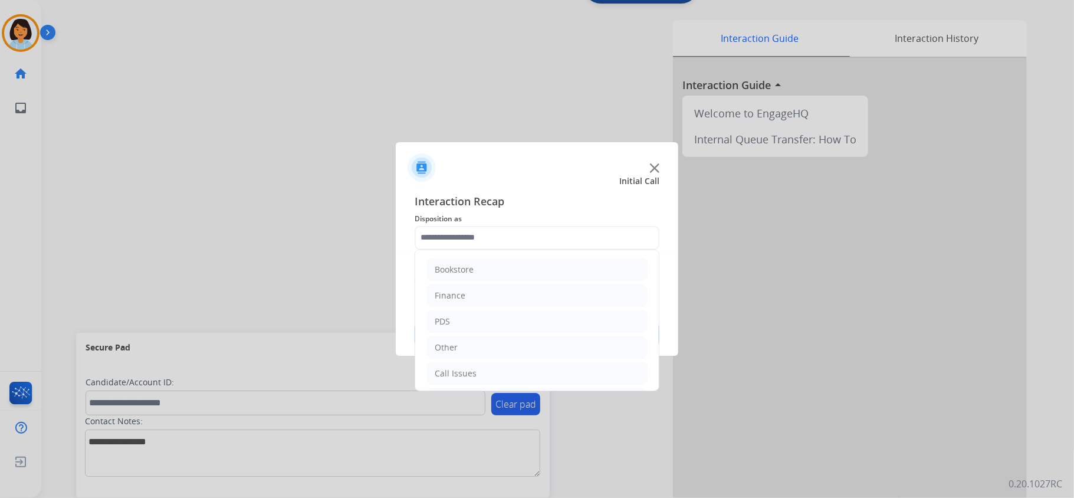
click at [573, 237] on input "text" at bounding box center [537, 238] width 245 height 24
click at [510, 317] on li "Initial Application" at bounding box center [537, 321] width 220 height 22
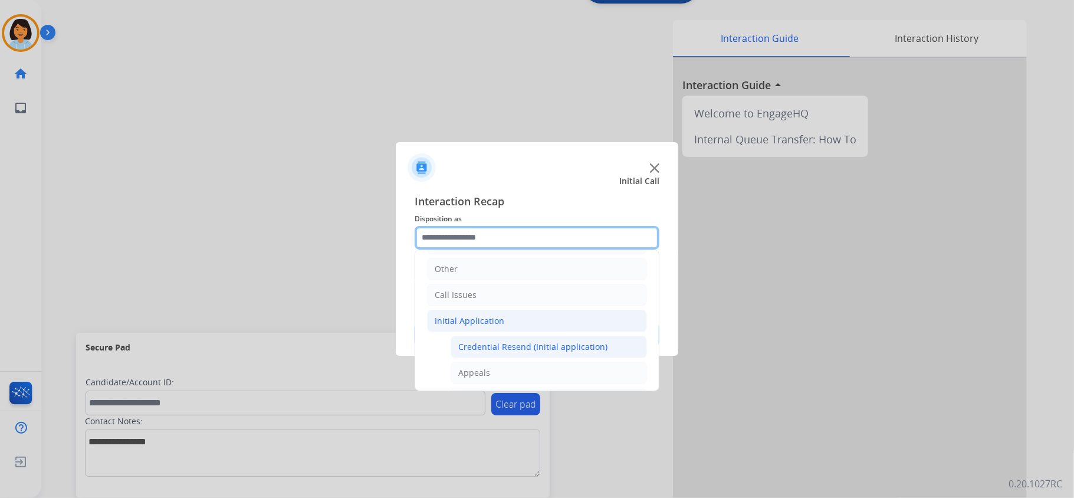
scroll to position [157, 0]
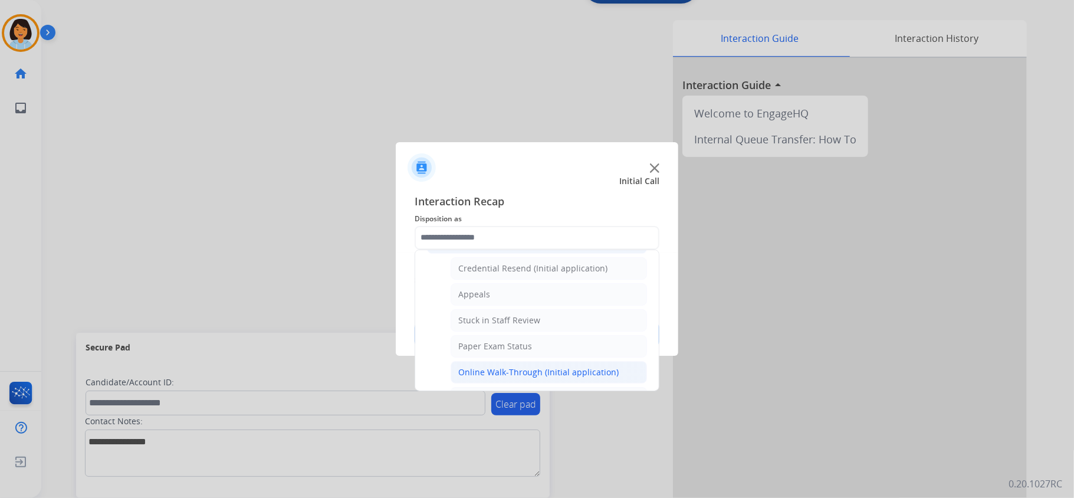
click at [513, 378] on div "Online Walk-Through (Initial application)" at bounding box center [538, 372] width 160 height 12
type input "**********"
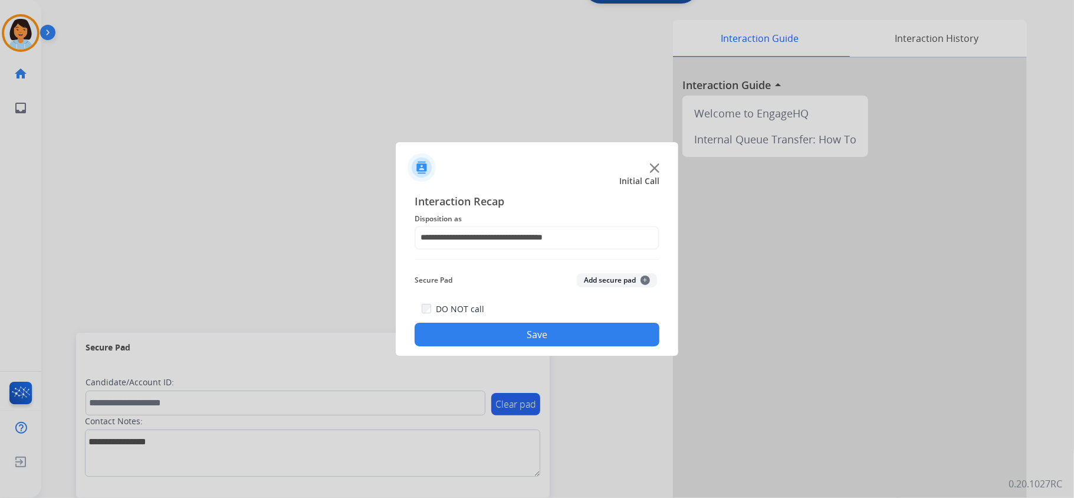
click at [510, 334] on button "Save" at bounding box center [537, 335] width 245 height 24
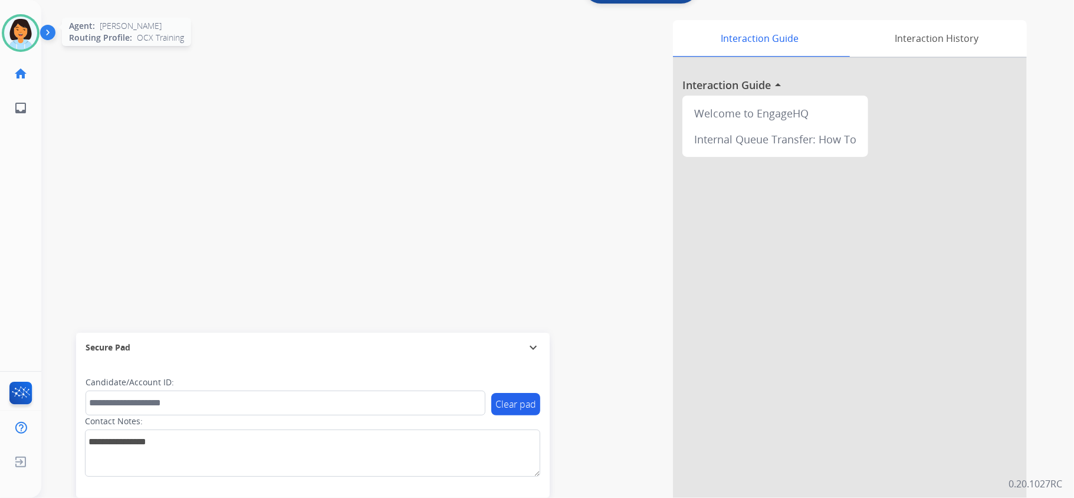
click at [24, 32] on img at bounding box center [20, 33] width 33 height 33
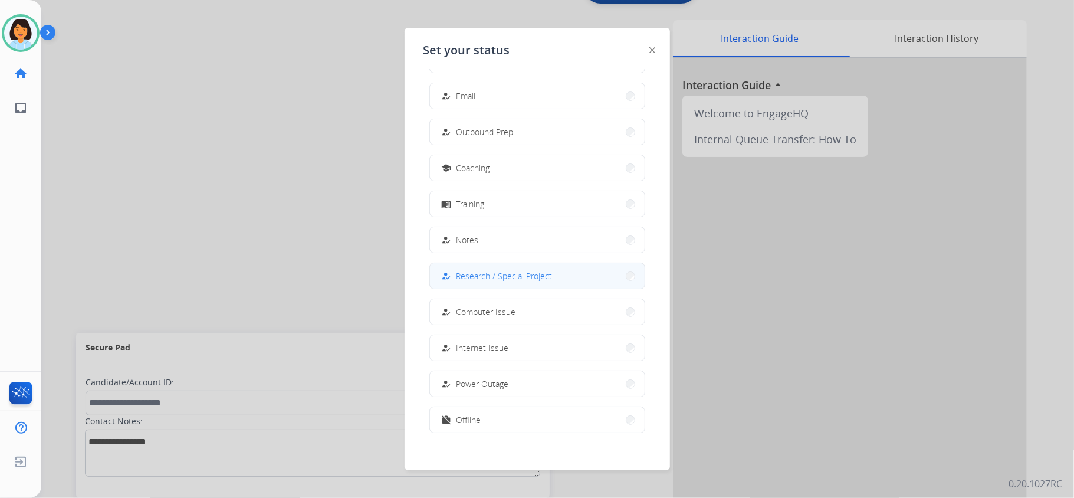
scroll to position [111, 0]
click at [484, 414] on button "work_off Offline" at bounding box center [537, 412] width 215 height 25
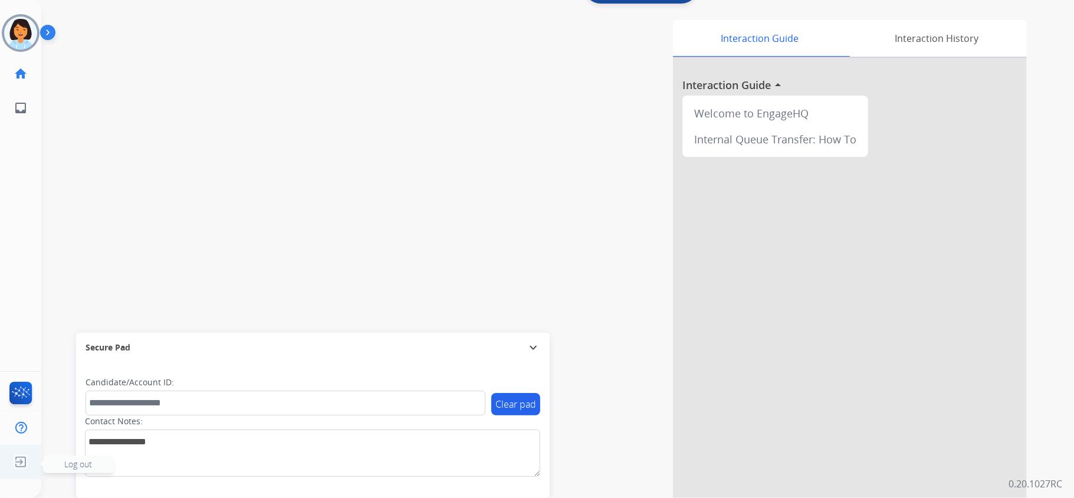
click at [25, 457] on img at bounding box center [20, 462] width 21 height 22
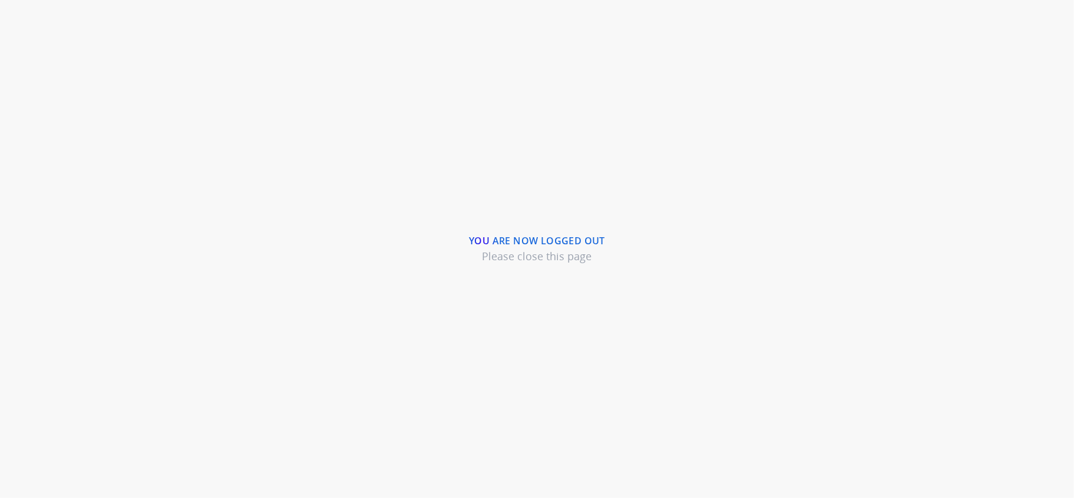
click at [190, 178] on div "You are now logged out Please close this page" at bounding box center [537, 249] width 1074 height 498
